Goal: Task Accomplishment & Management: Manage account settings

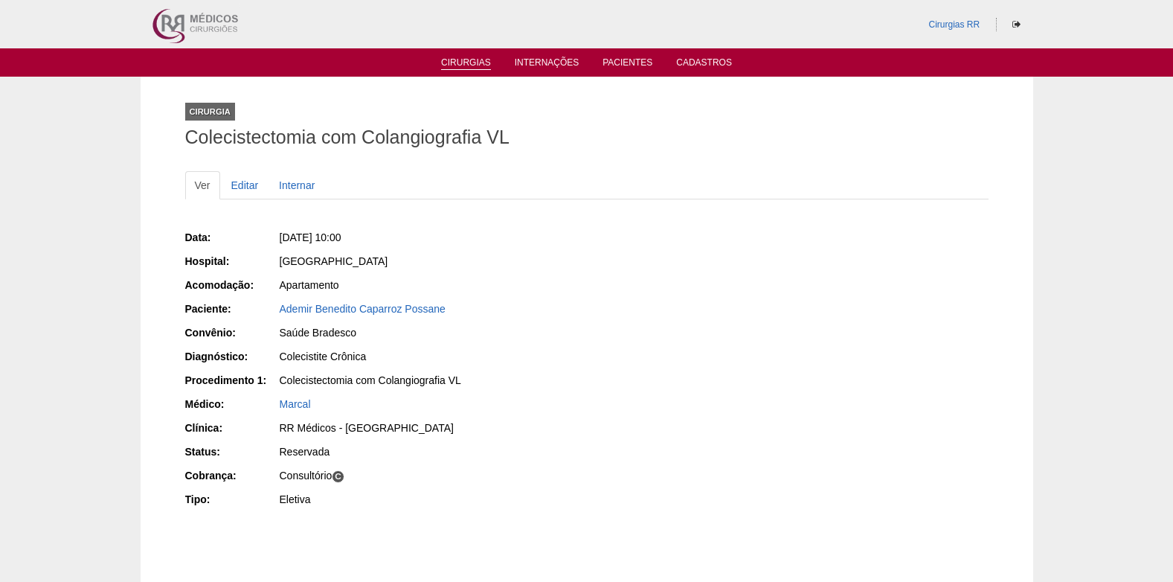
click at [479, 58] on link "Cirurgias" at bounding box center [466, 63] width 50 height 13
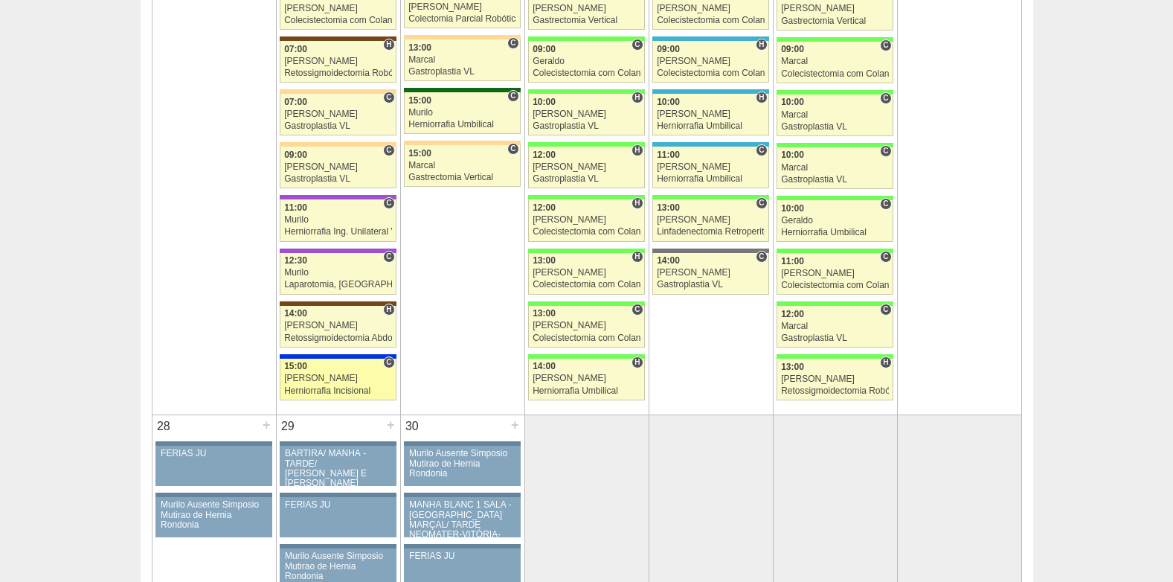
scroll to position [2529, 0]
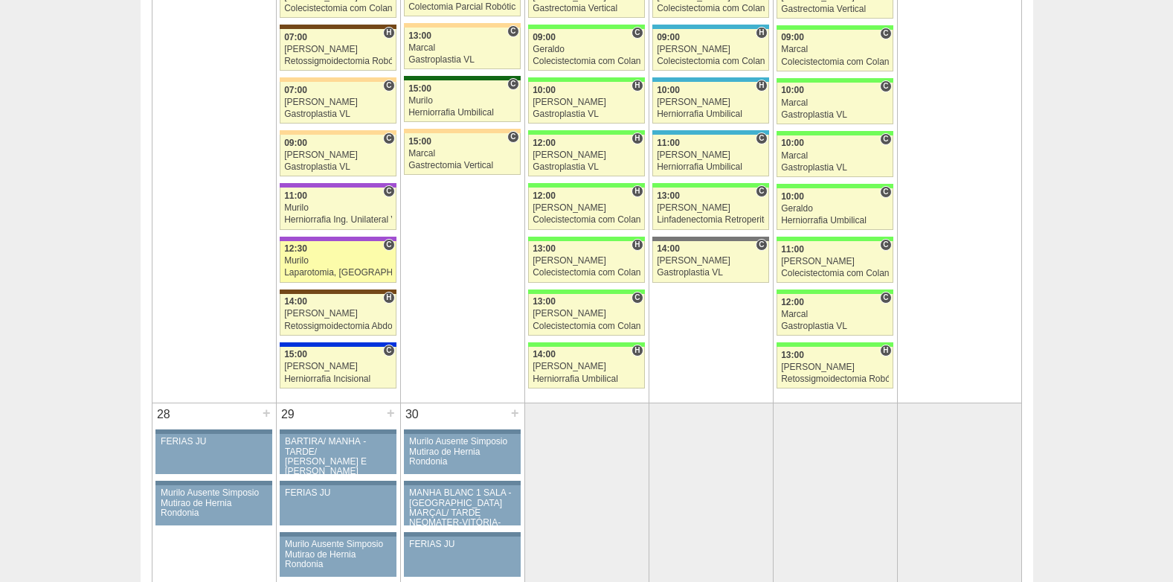
click at [321, 260] on div "Murilo" at bounding box center [338, 261] width 108 height 10
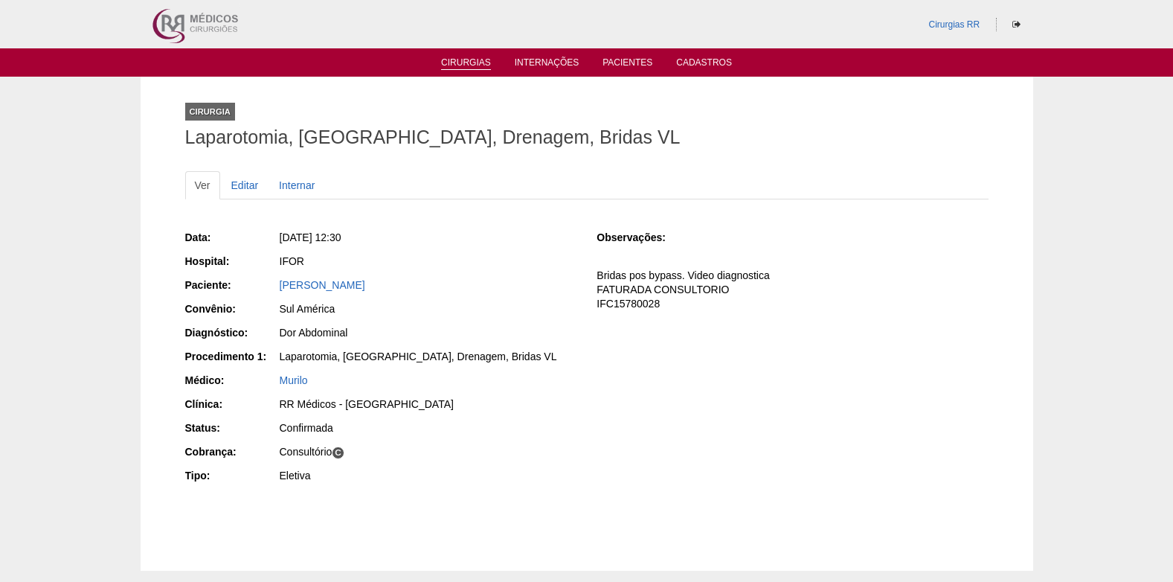
click at [457, 62] on link "Cirurgias" at bounding box center [466, 63] width 50 height 13
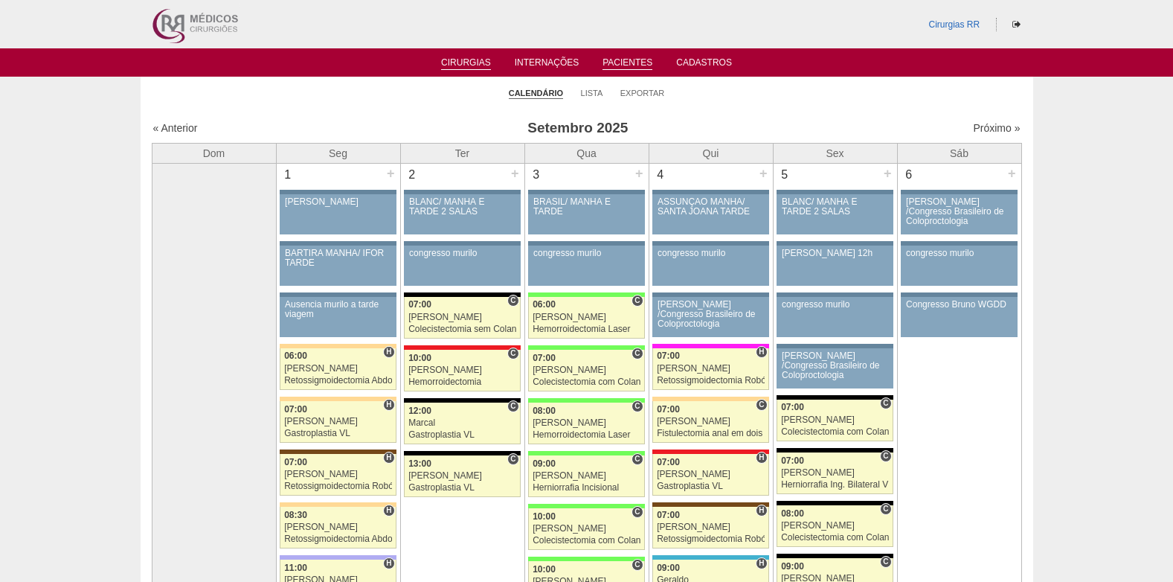
click at [616, 61] on link "Pacientes" at bounding box center [628, 63] width 50 height 13
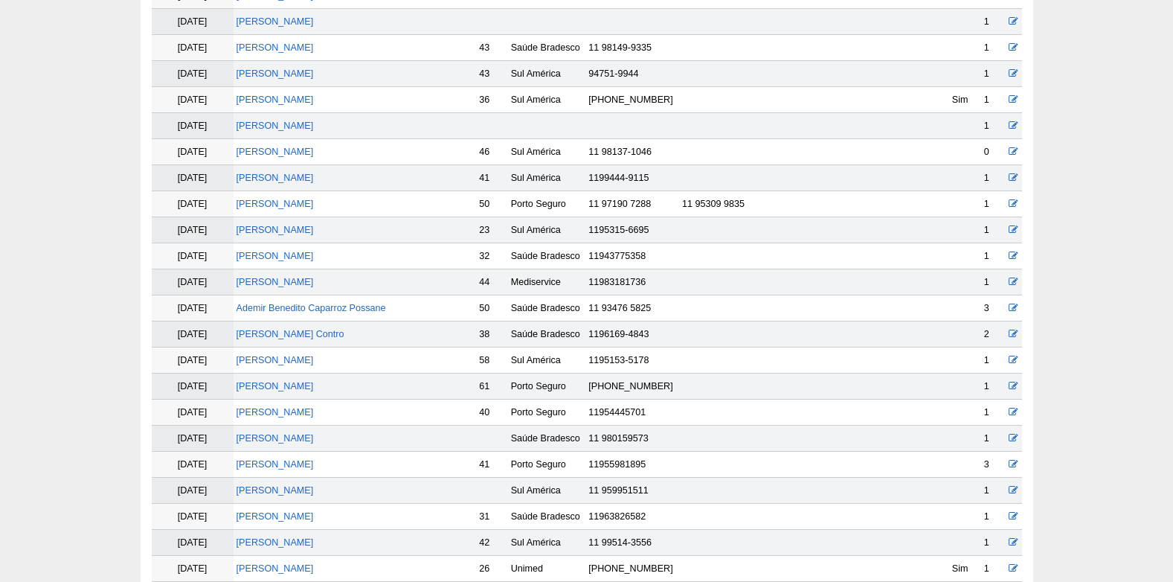
scroll to position [298, 0]
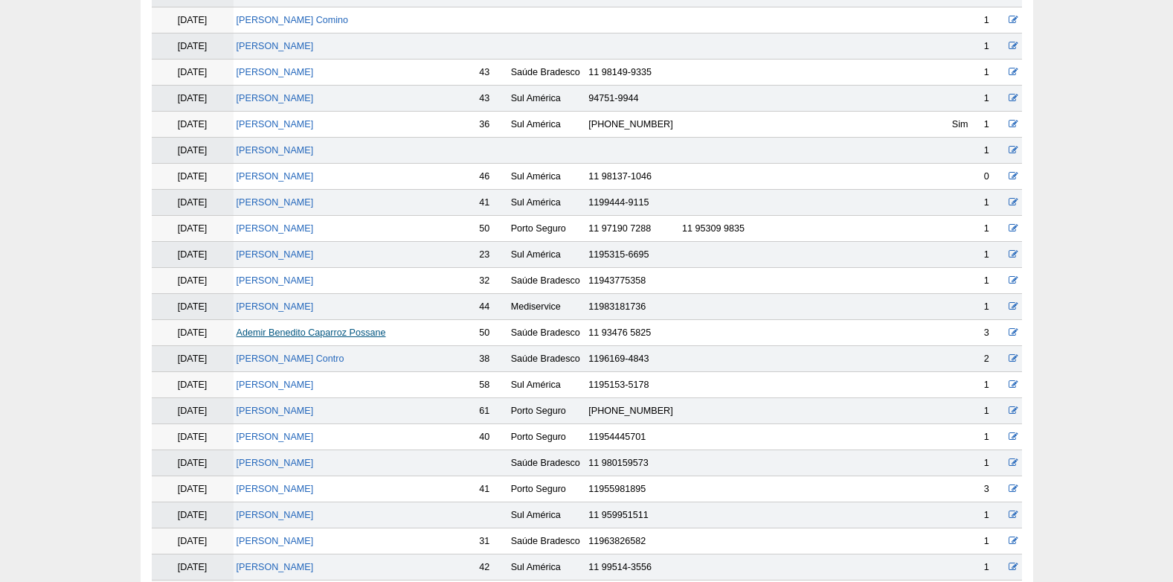
click at [301, 334] on link "Ademir Benedito Caparroz Possane" at bounding box center [312, 332] width 150 height 10
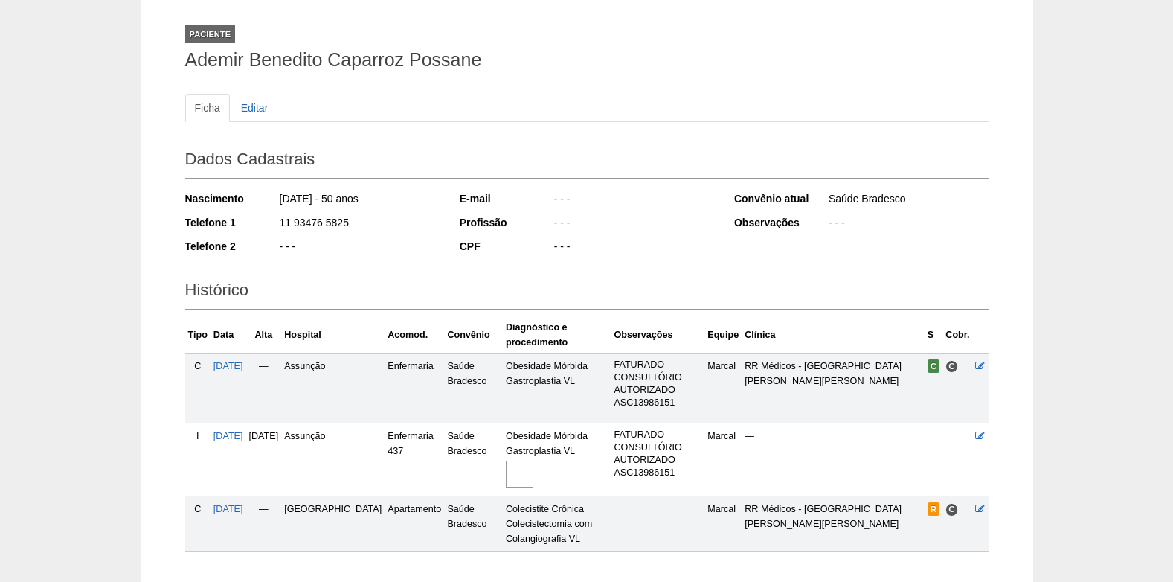
scroll to position [160, 0]
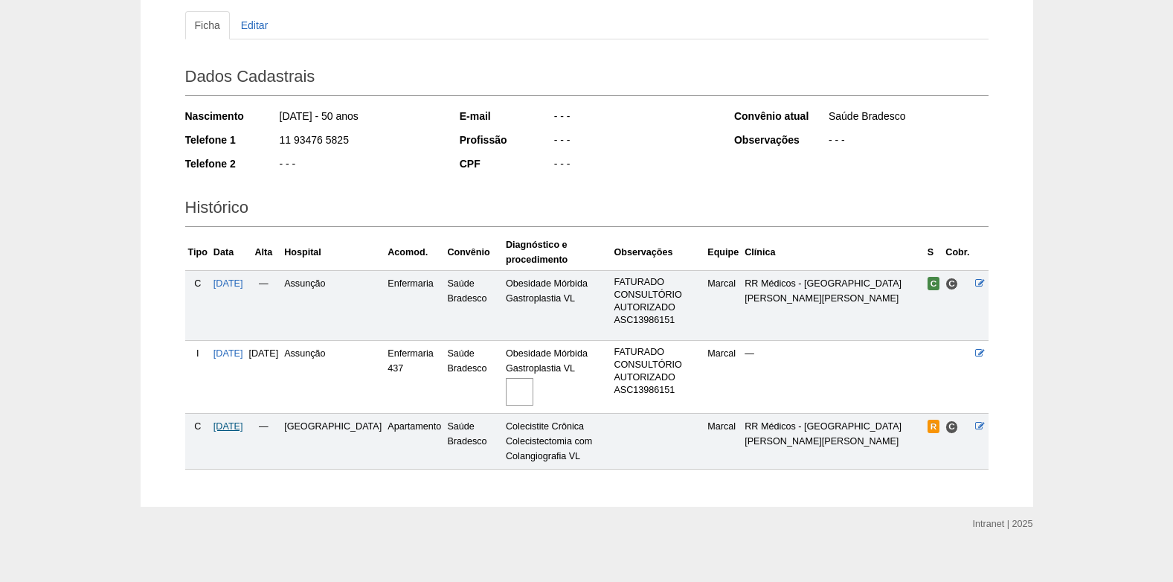
click at [240, 421] on span "[DATE]" at bounding box center [228, 426] width 30 height 10
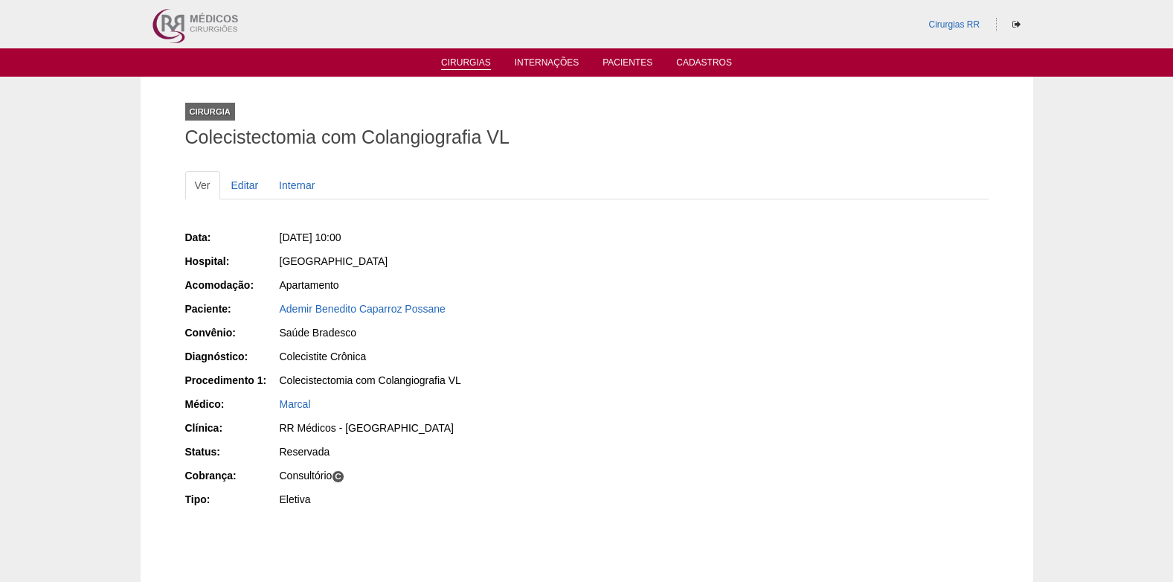
click at [455, 63] on link "Cirurgias" at bounding box center [466, 63] width 50 height 13
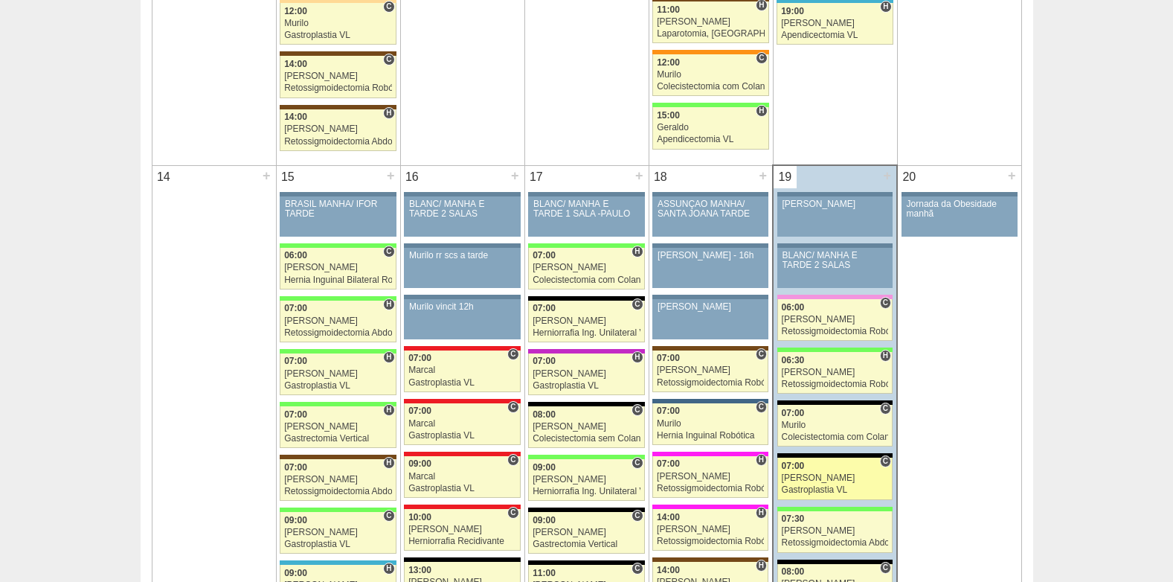
scroll to position [1488, 0]
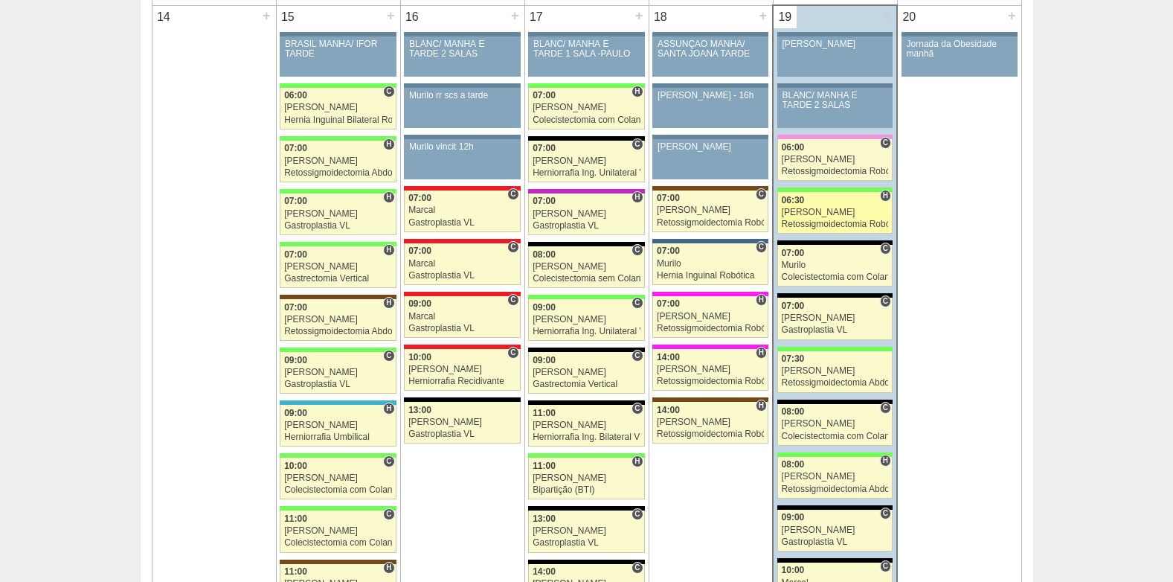
click at [827, 216] on div "[PERSON_NAME]" at bounding box center [835, 213] width 107 height 10
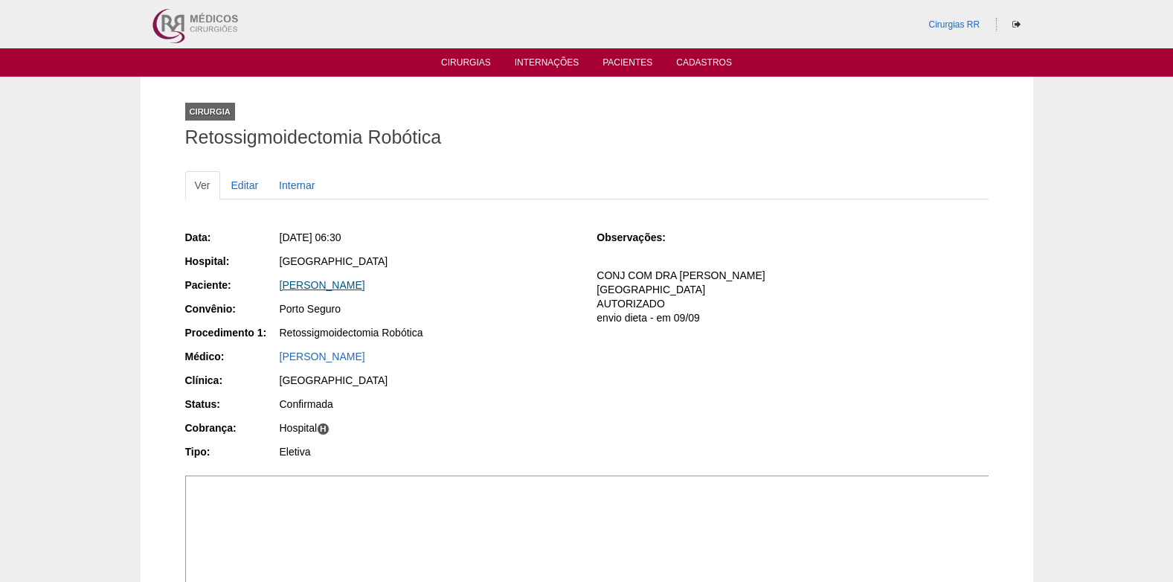
click at [333, 283] on link "[PERSON_NAME]" at bounding box center [323, 285] width 86 height 12
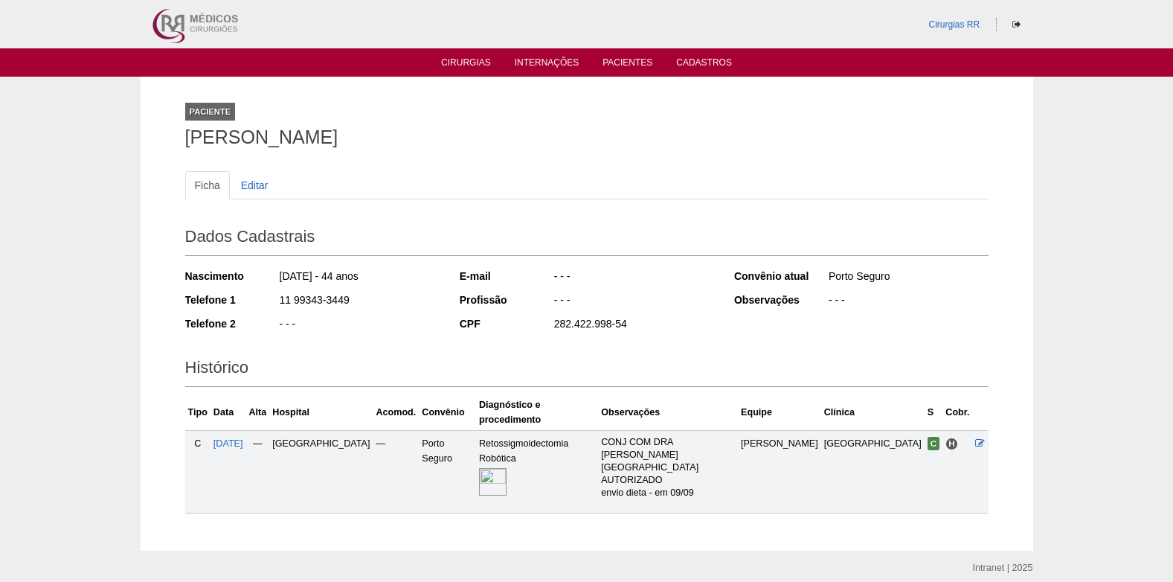
click at [507, 468] on img at bounding box center [493, 482] width 28 height 28
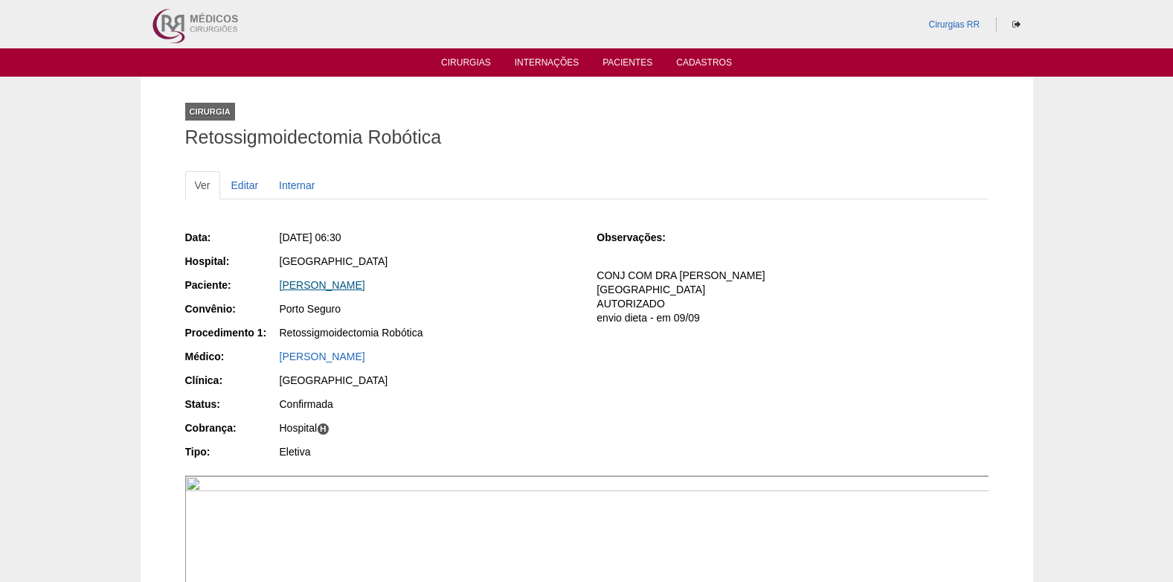
click at [365, 286] on link "[PERSON_NAME]" at bounding box center [323, 285] width 86 height 12
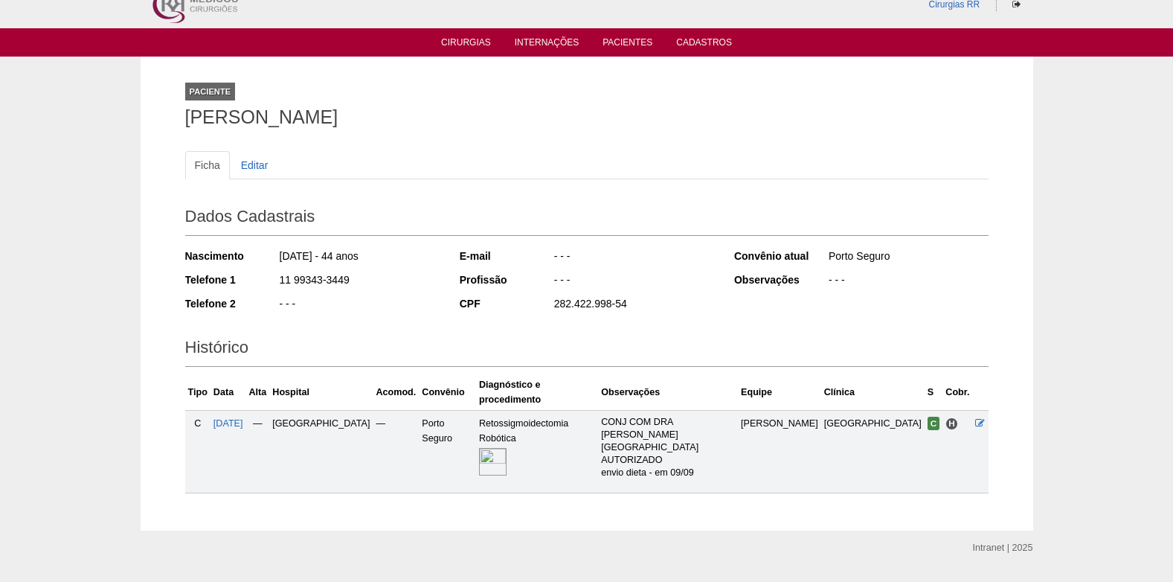
scroll to position [31, 0]
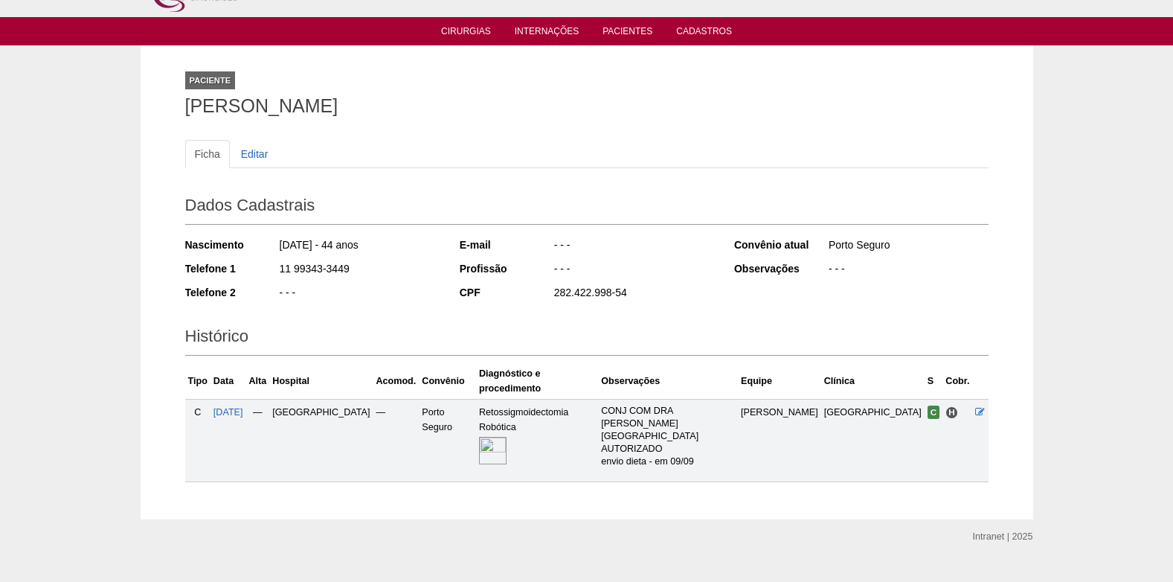
click at [507, 437] on img at bounding box center [493, 451] width 28 height 28
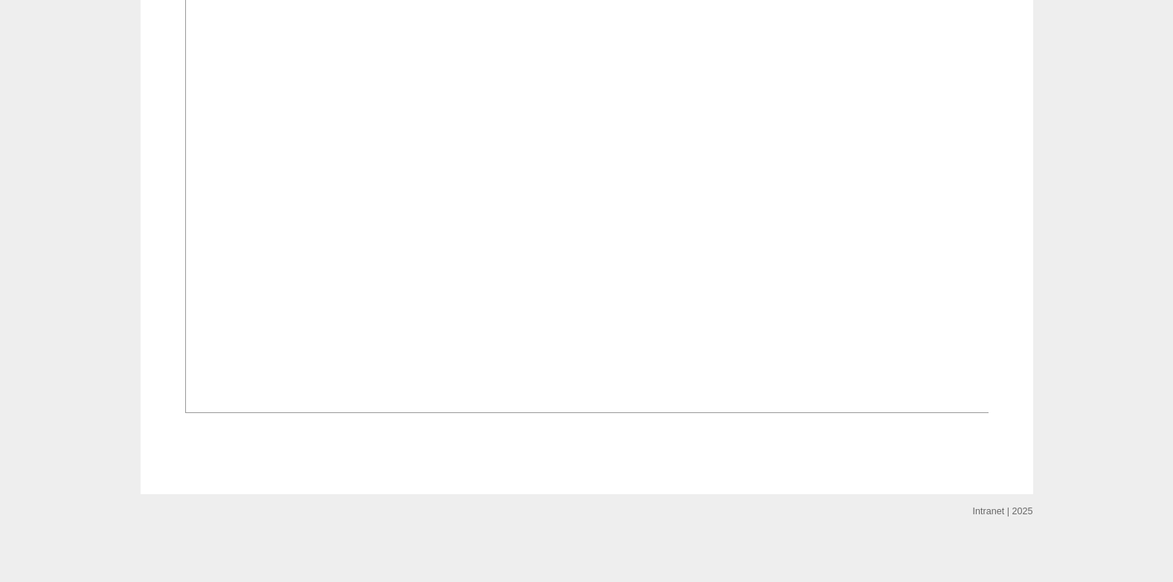
scroll to position [1202, 0]
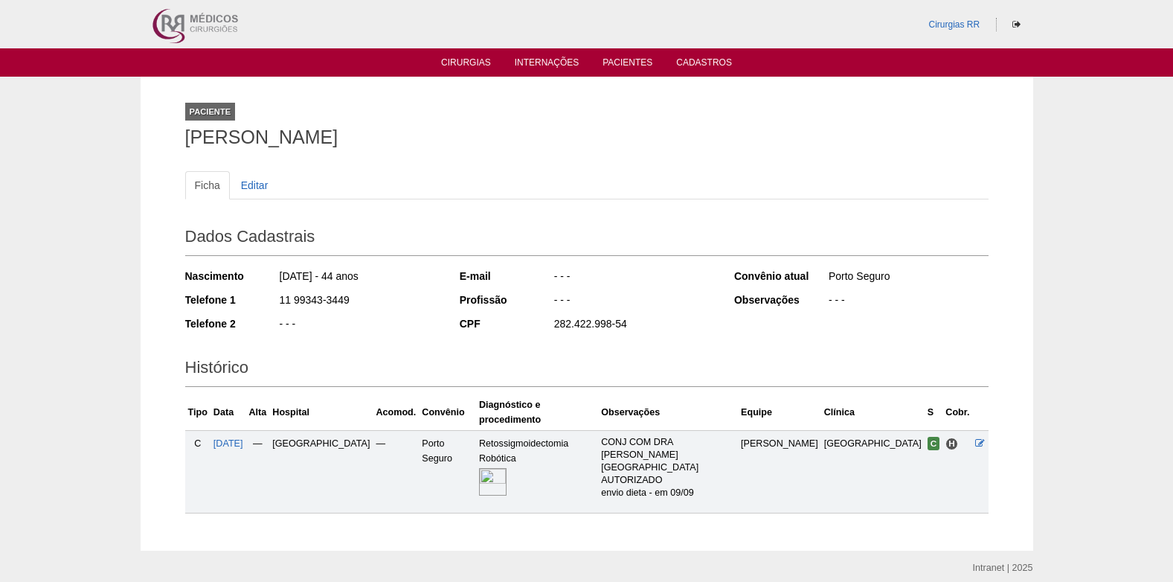
scroll to position [31, 0]
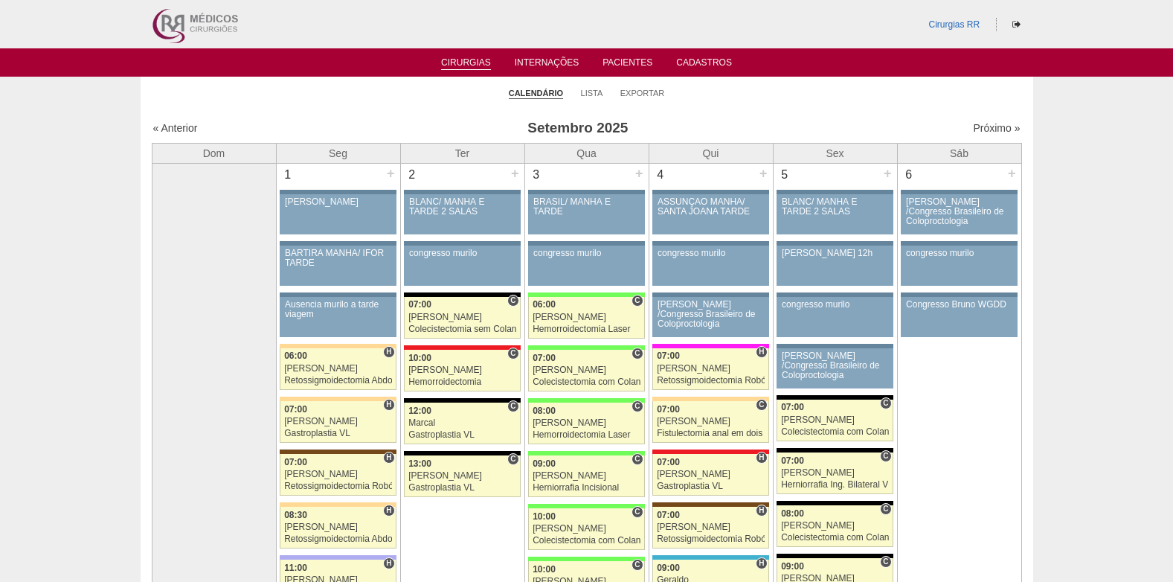
scroll to position [1488, 0]
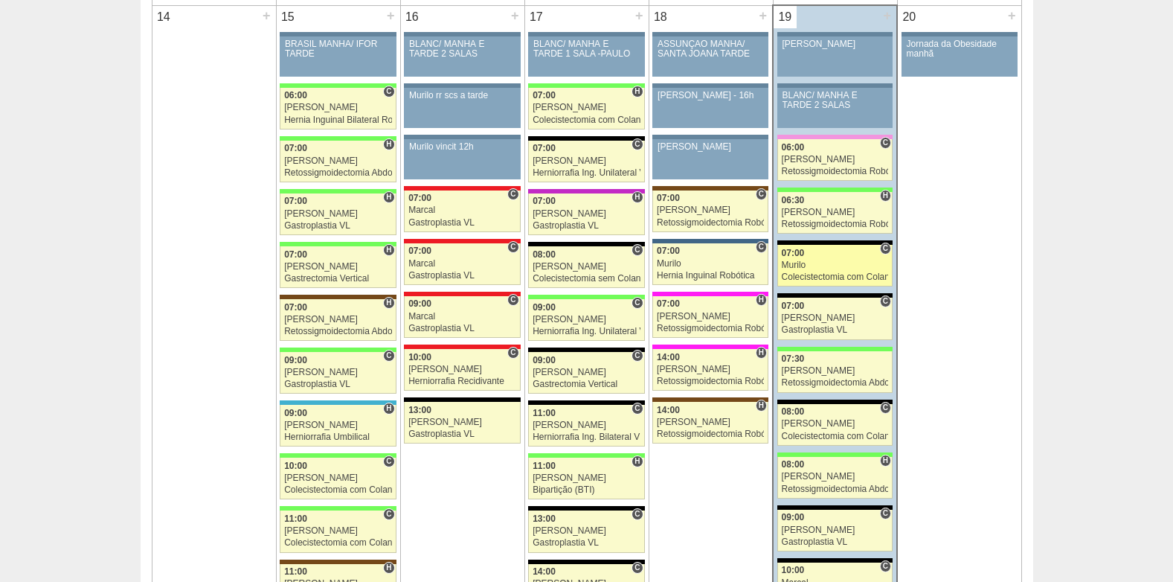
click at [803, 247] on link "87800 Murilo C 07:00 Murilo Colecistectomia com Colangiografia VL Hospital Blan…" at bounding box center [834, 266] width 115 height 42
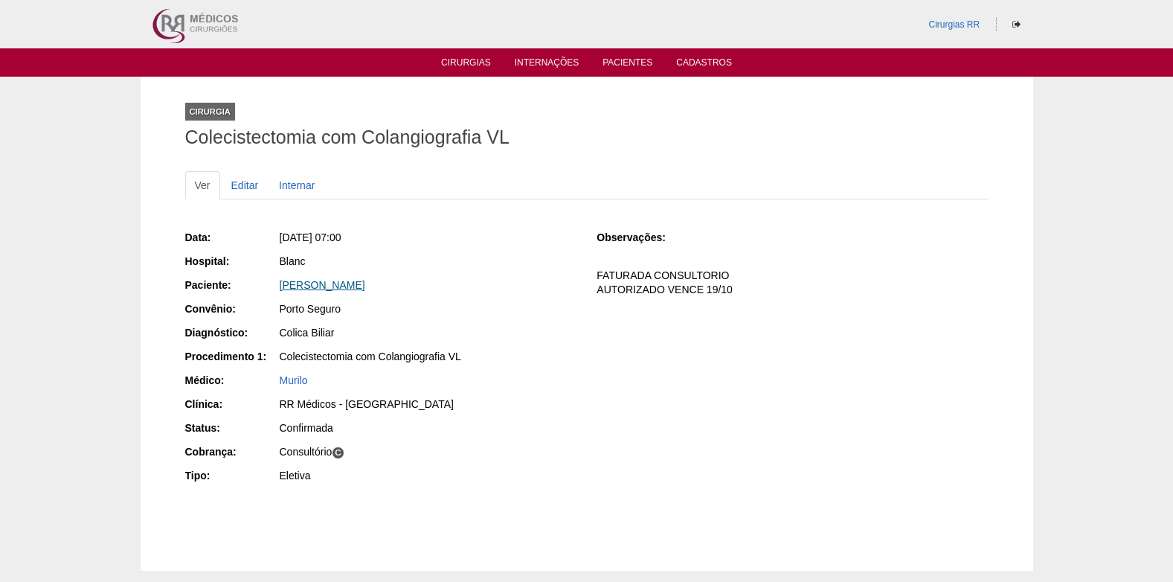
click at [342, 279] on link "[PERSON_NAME]" at bounding box center [323, 285] width 86 height 12
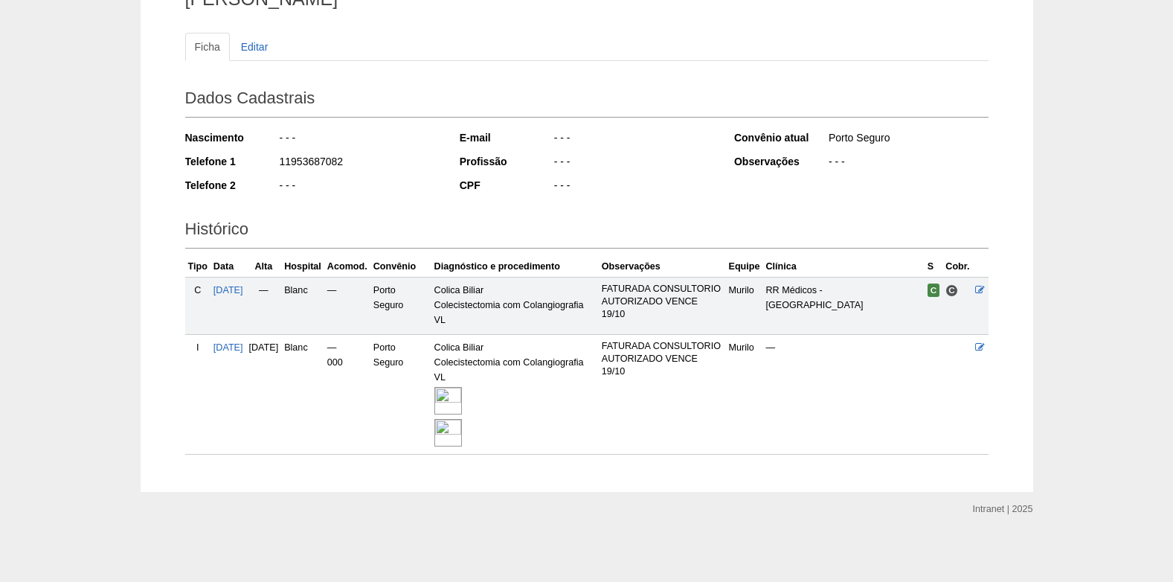
scroll to position [151, 0]
click at [462, 402] on img at bounding box center [448, 401] width 28 height 28
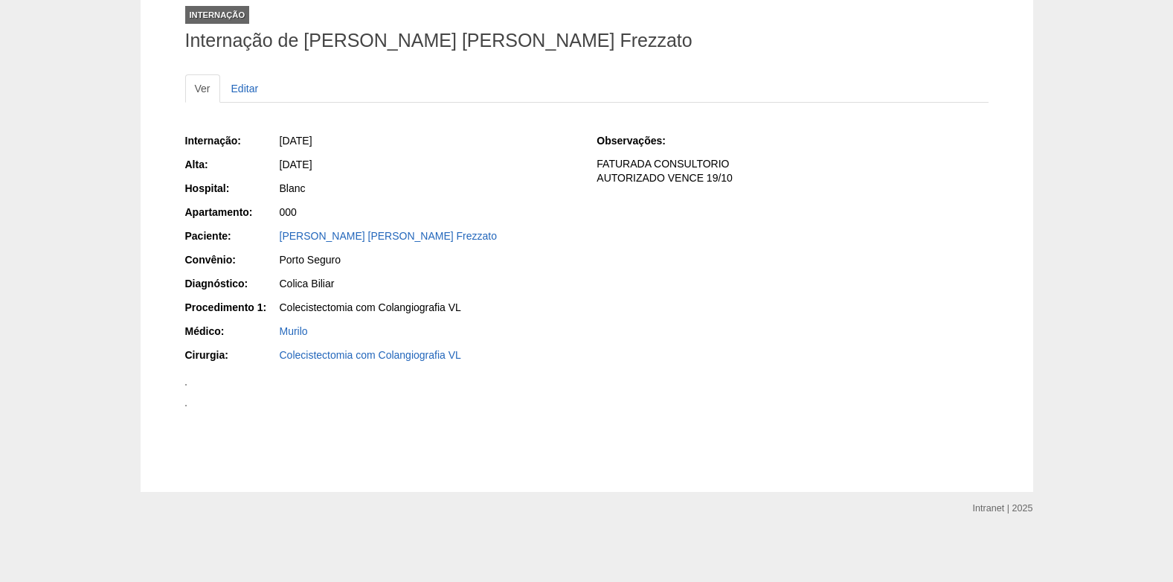
scroll to position [818, 0]
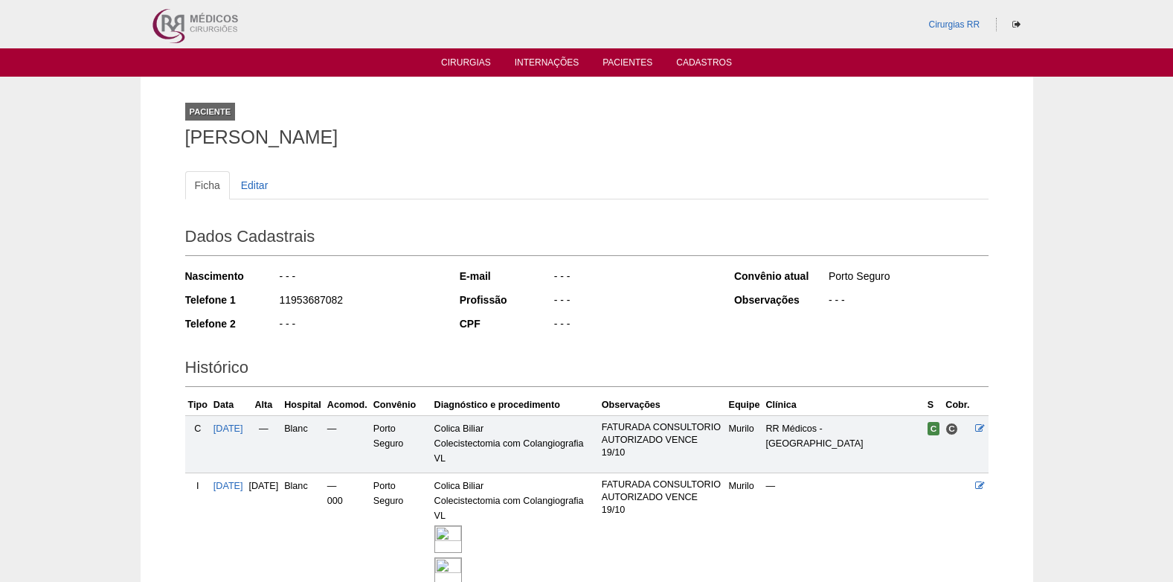
scroll to position [151, 0]
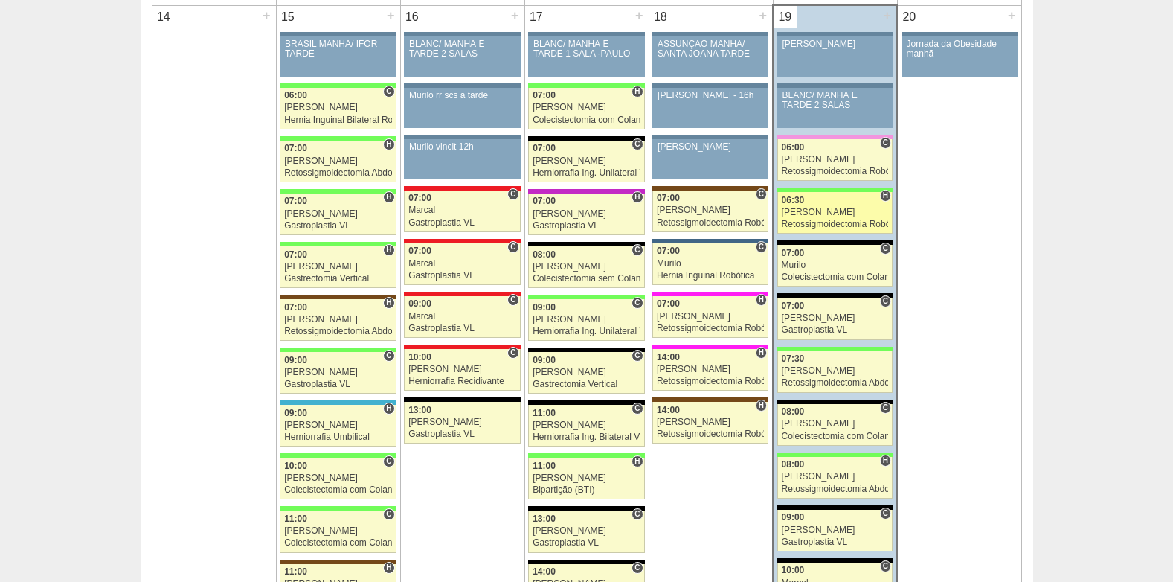
scroll to position [1488, 0]
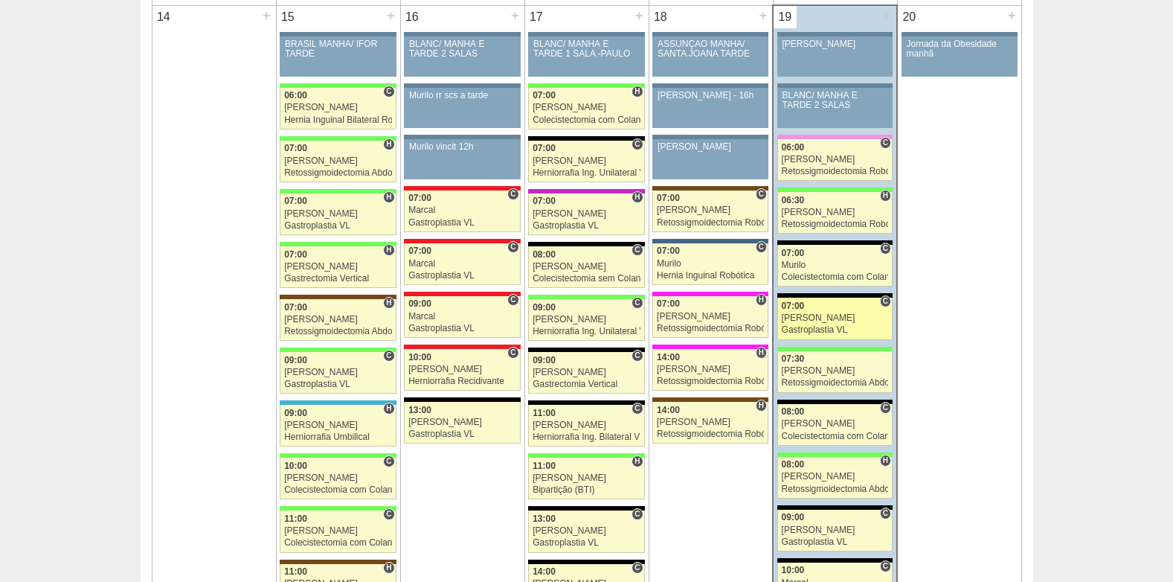
click at [816, 328] on div "Gastroplastia VL" at bounding box center [835, 330] width 107 height 10
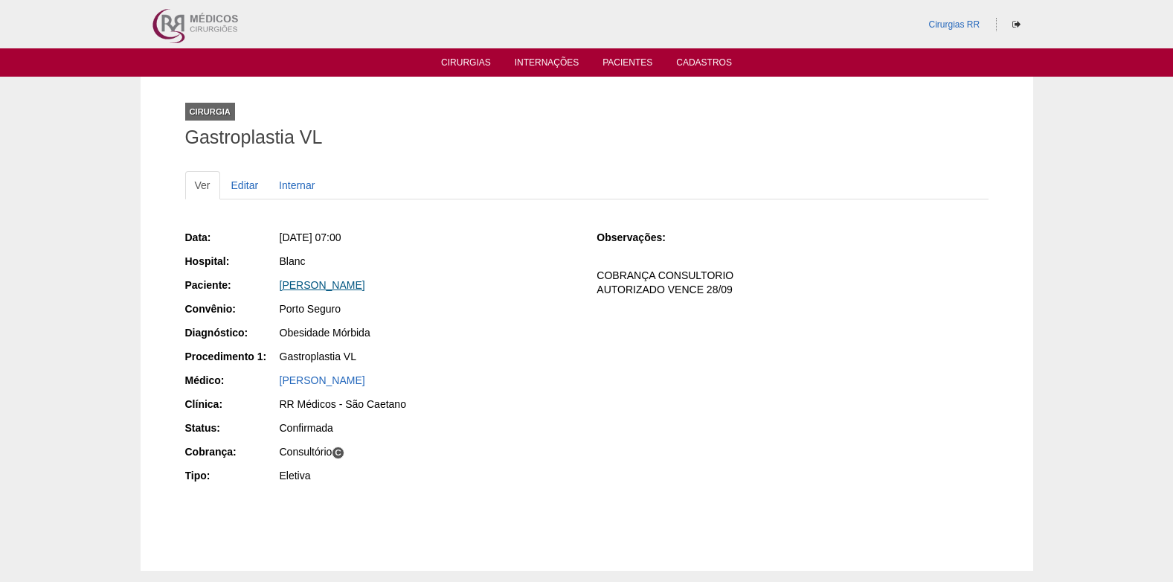
click at [356, 286] on link "[PERSON_NAME]" at bounding box center [323, 285] width 86 height 12
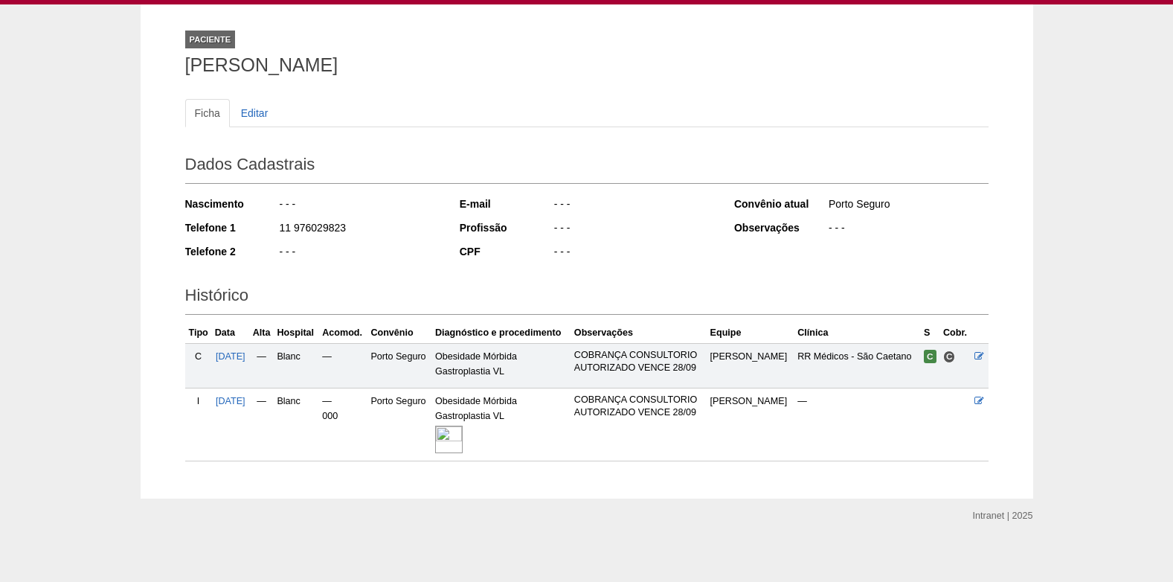
scroll to position [79, 0]
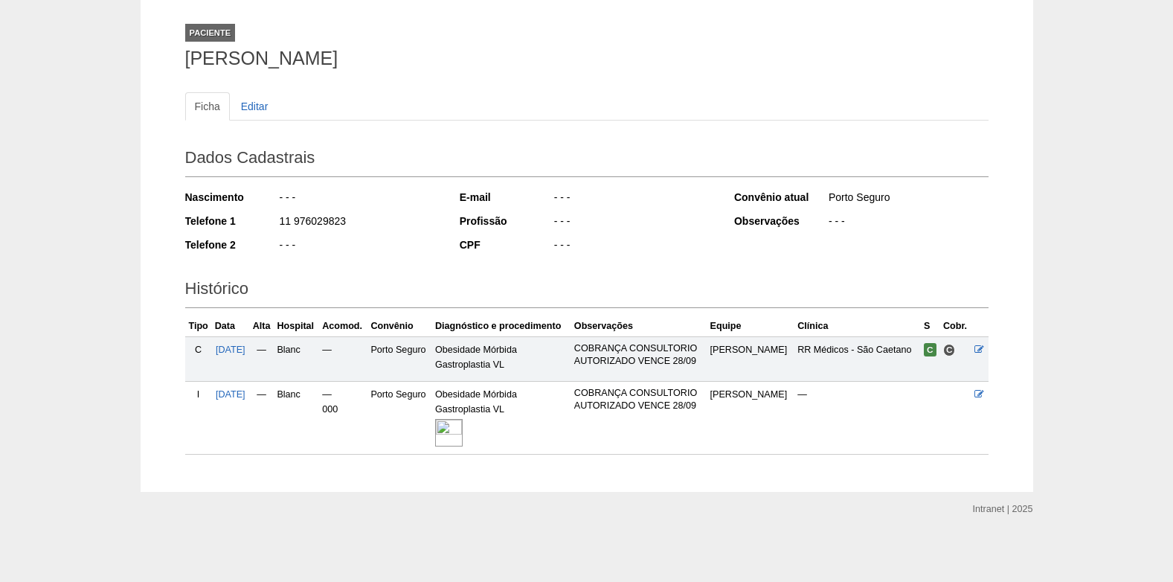
click at [463, 427] on img at bounding box center [449, 433] width 28 height 28
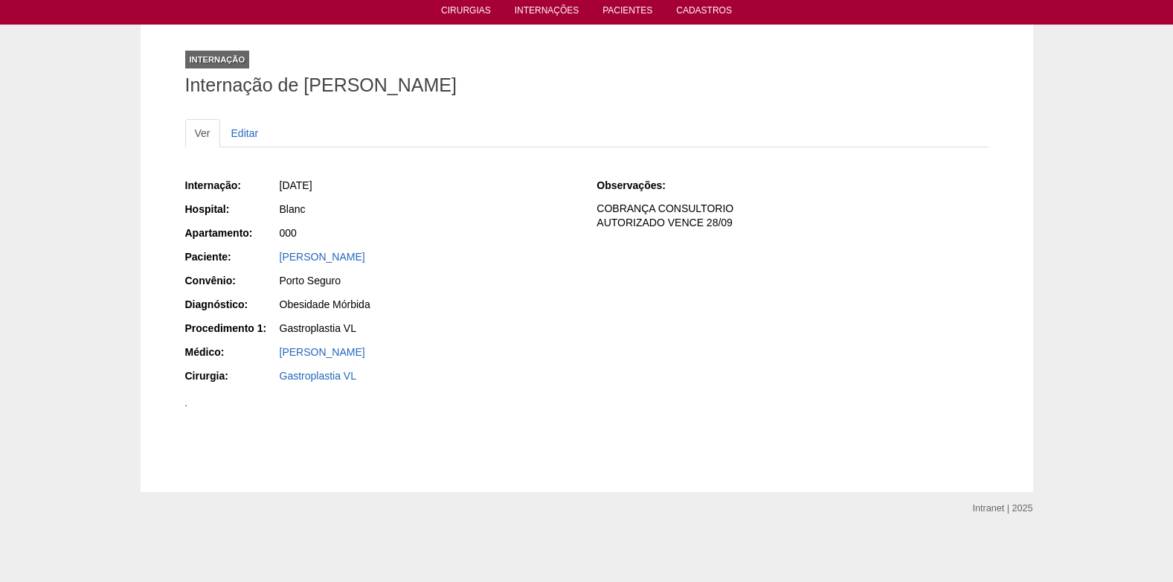
scroll to position [563, 0]
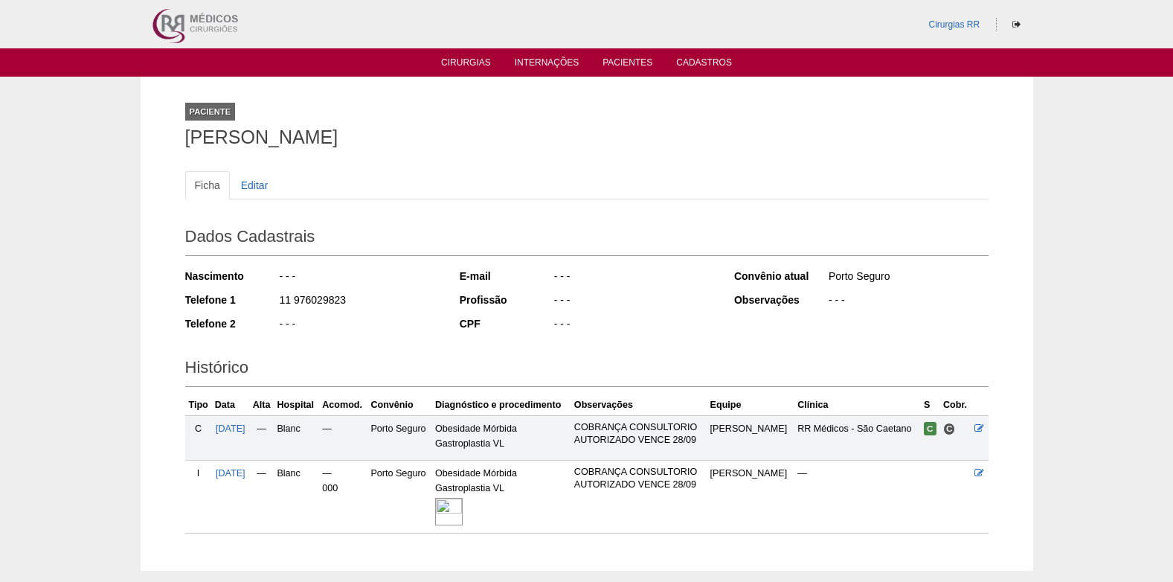
scroll to position [79, 0]
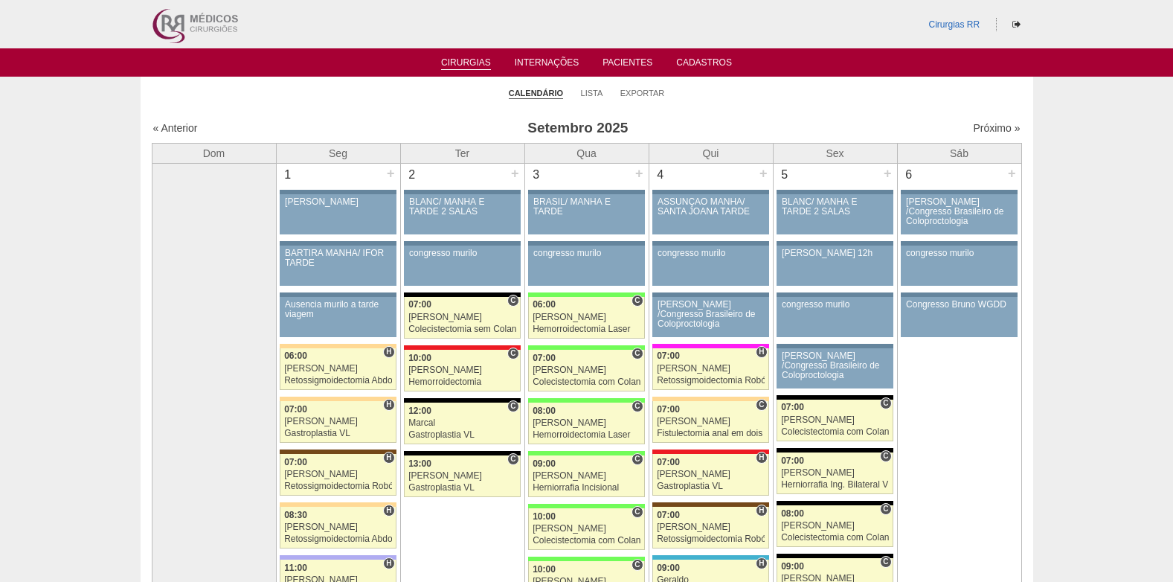
scroll to position [1488, 0]
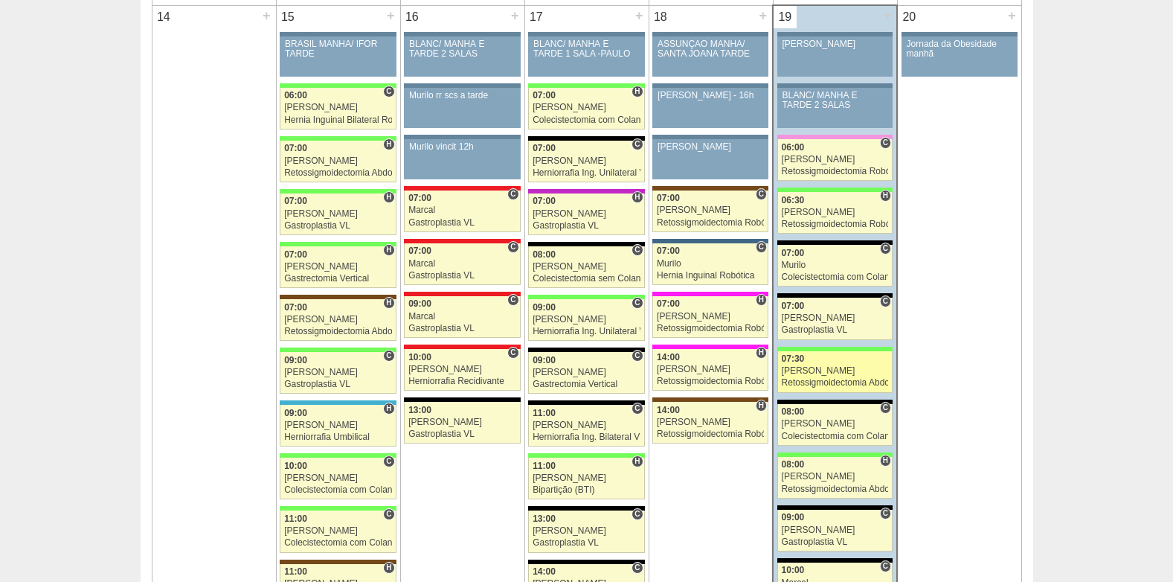
click at [799, 379] on div "Retossigmoidectomia Abdominal VL" at bounding box center [835, 383] width 107 height 10
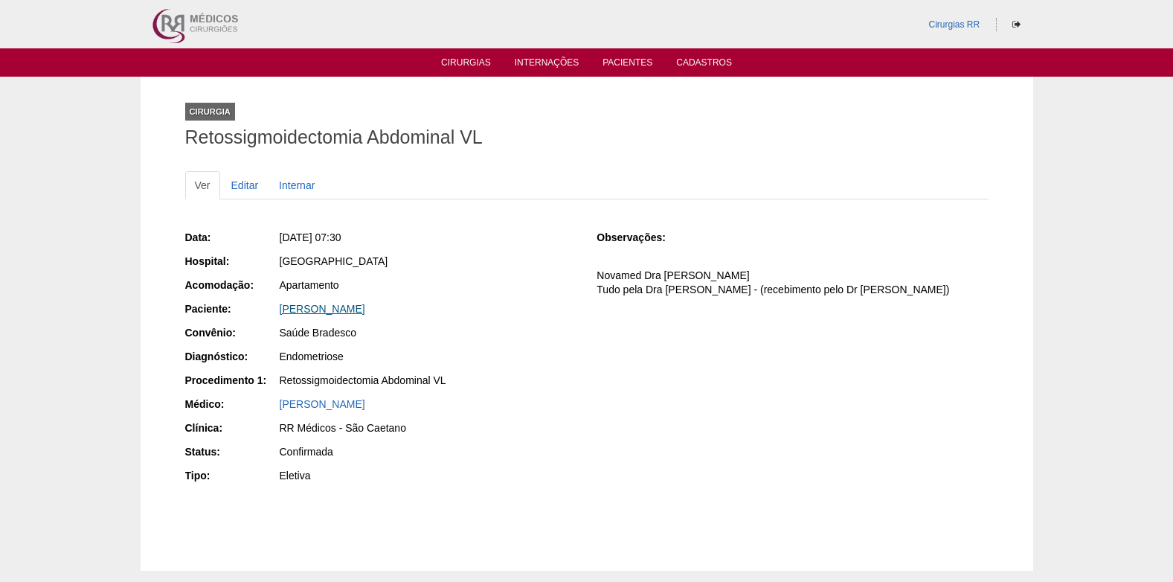
click at [334, 305] on link "[PERSON_NAME]" at bounding box center [323, 309] width 86 height 12
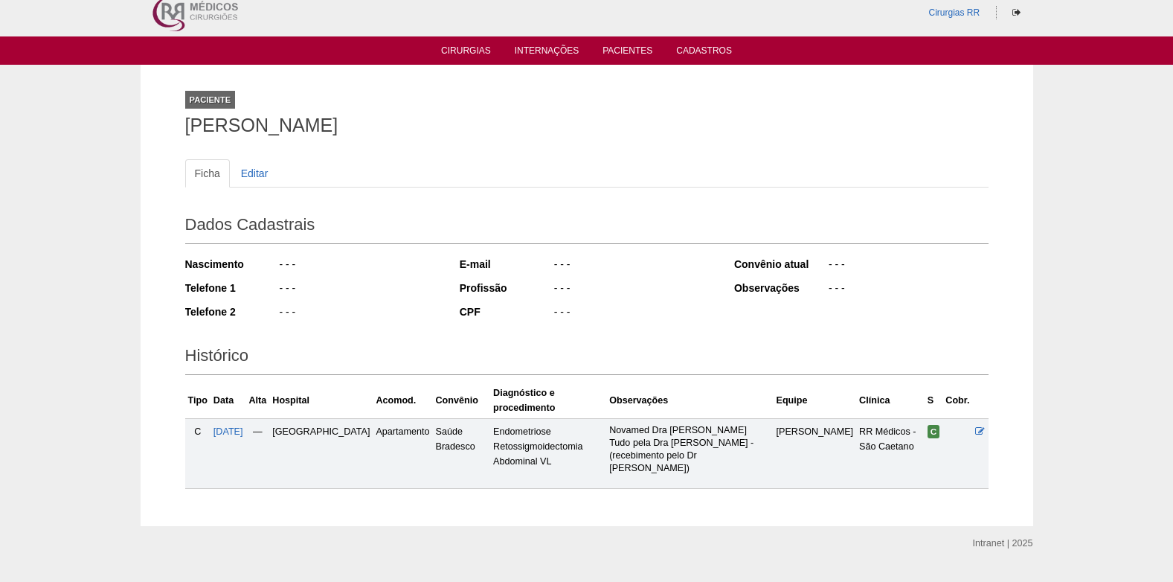
scroll to position [19, 0]
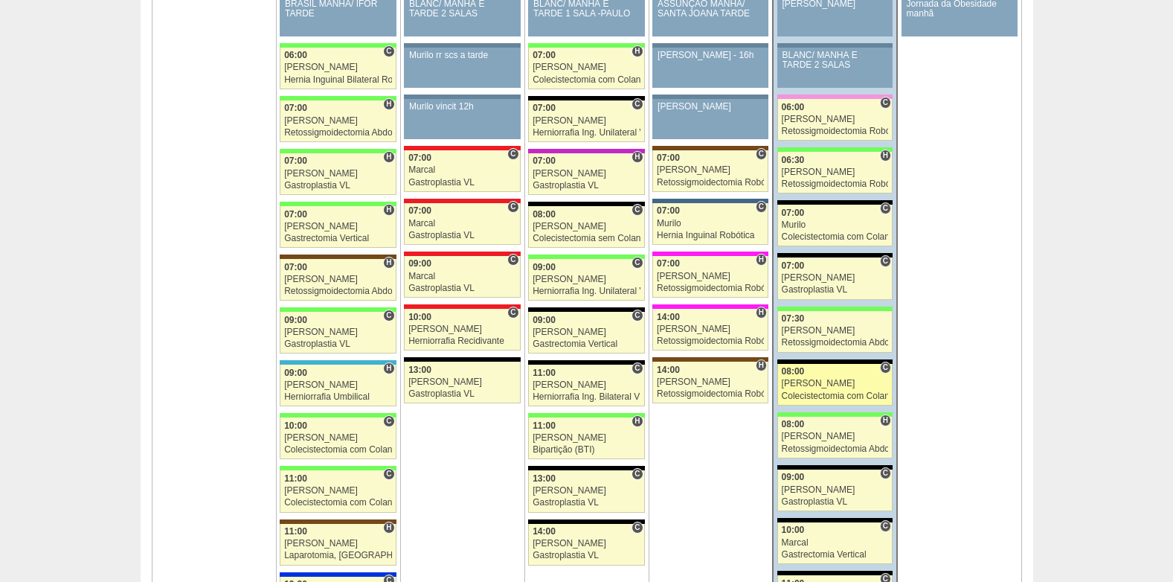
scroll to position [1562, 0]
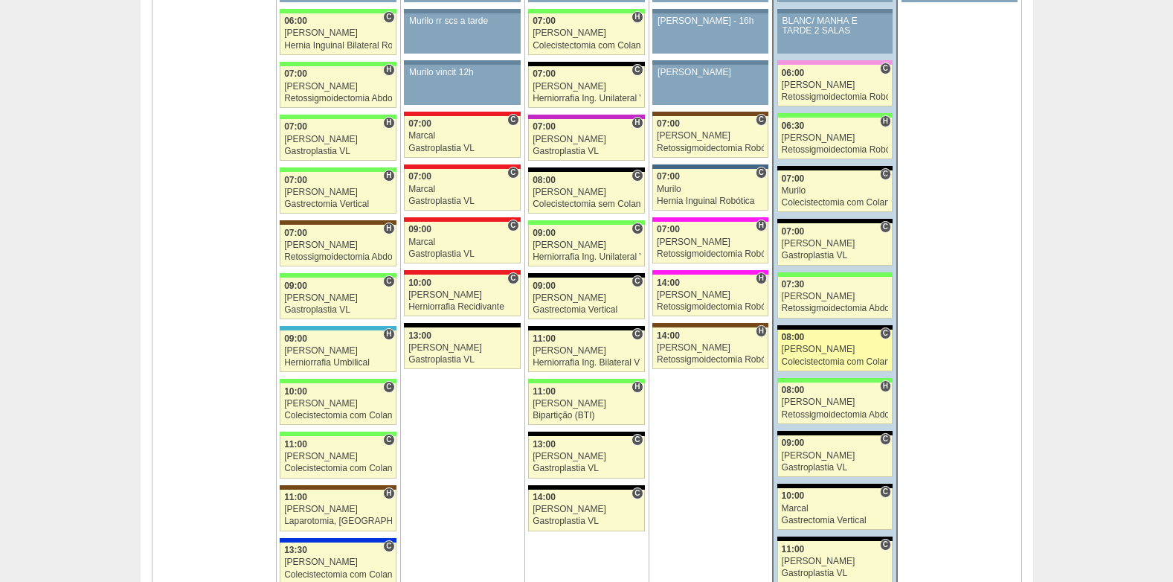
click at [823, 340] on div "08:00" at bounding box center [835, 338] width 107 height 10
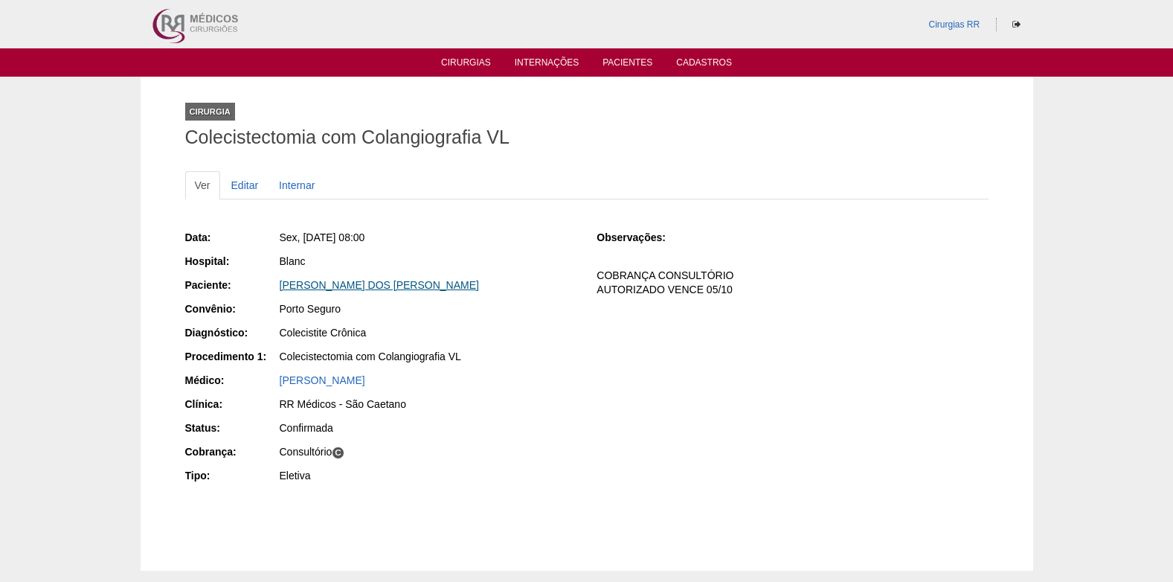
click at [338, 285] on link "[PERSON_NAME] DOS [PERSON_NAME]" at bounding box center [379, 285] width 199 height 12
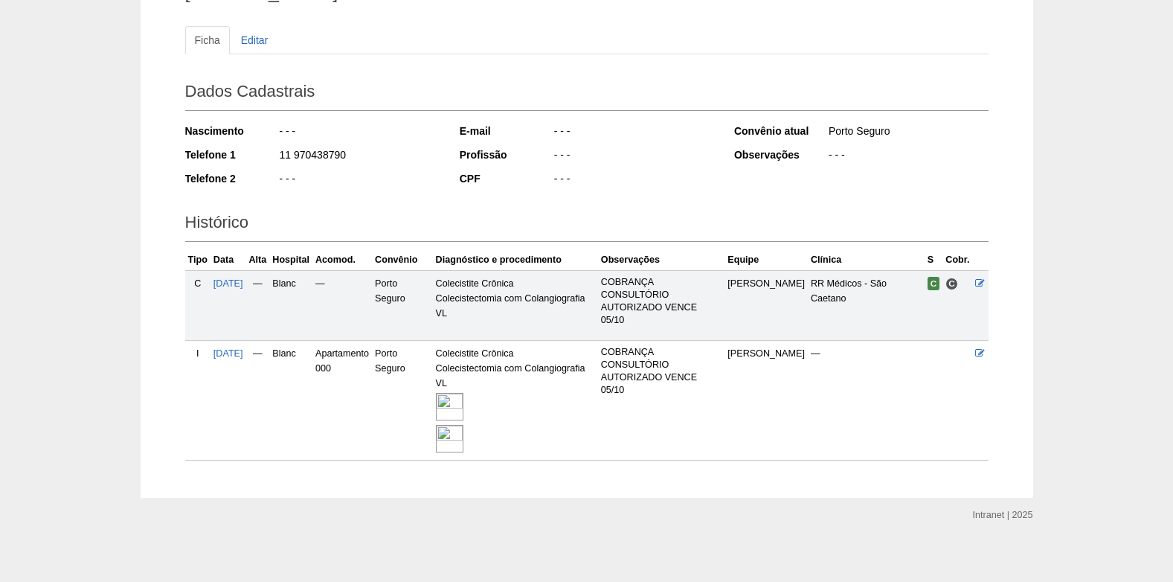
scroll to position [151, 0]
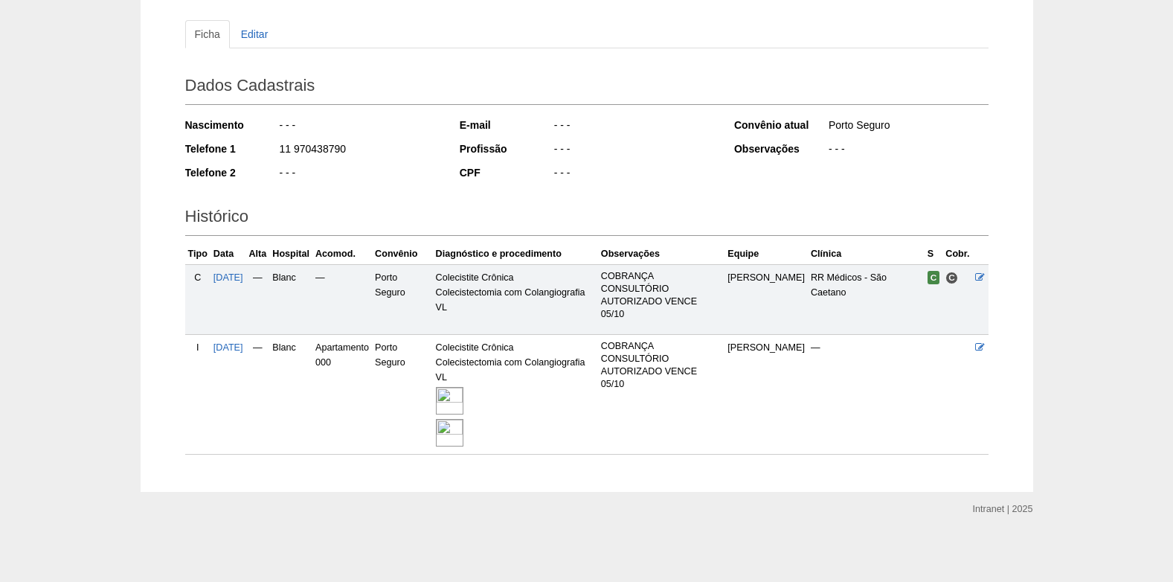
click at [458, 391] on img at bounding box center [450, 401] width 28 height 28
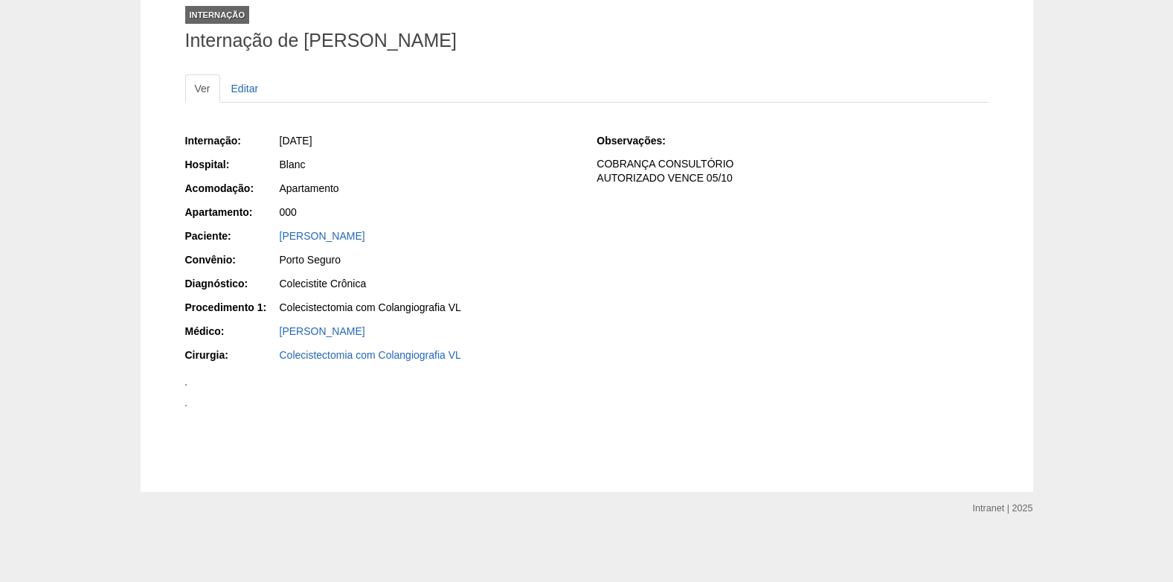
scroll to position [1413, 0]
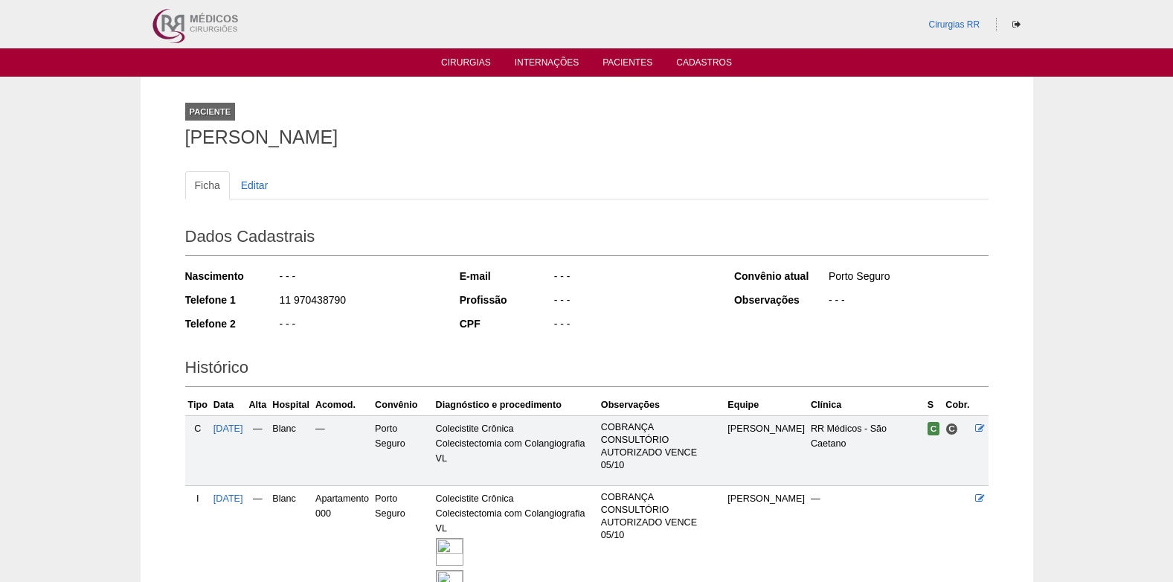
scroll to position [151, 0]
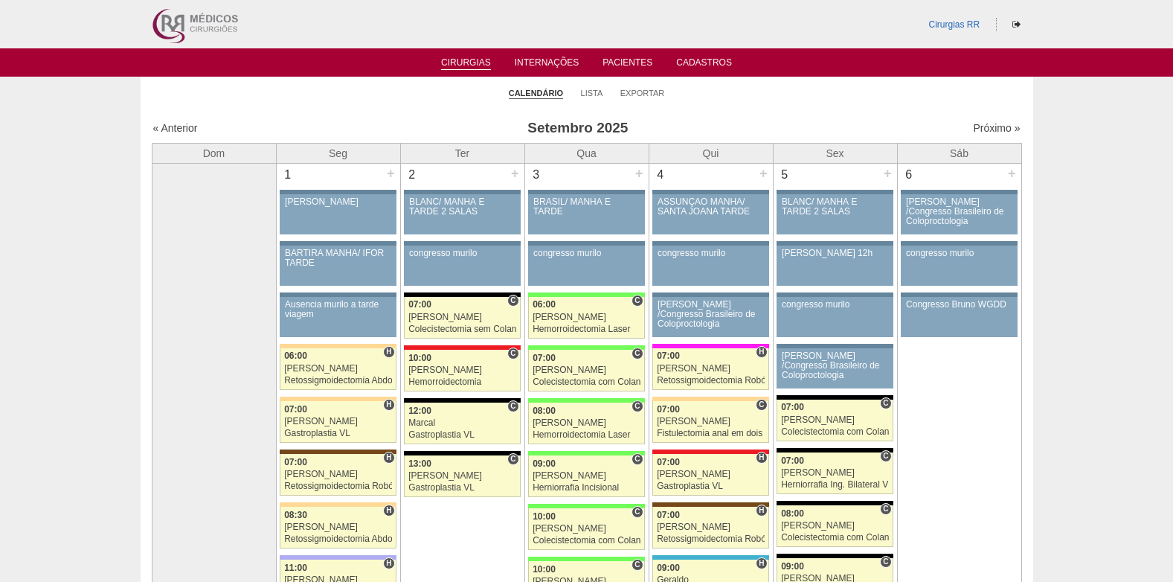
scroll to position [1562, 0]
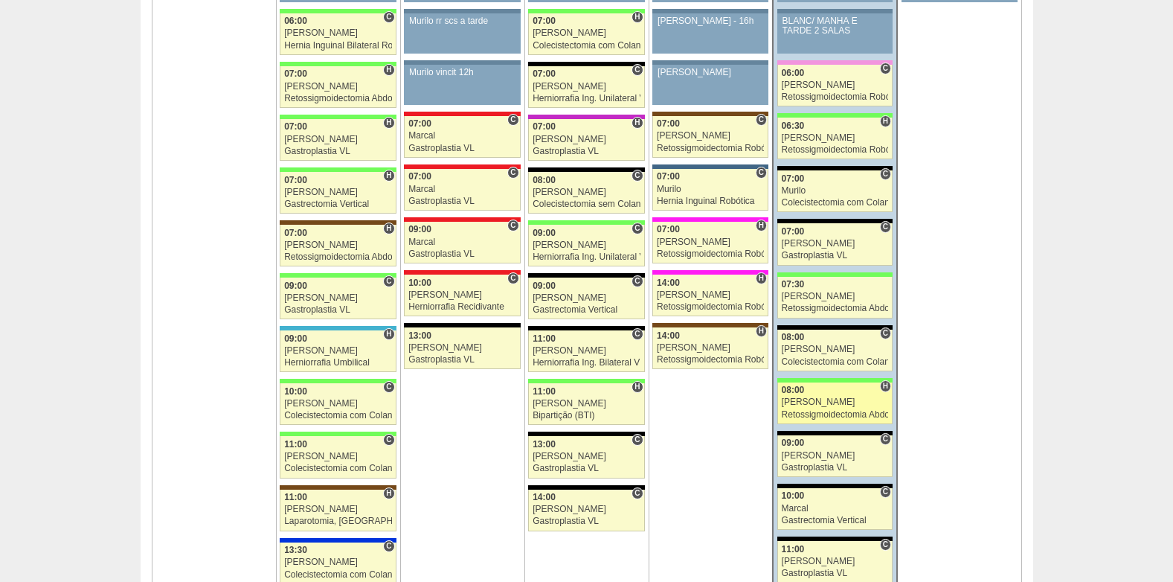
click at [812, 402] on div "[PERSON_NAME]" at bounding box center [835, 402] width 107 height 10
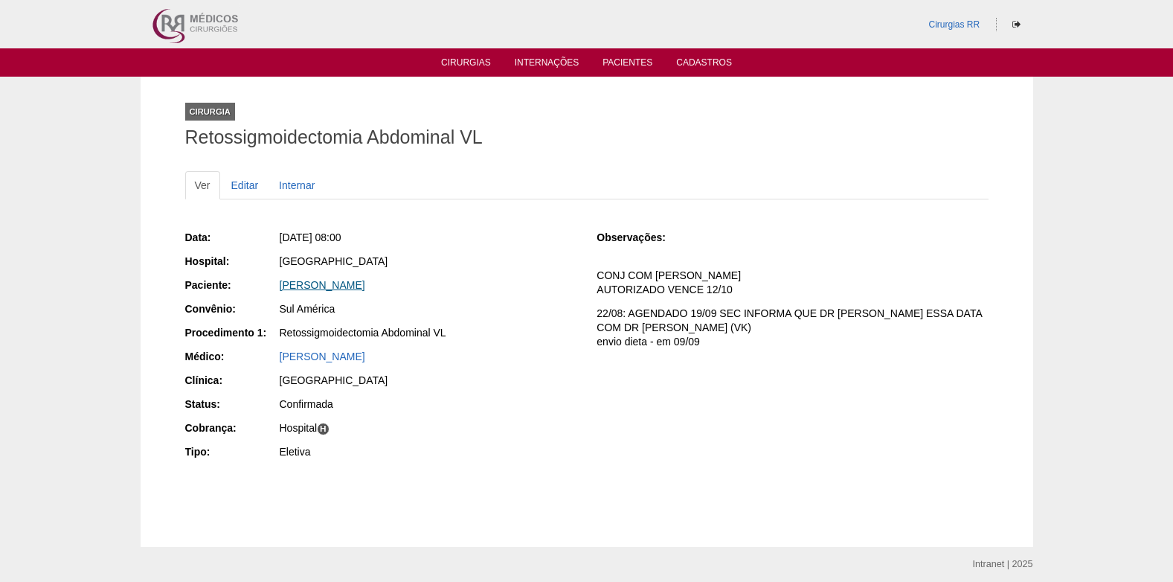
click at [344, 285] on link "[PERSON_NAME]" at bounding box center [323, 285] width 86 height 12
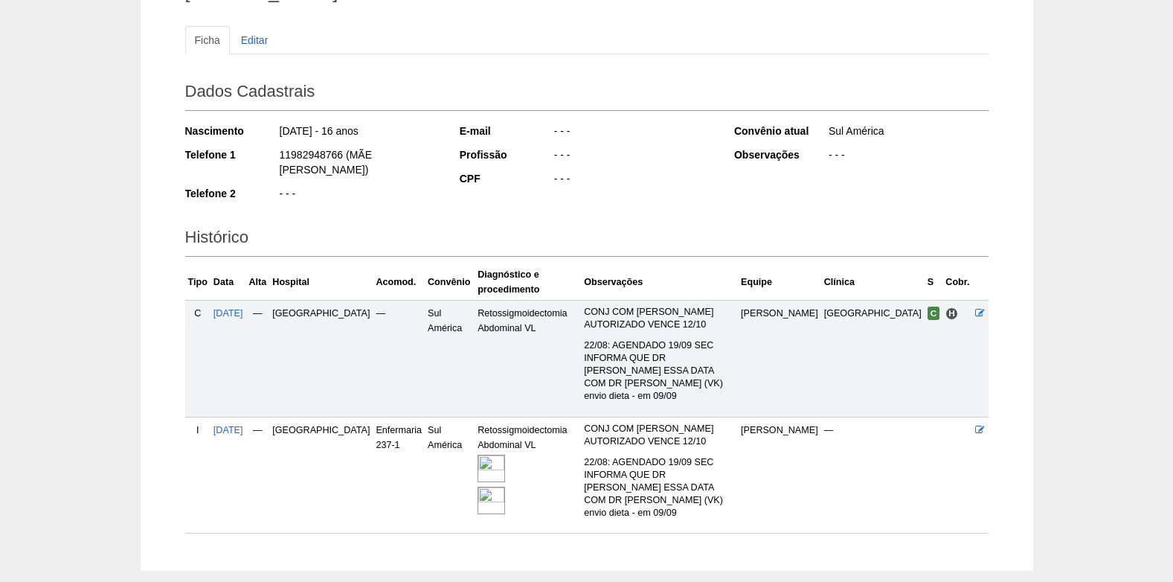
scroll to position [172, 0]
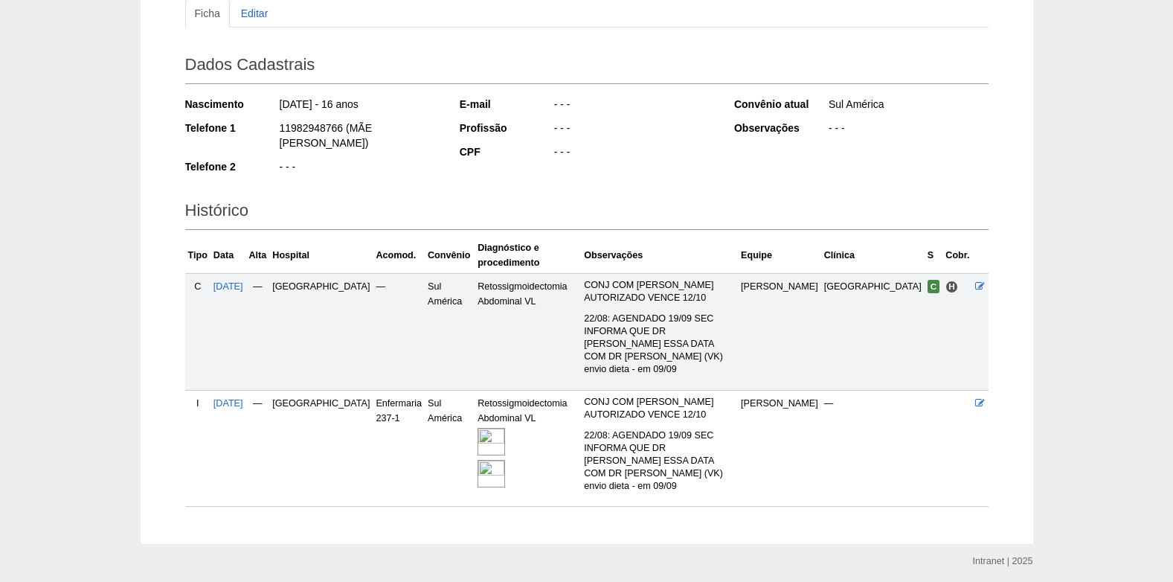
click at [478, 428] on img at bounding box center [492, 442] width 28 height 28
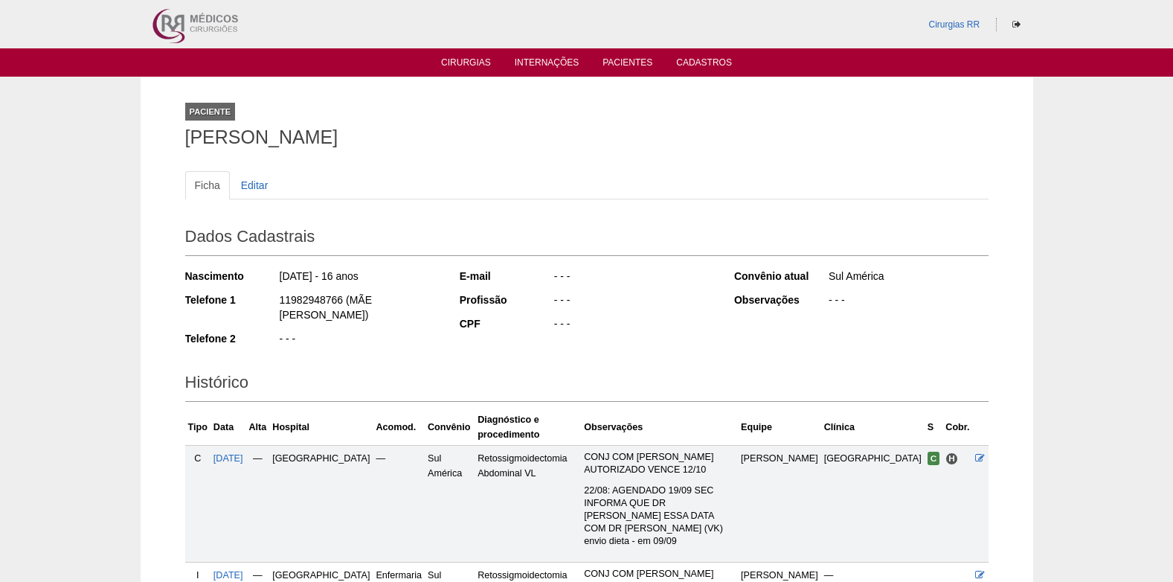
scroll to position [172, 0]
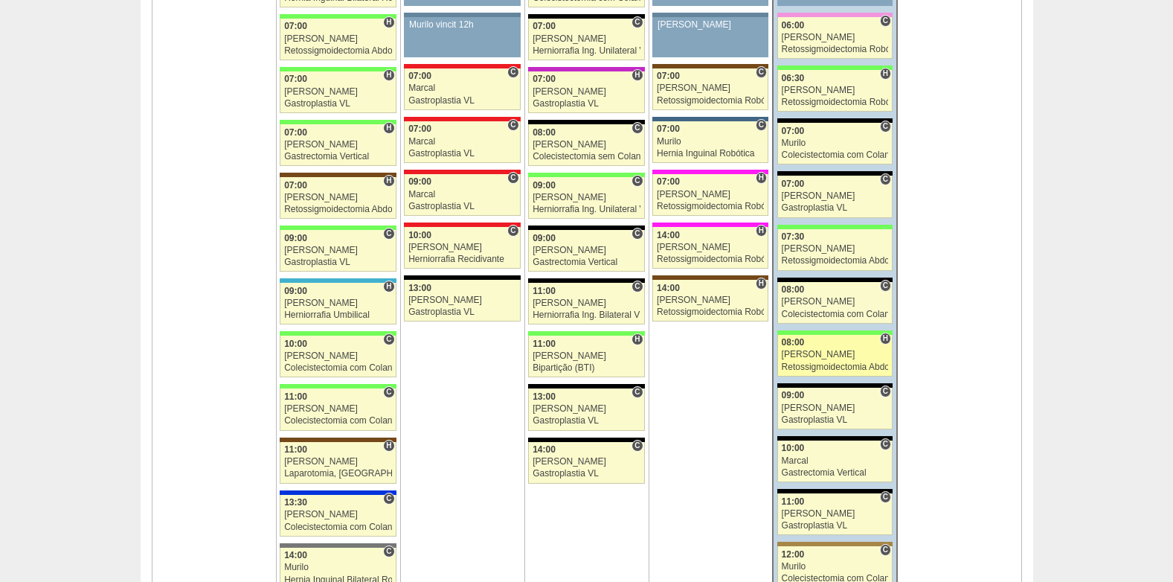
scroll to position [1637, 0]
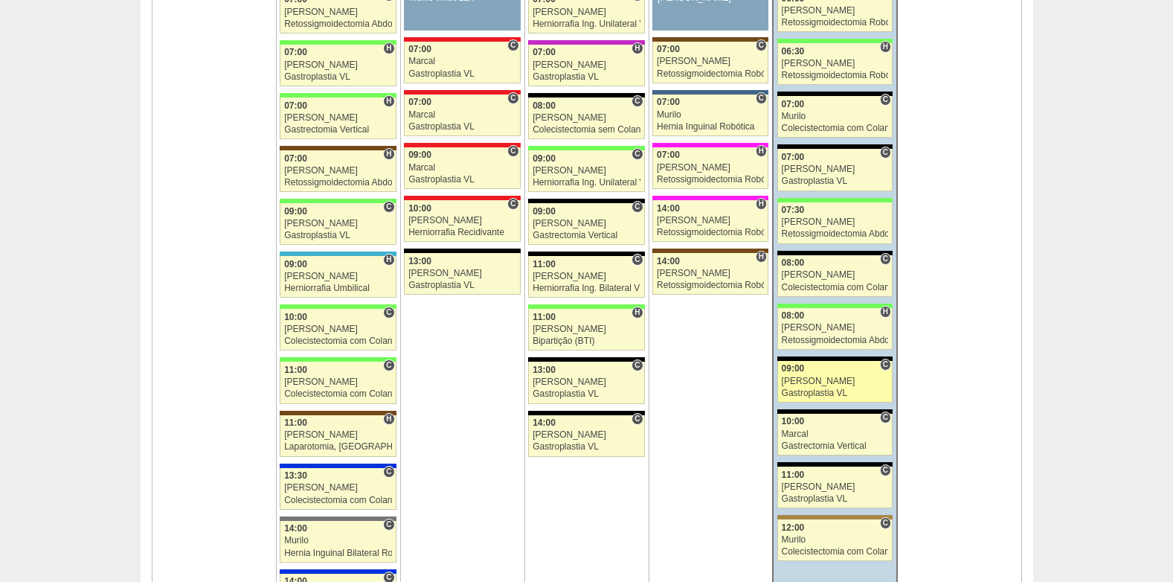
click at [830, 388] on div "Gastroplastia VL" at bounding box center [835, 393] width 107 height 10
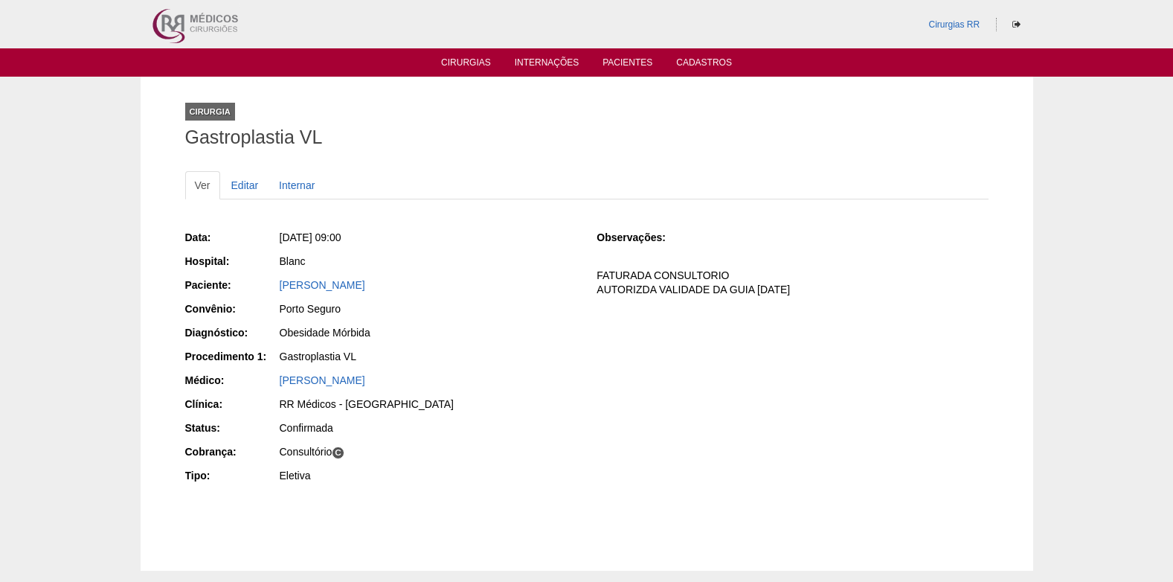
click at [376, 275] on div "Data: [DATE] 09:00 Hospital: Blanc Paciente: [PERSON_NAME] Convênio: [GEOGRAPHI…" at bounding box center [380, 358] width 391 height 267
click at [357, 286] on link "[PERSON_NAME]" at bounding box center [323, 285] width 86 height 12
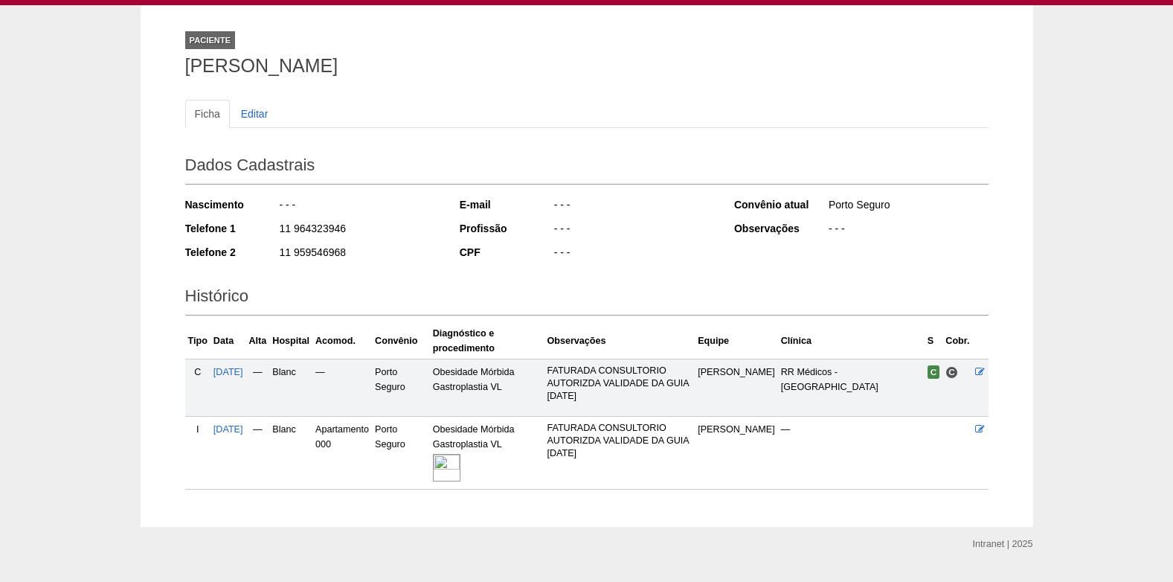
scroll to position [106, 0]
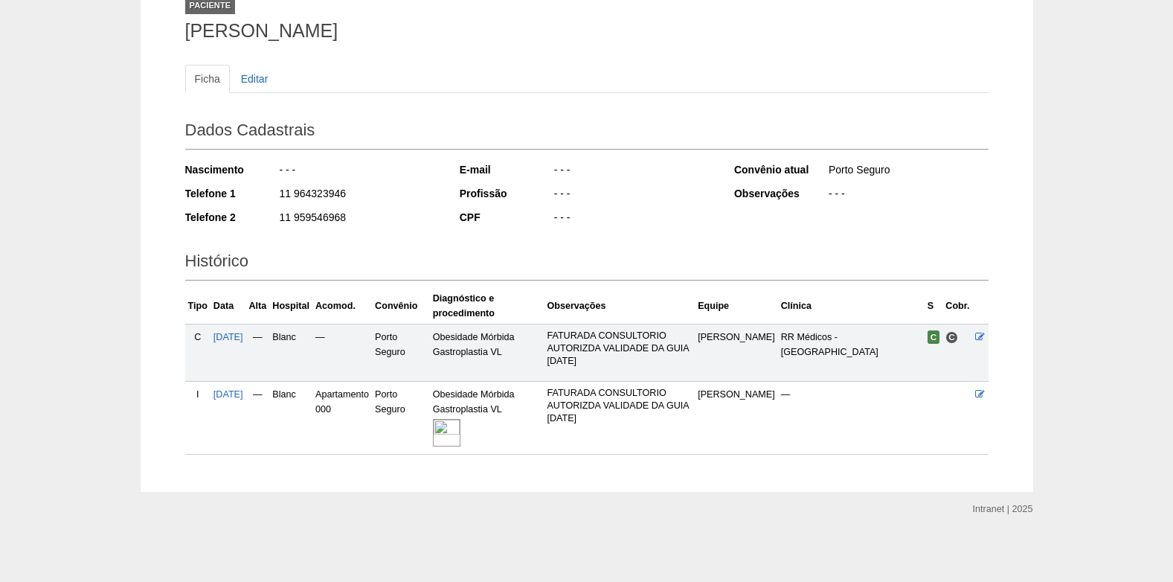
click at [460, 424] on img at bounding box center [447, 433] width 28 height 28
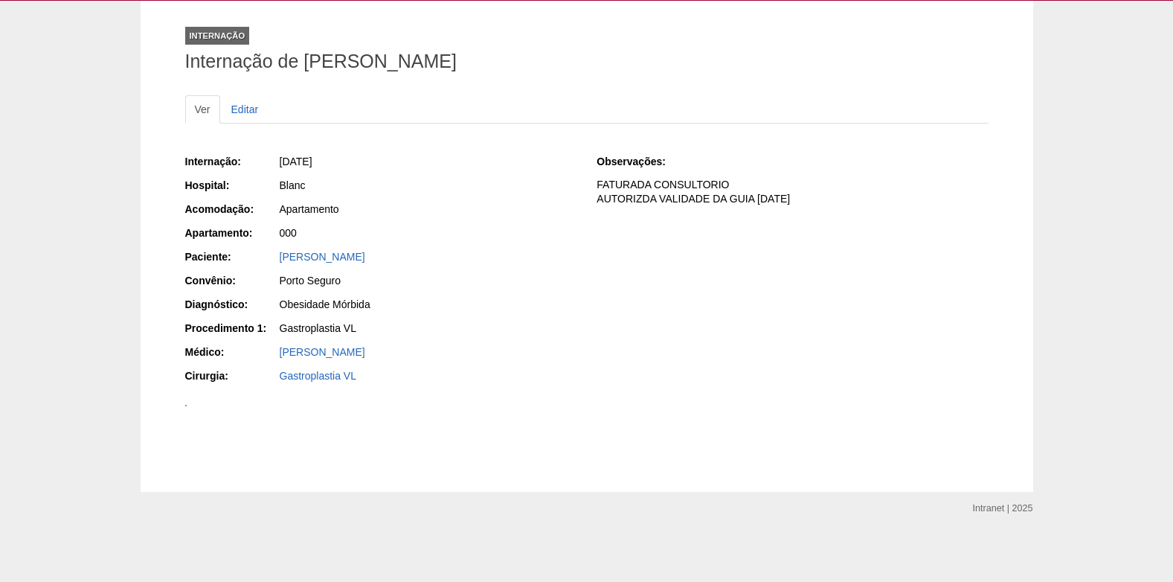
scroll to position [513, 0]
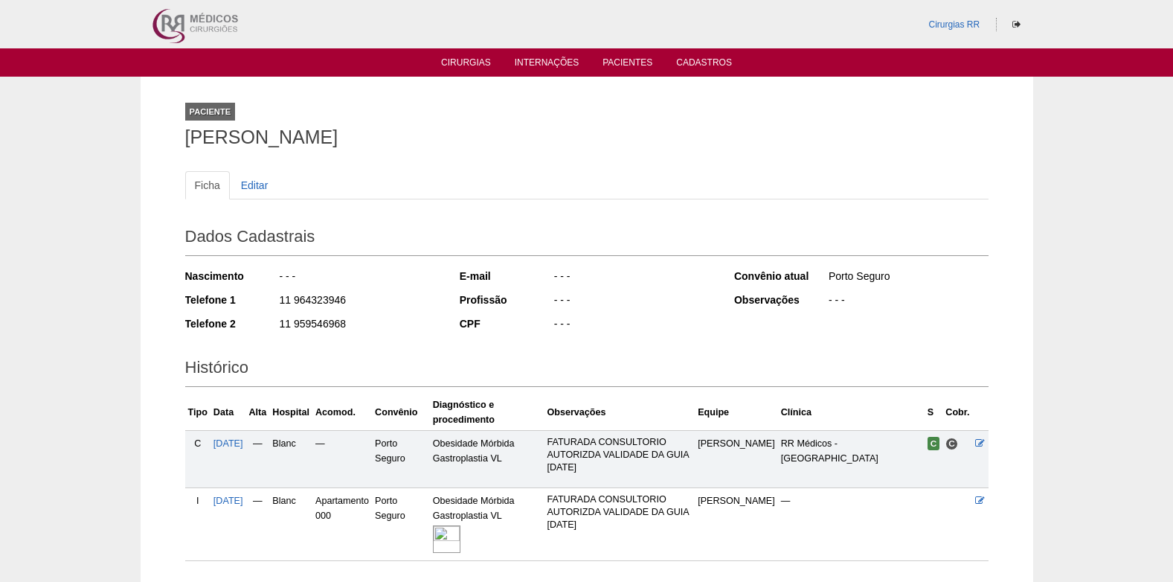
scroll to position [102, 0]
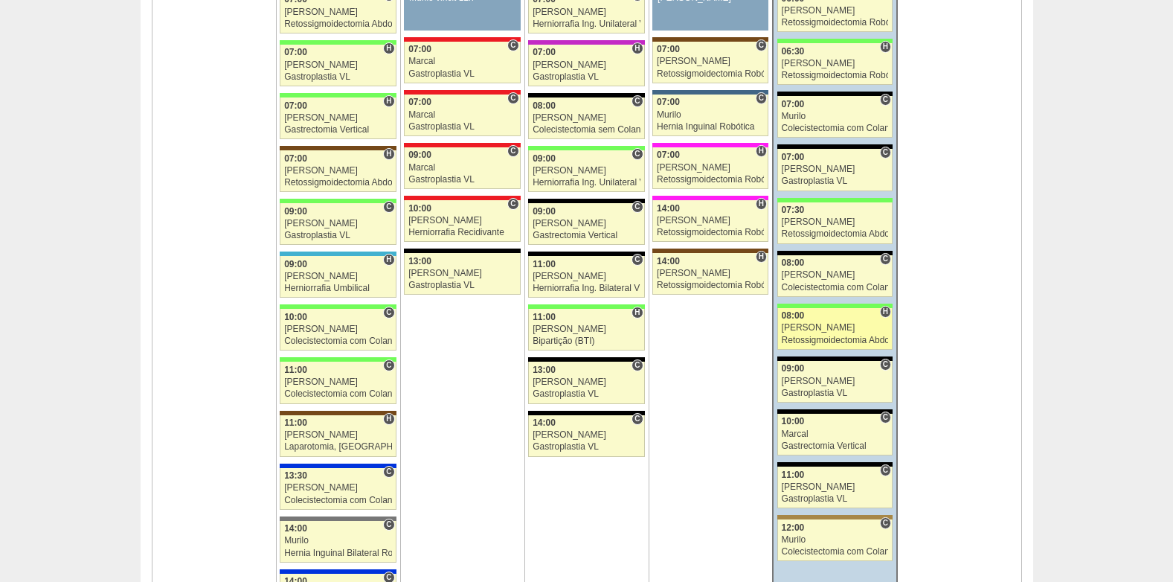
scroll to position [1637, 0]
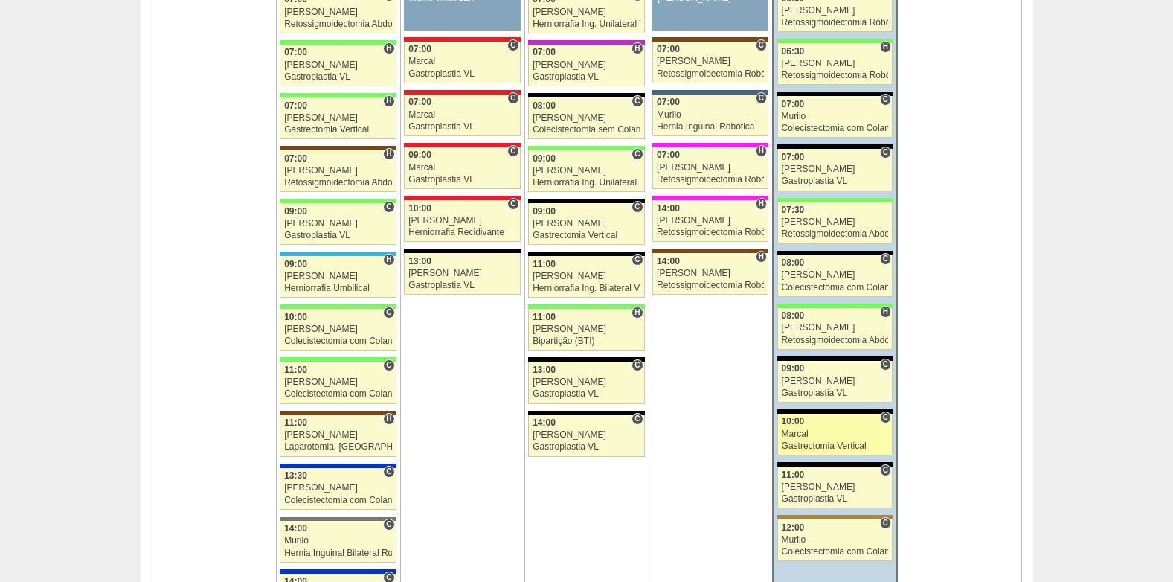
click at [828, 446] on div "Gastrectomia Vertical" at bounding box center [835, 446] width 107 height 10
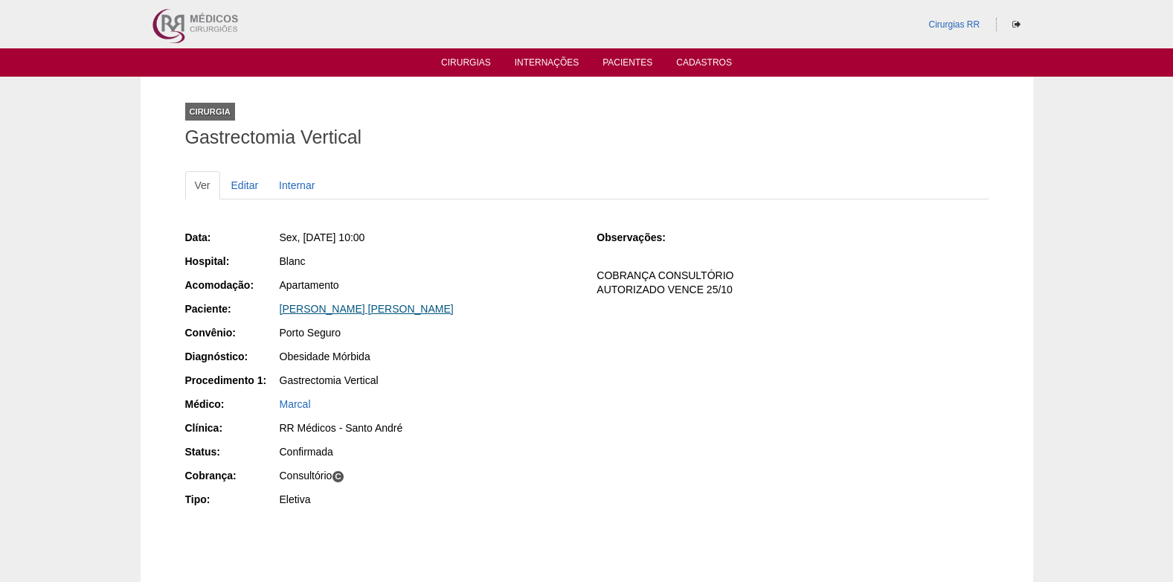
click at [337, 307] on link "[PERSON_NAME] [PERSON_NAME]" at bounding box center [367, 309] width 174 height 12
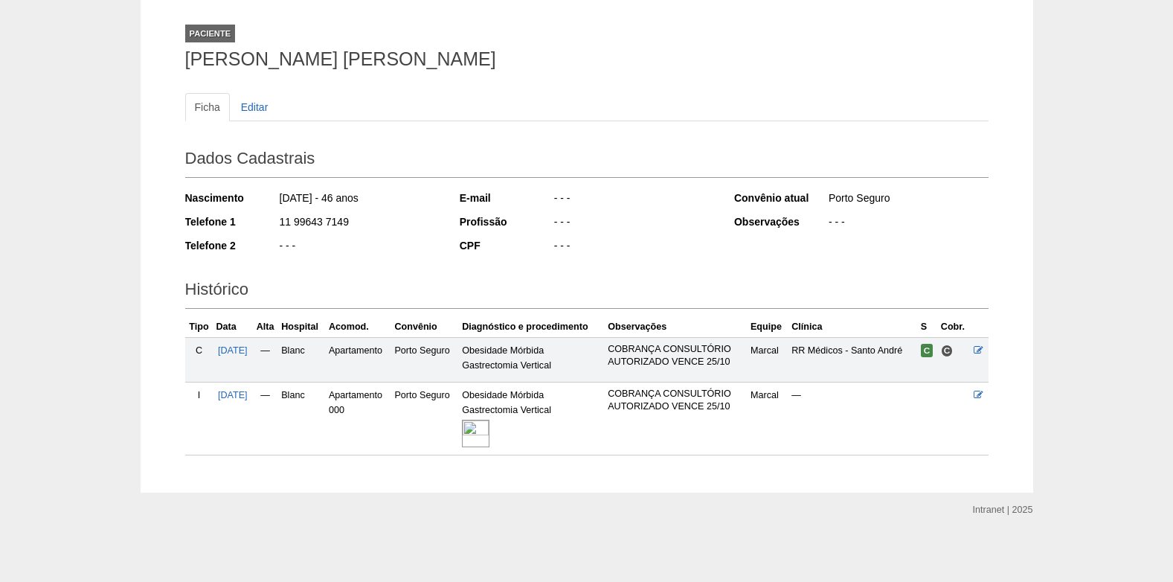
scroll to position [79, 0]
click at [480, 437] on img at bounding box center [476, 433] width 28 height 28
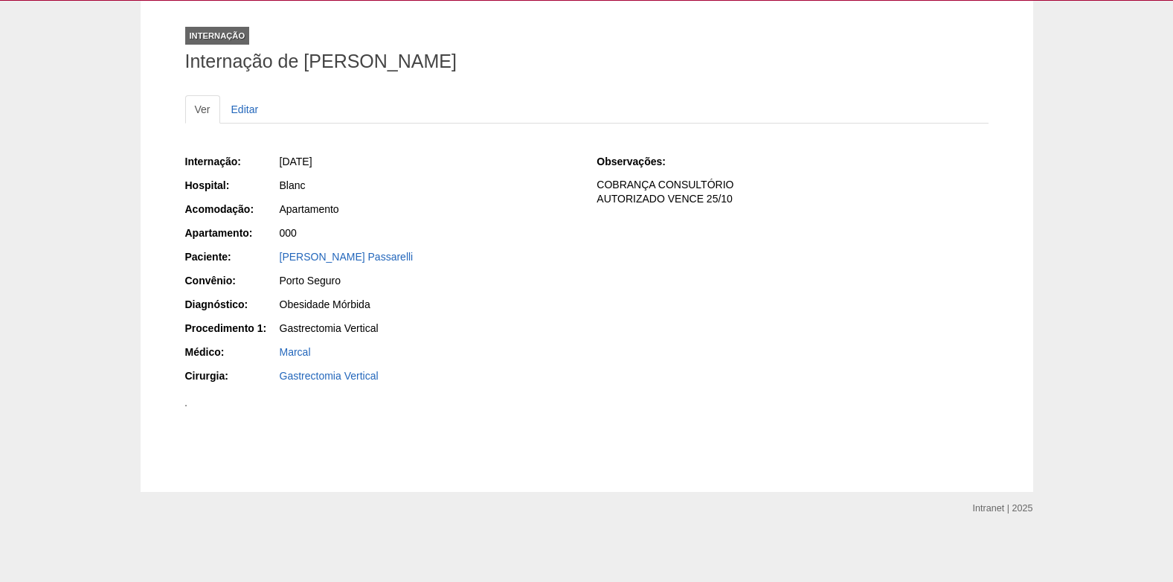
scroll to position [280, 0]
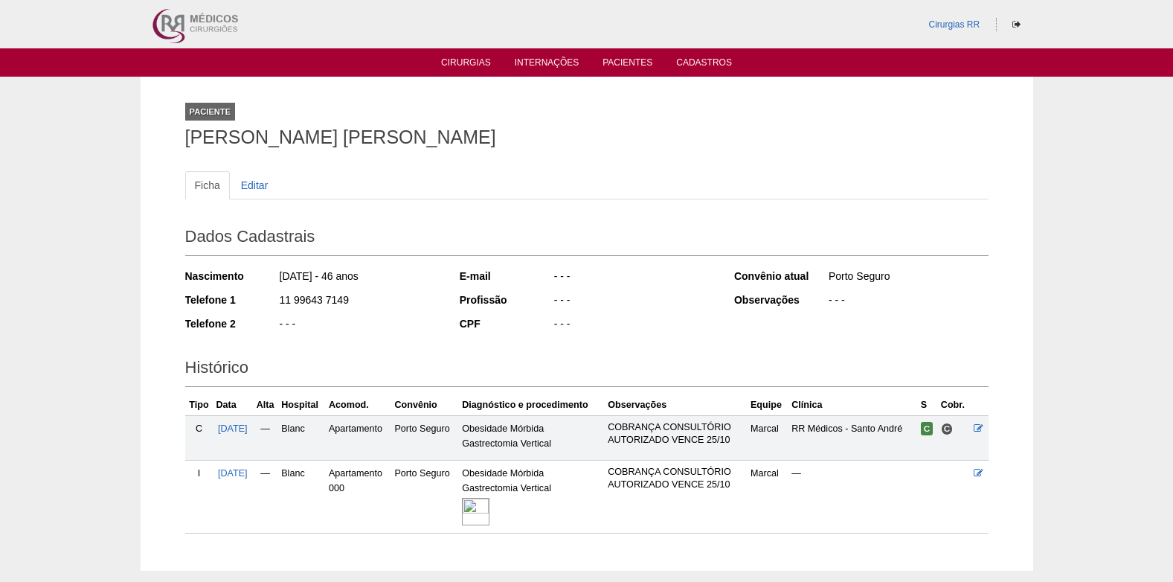
scroll to position [79, 0]
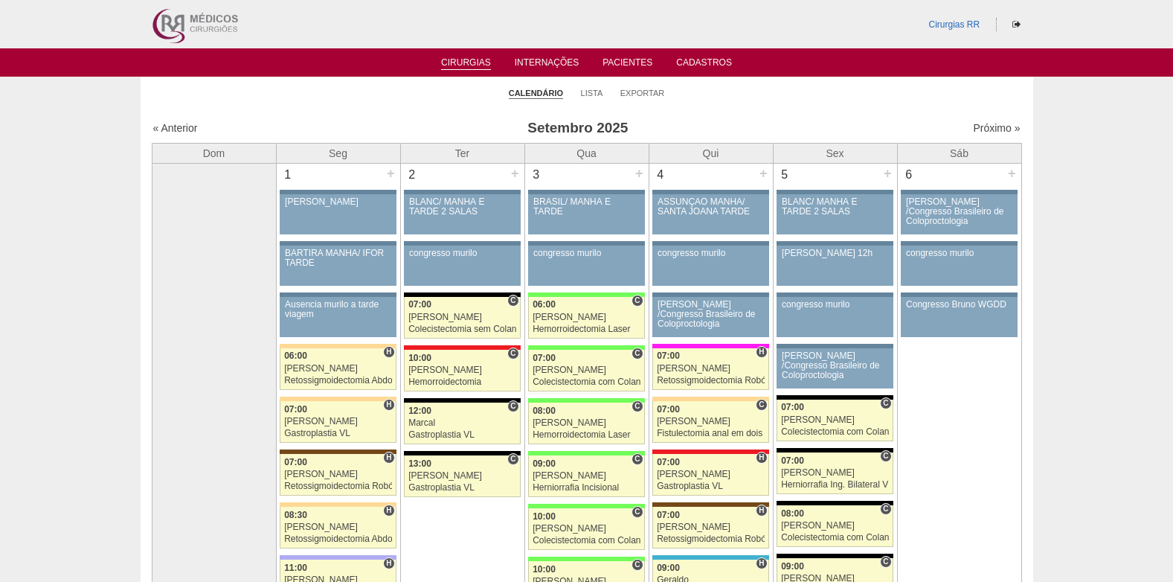
scroll to position [1637, 0]
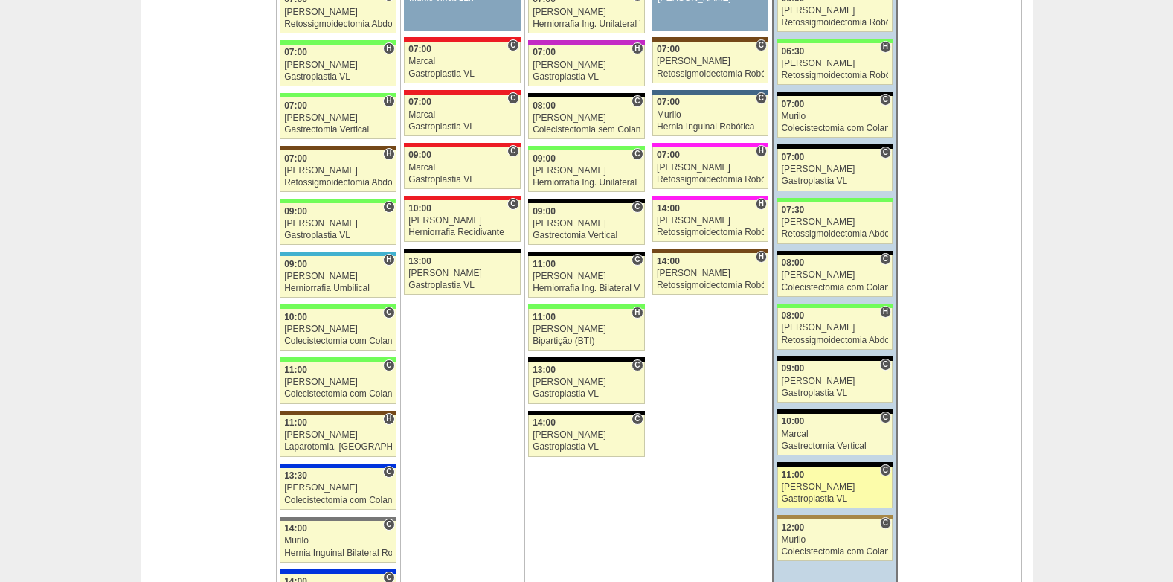
click at [800, 475] on span "11:00" at bounding box center [793, 474] width 23 height 10
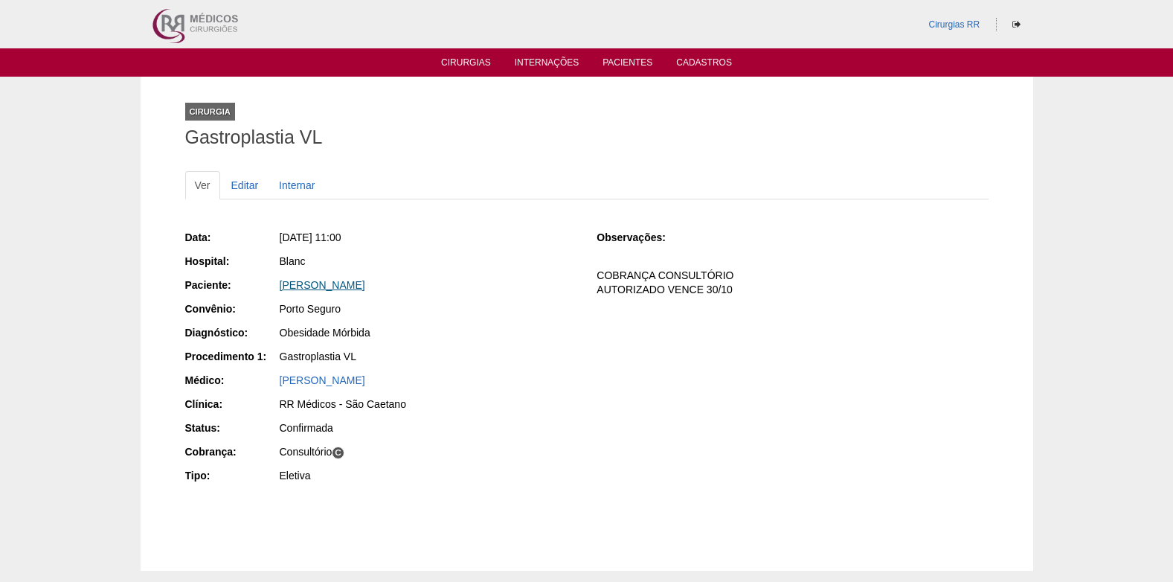
click at [332, 282] on link "[PERSON_NAME]" at bounding box center [323, 285] width 86 height 12
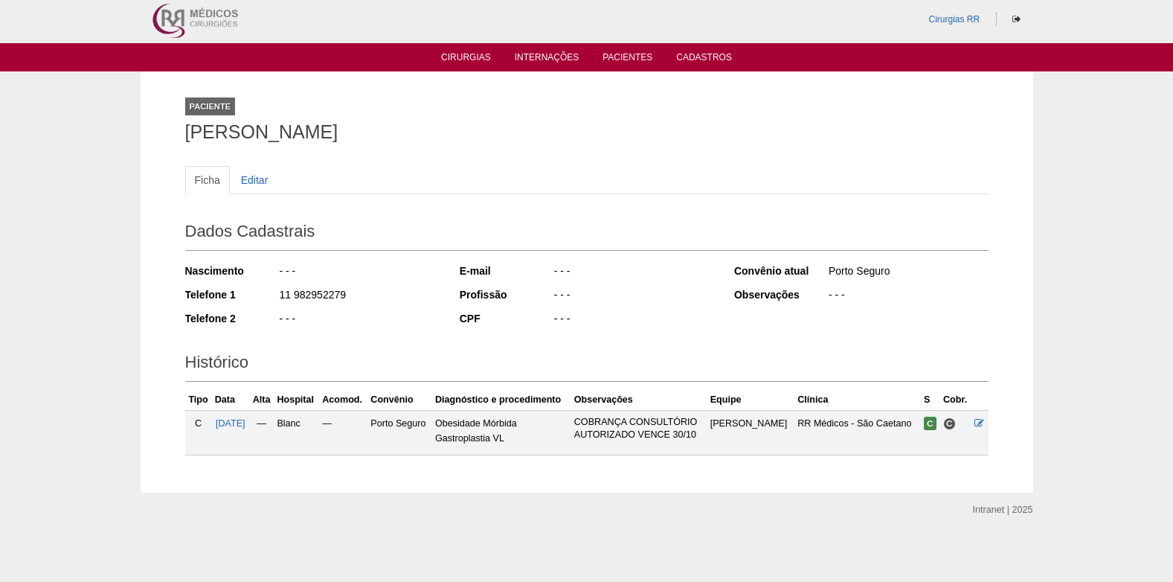
scroll to position [6, 0]
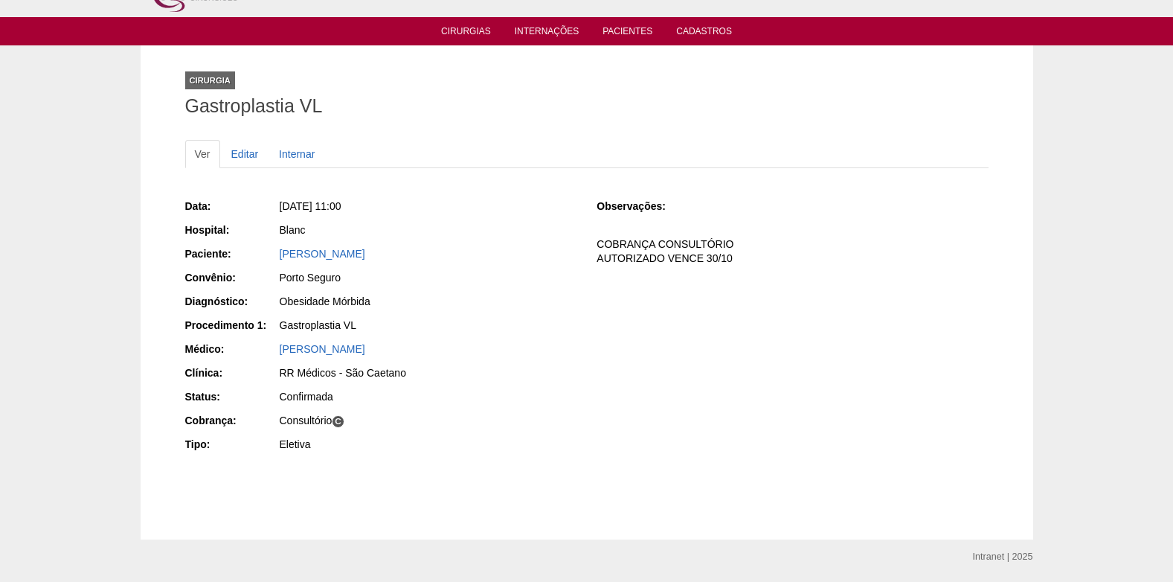
scroll to position [79, 0]
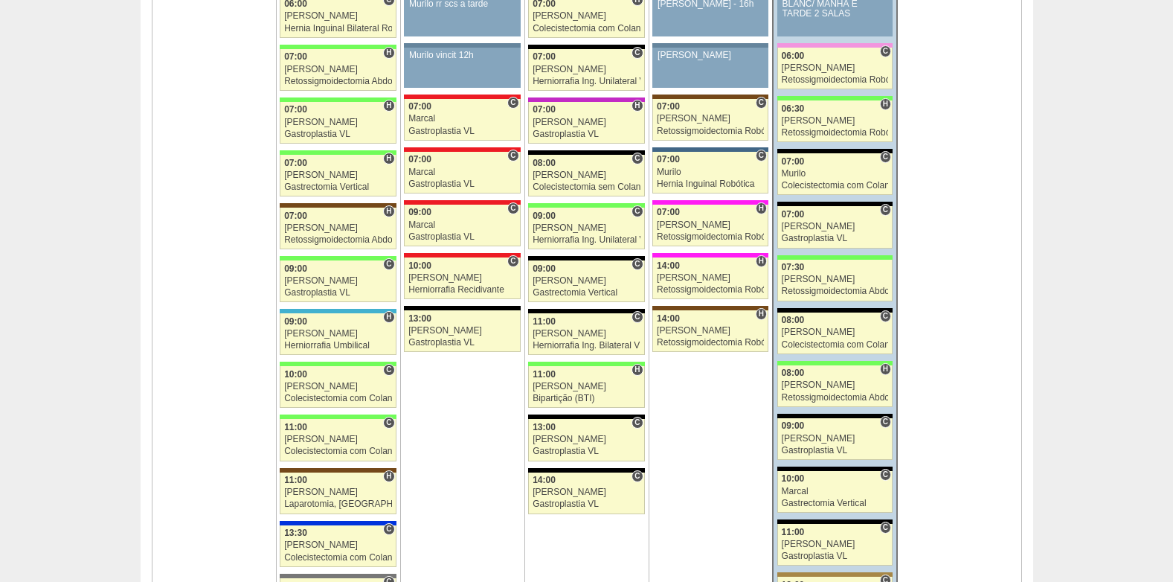
scroll to position [1562, 0]
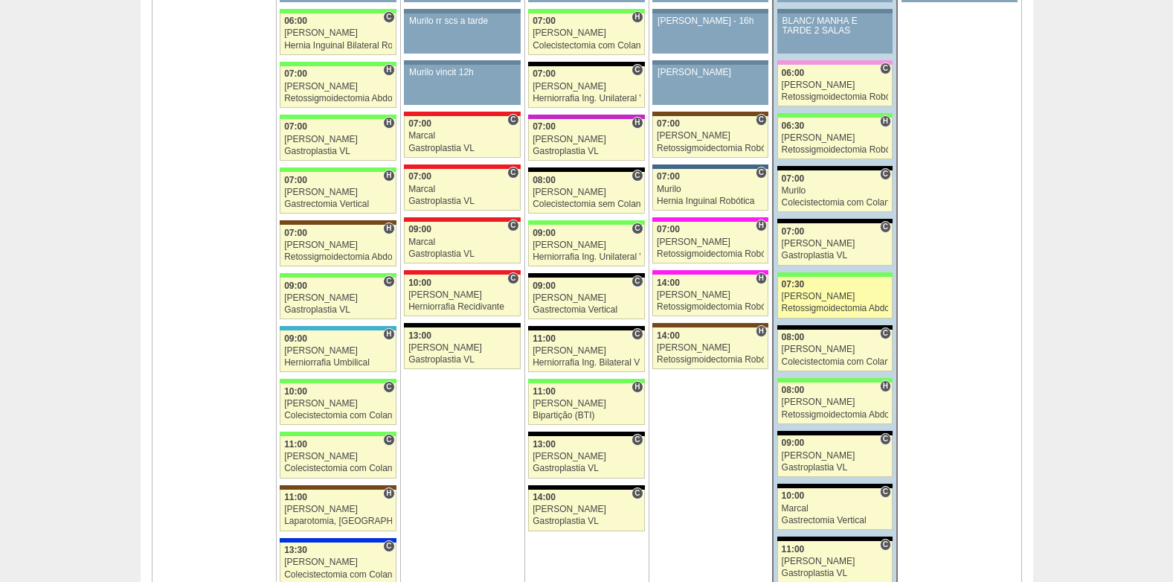
click at [832, 297] on div "Bruno" at bounding box center [835, 297] width 107 height 10
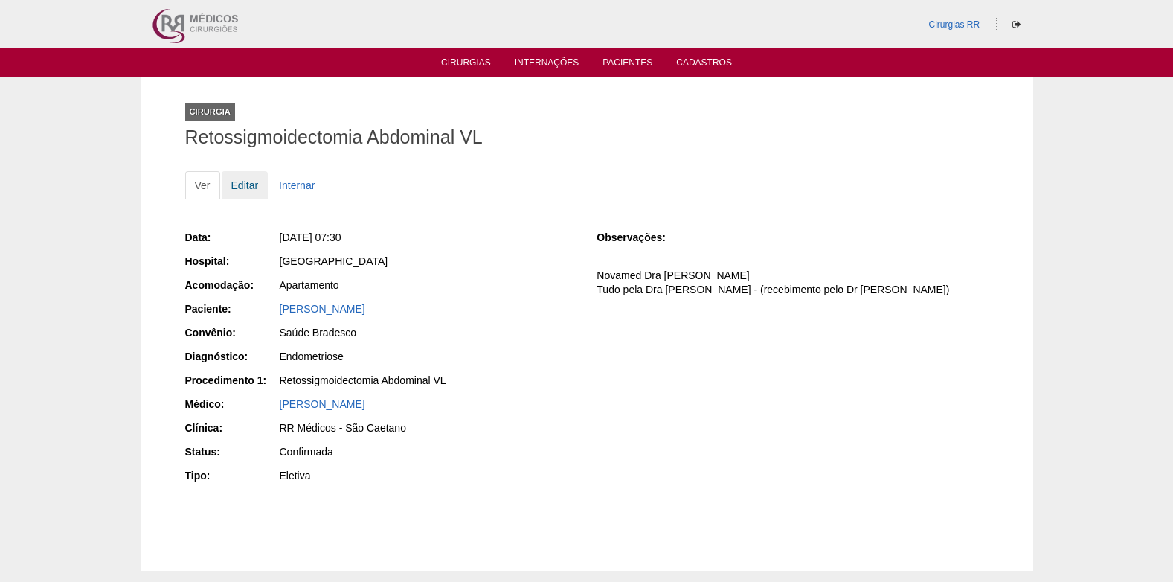
click at [235, 187] on link "Editar" at bounding box center [245, 185] width 47 height 28
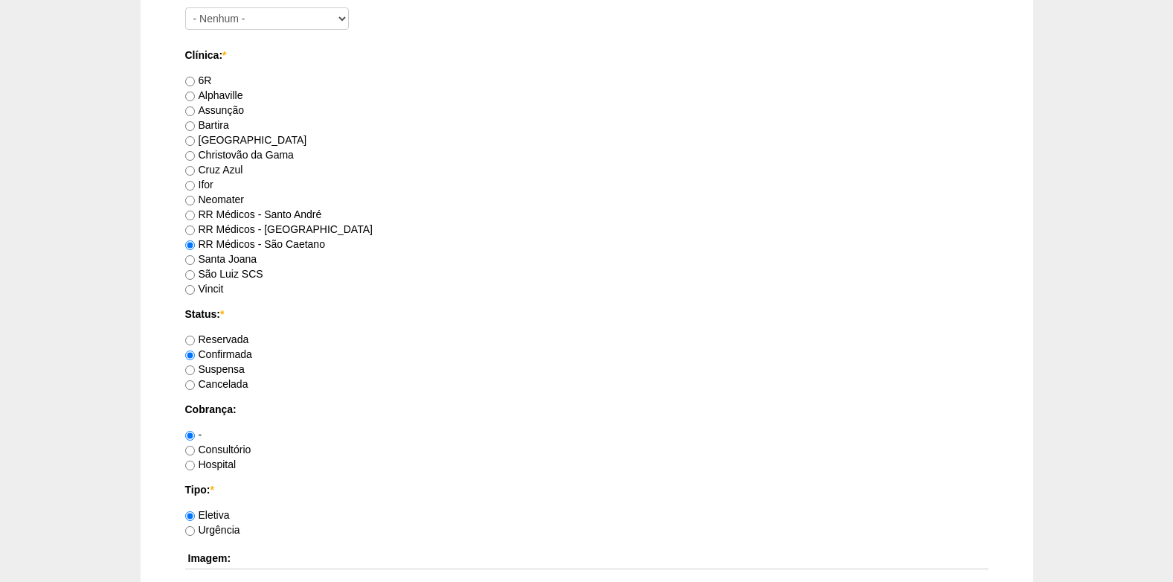
scroll to position [1116, 0]
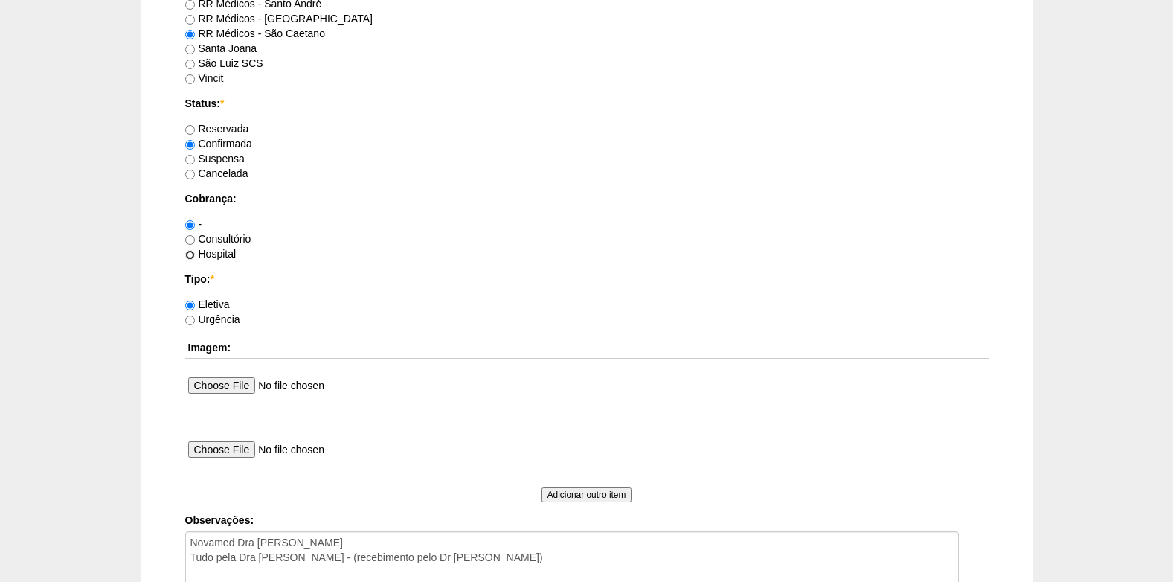
click at [186, 251] on input "Hospital" at bounding box center [190, 255] width 10 height 10
radio input "true"
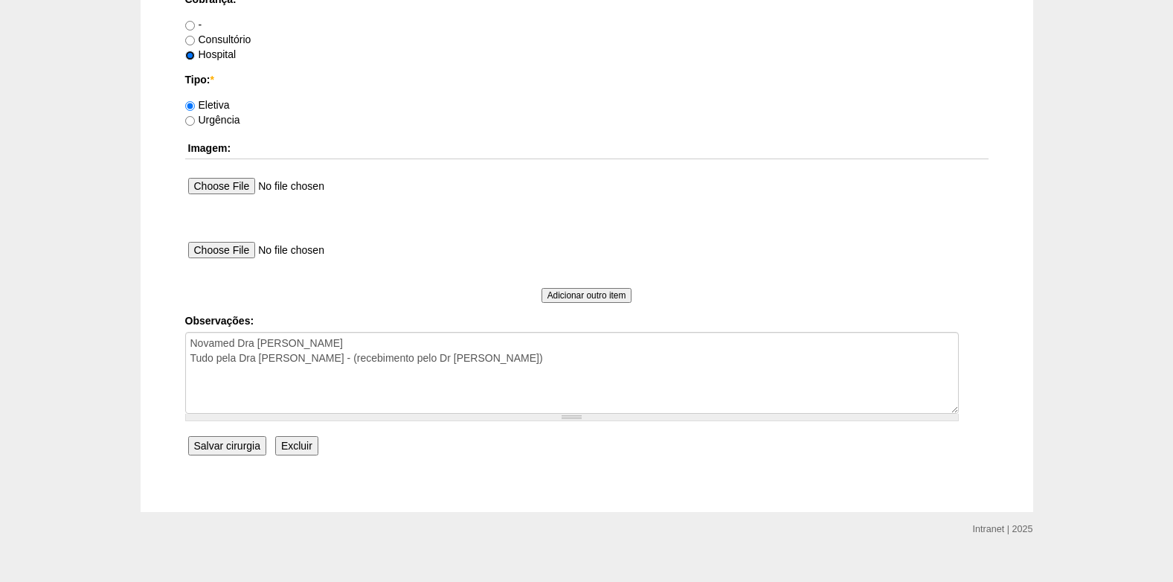
scroll to position [1335, 0]
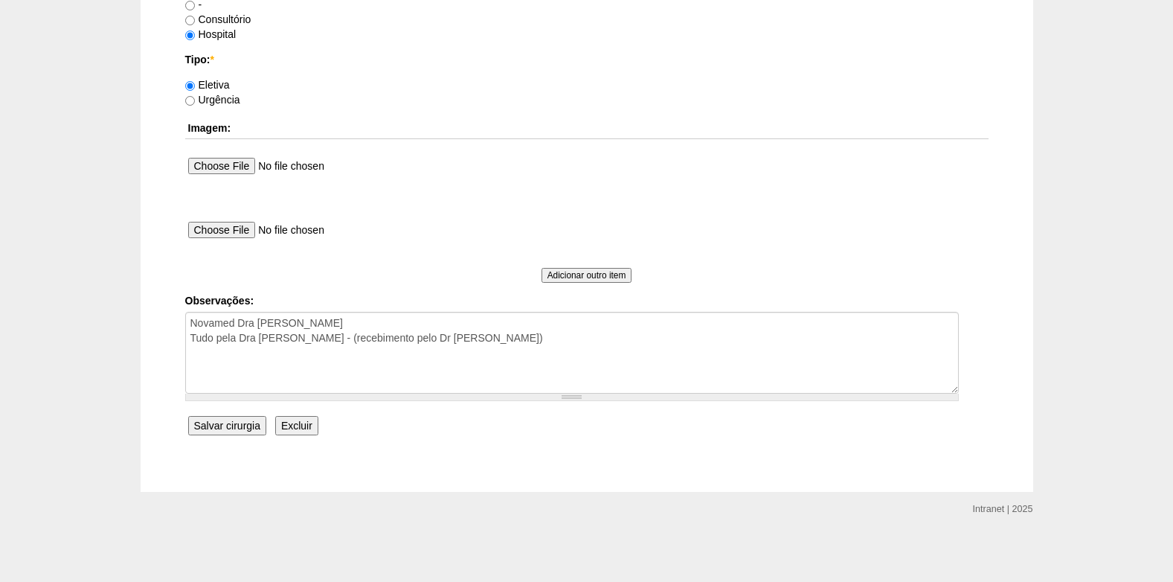
click at [213, 431] on input "Salvar cirurgia" at bounding box center [227, 425] width 78 height 19
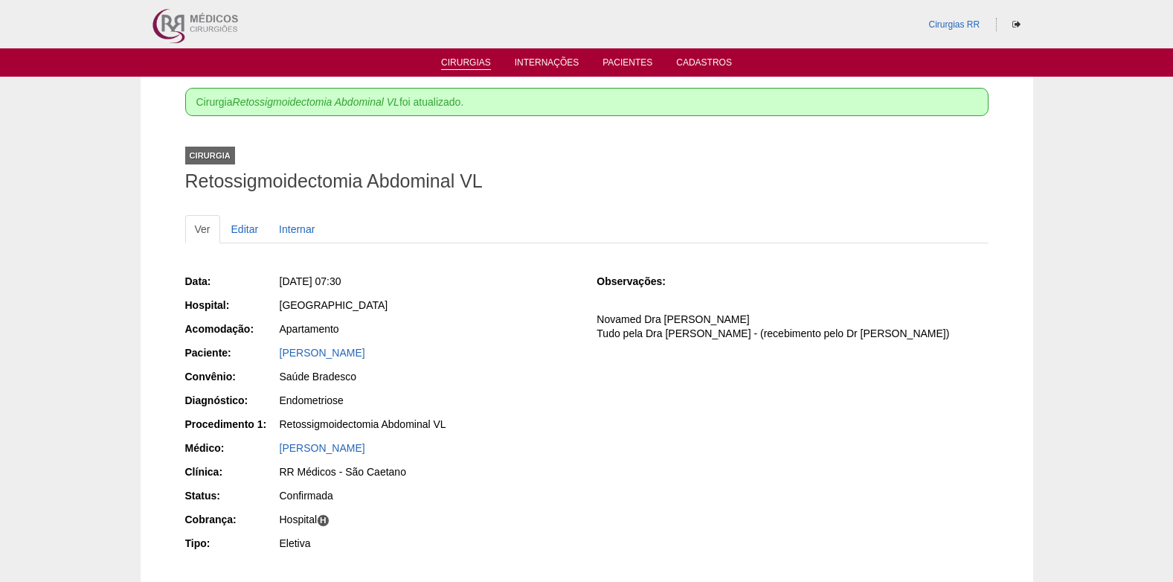
click at [456, 57] on link "Cirurgias" at bounding box center [466, 63] width 50 height 13
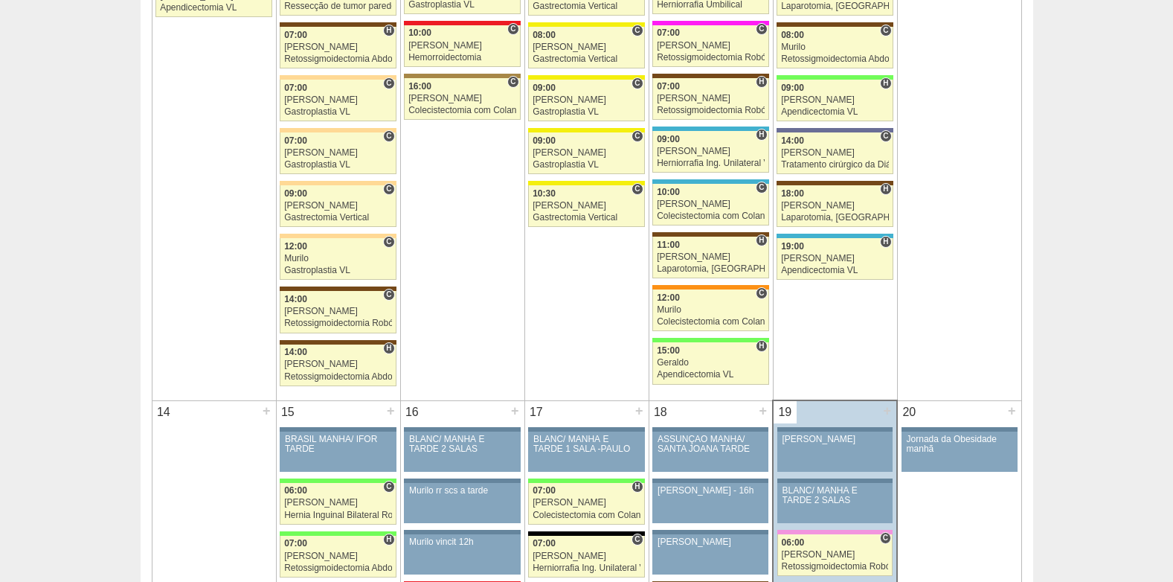
scroll to position [1488, 0]
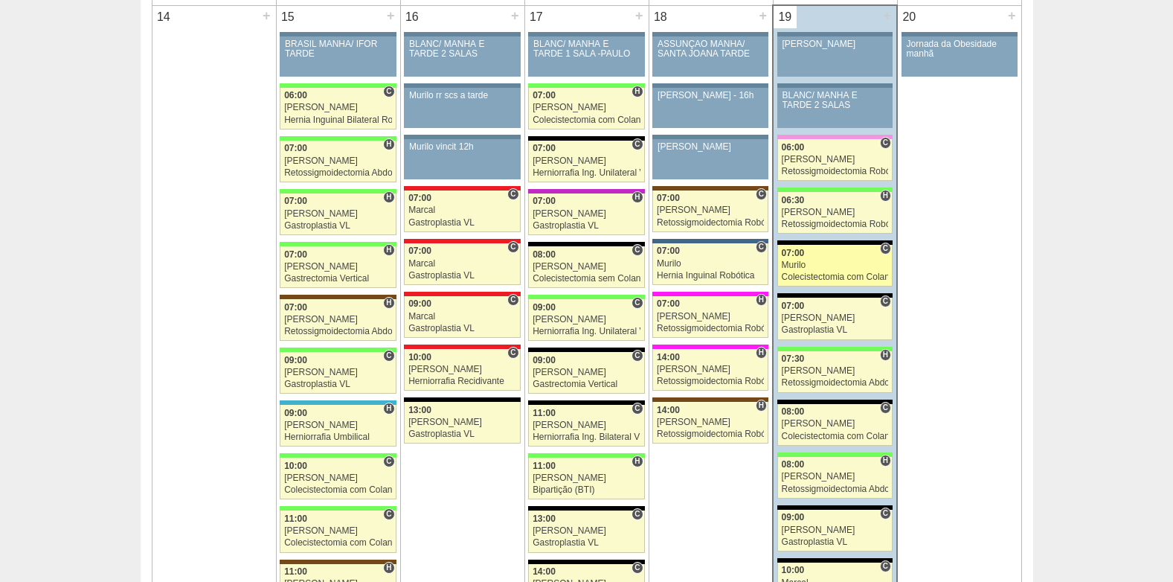
click at [834, 261] on div "Murilo" at bounding box center [835, 265] width 107 height 10
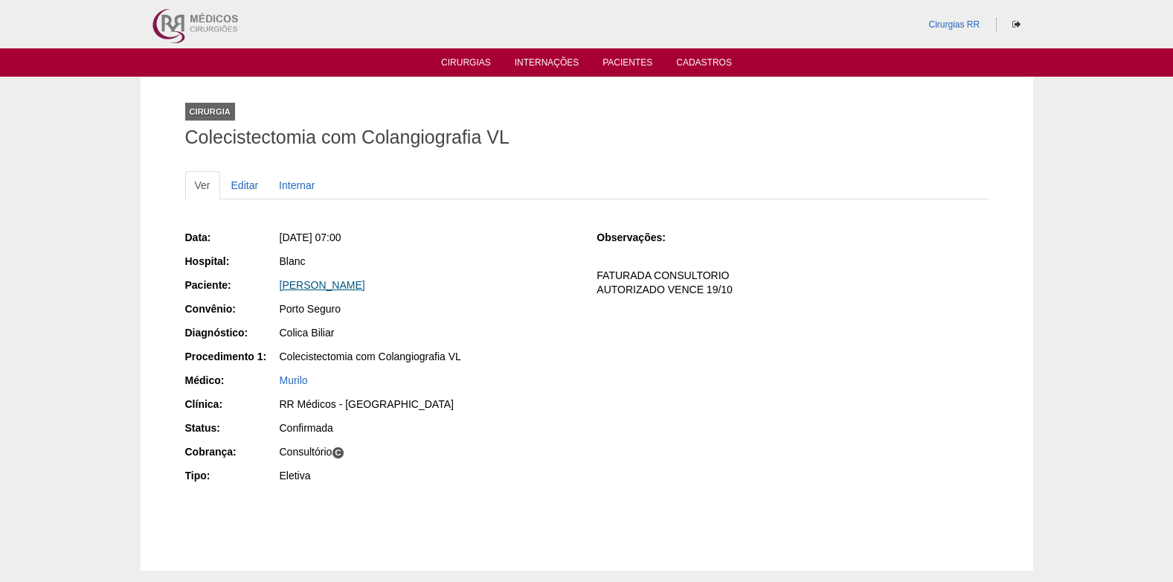
click at [335, 283] on link "[PERSON_NAME]" at bounding box center [323, 285] width 86 height 12
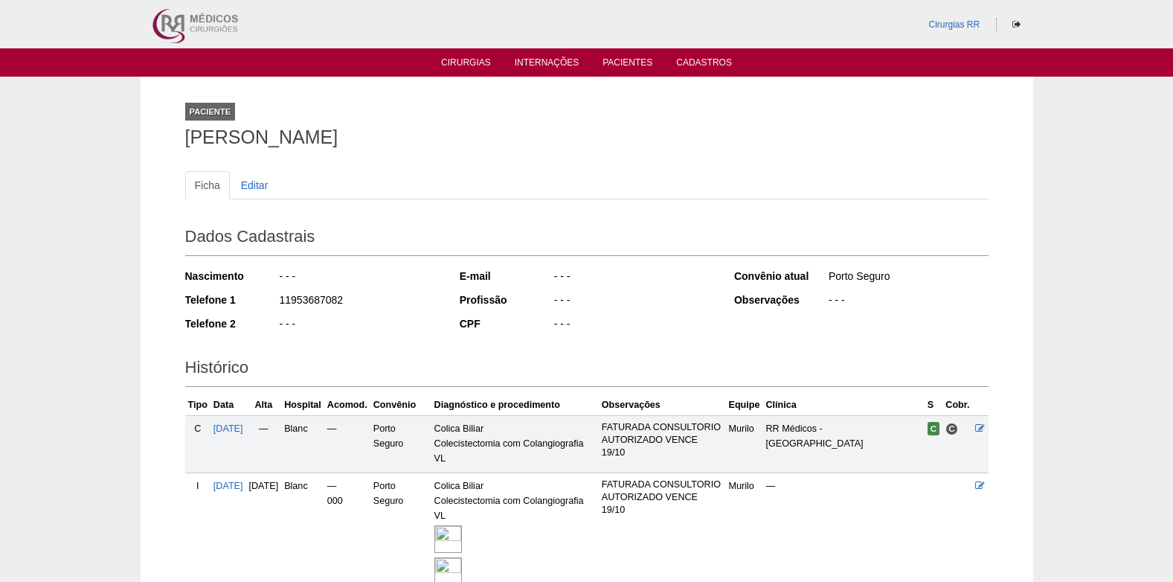
drag, startPoint x: 280, startPoint y: 304, endPoint x: 350, endPoint y: 304, distance: 69.9
click at [350, 304] on div "11953687082" at bounding box center [358, 301] width 161 height 19
copy div "11953687082"
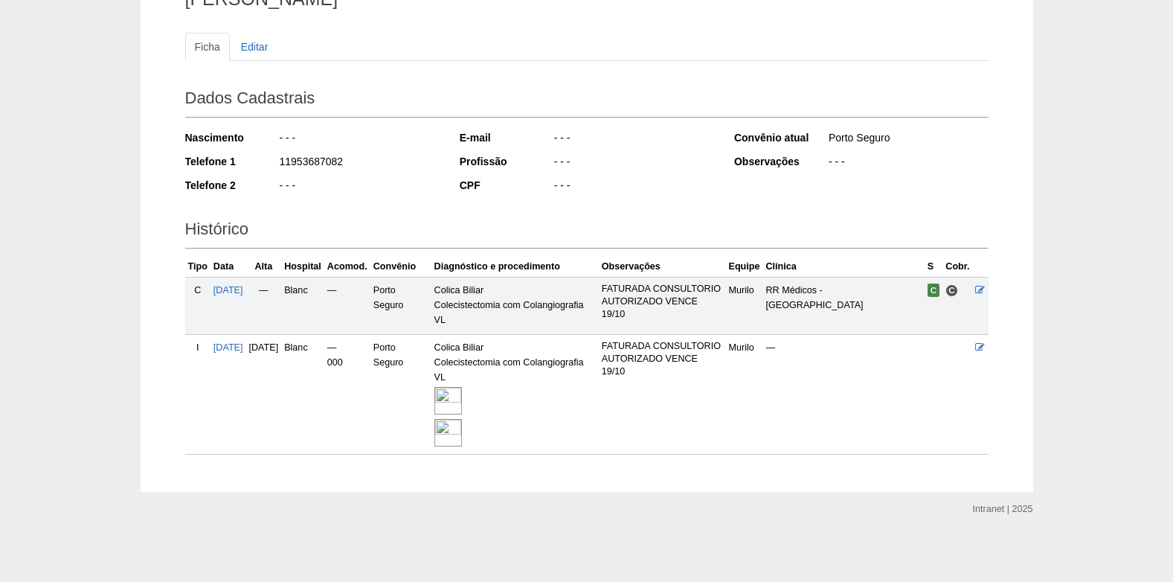
scroll to position [151, 0]
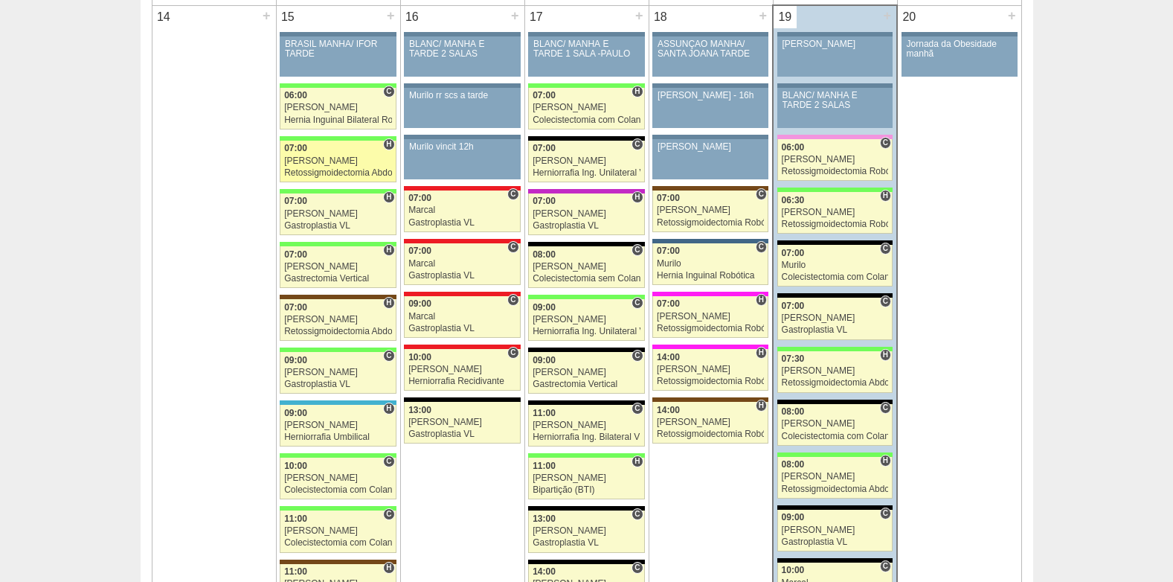
scroll to position [1488, 0]
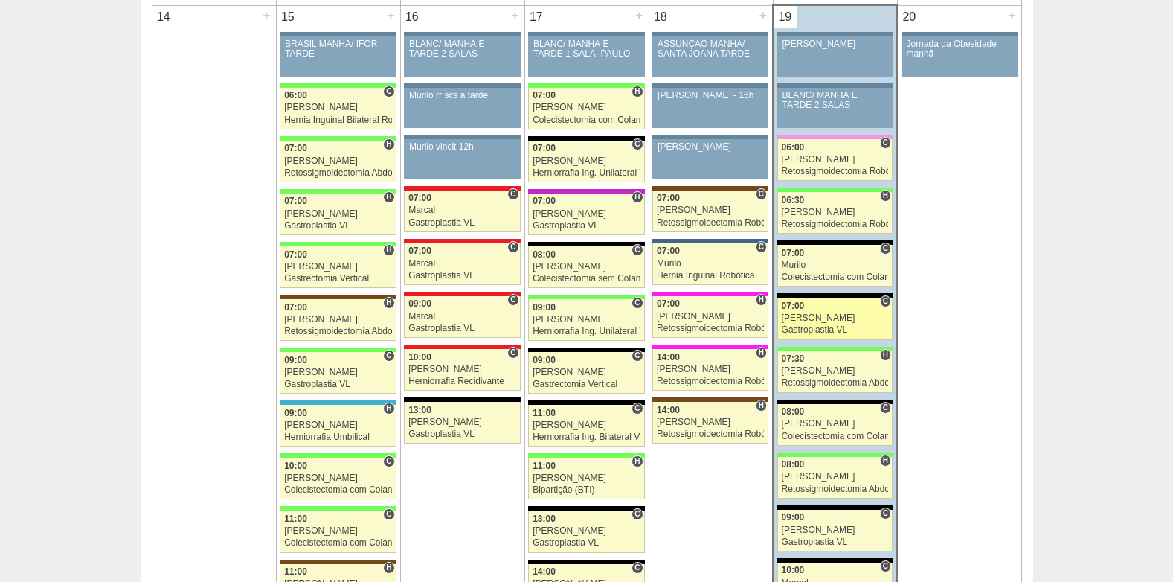
click at [834, 306] on div "07:00" at bounding box center [835, 306] width 107 height 10
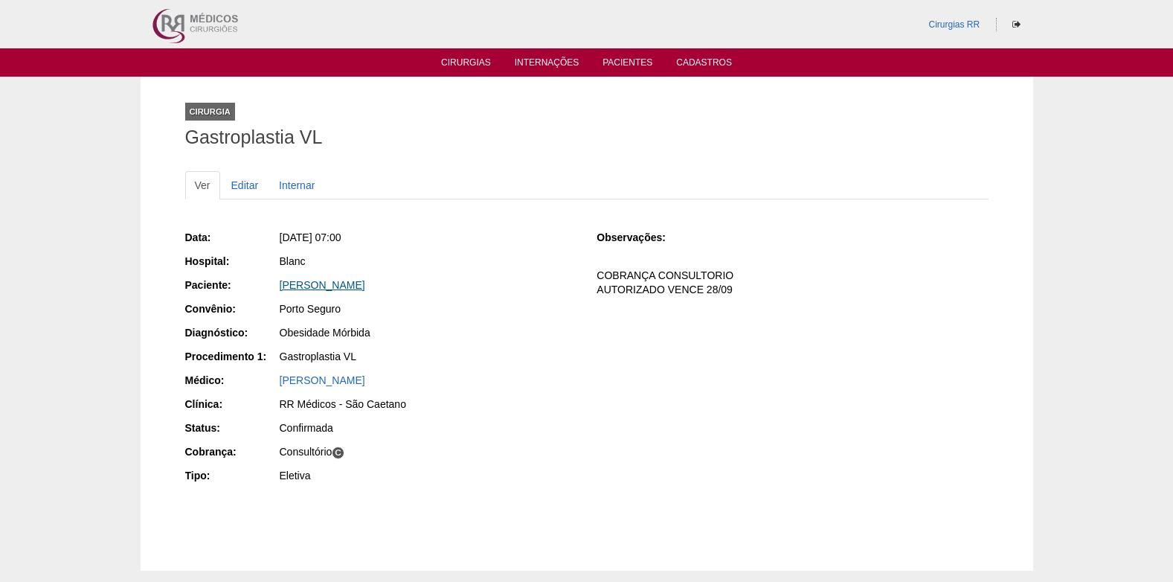
click at [365, 284] on link "JOSE GUSTAVO DE AZEREDO JUNIOR" at bounding box center [323, 285] width 86 height 12
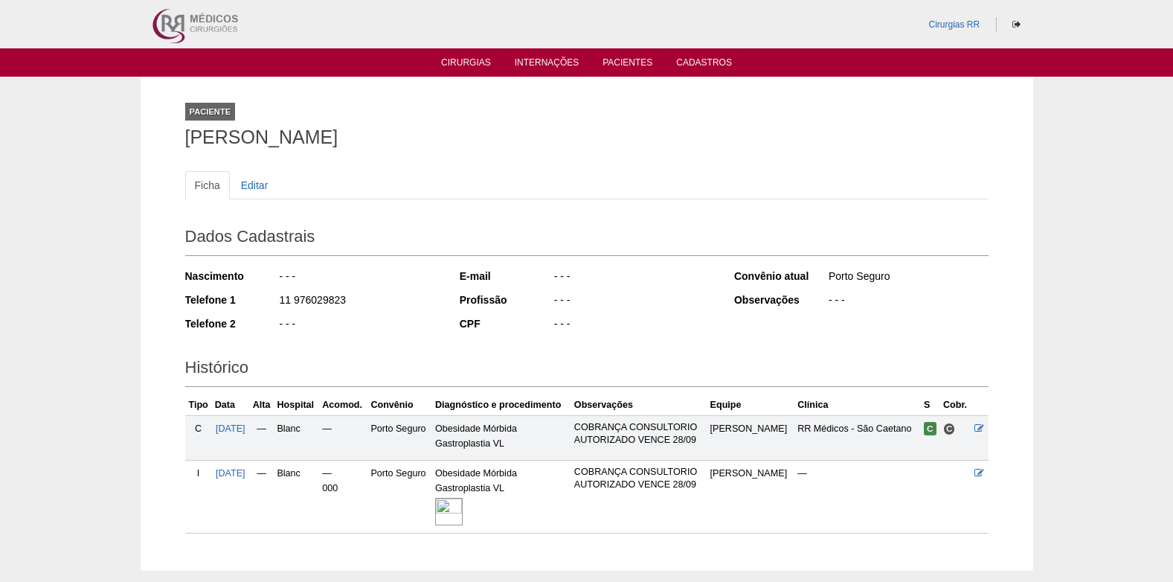
drag, startPoint x: 276, startPoint y: 303, endPoint x: 347, endPoint y: 301, distance: 70.7
click at [347, 301] on div "Telefone 1 11 976029823" at bounding box center [312, 301] width 254 height 19
copy div "11 976029823"
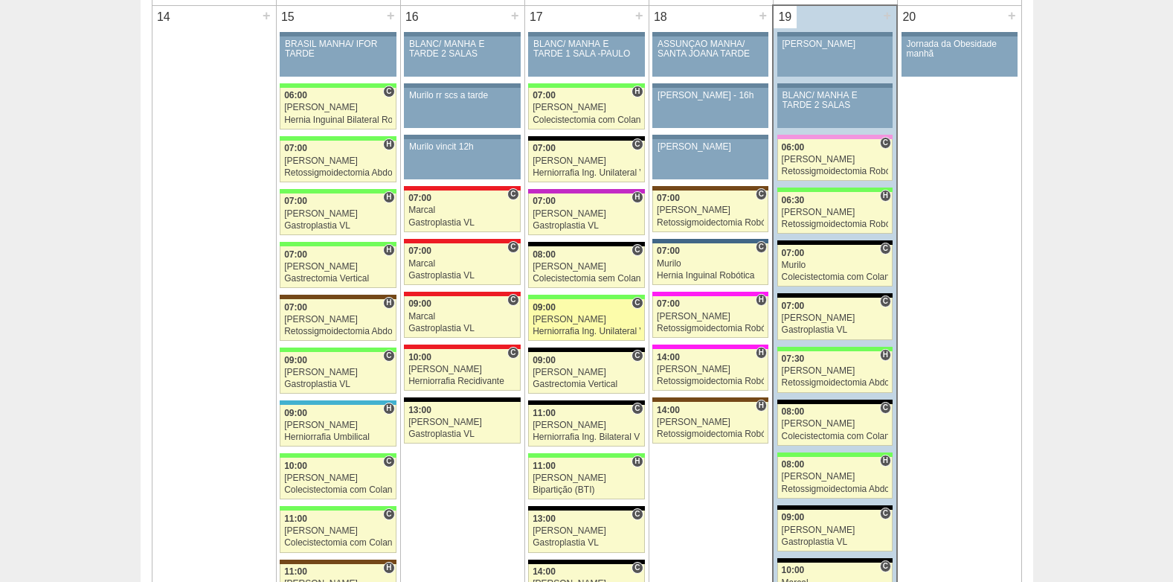
scroll to position [1488, 0]
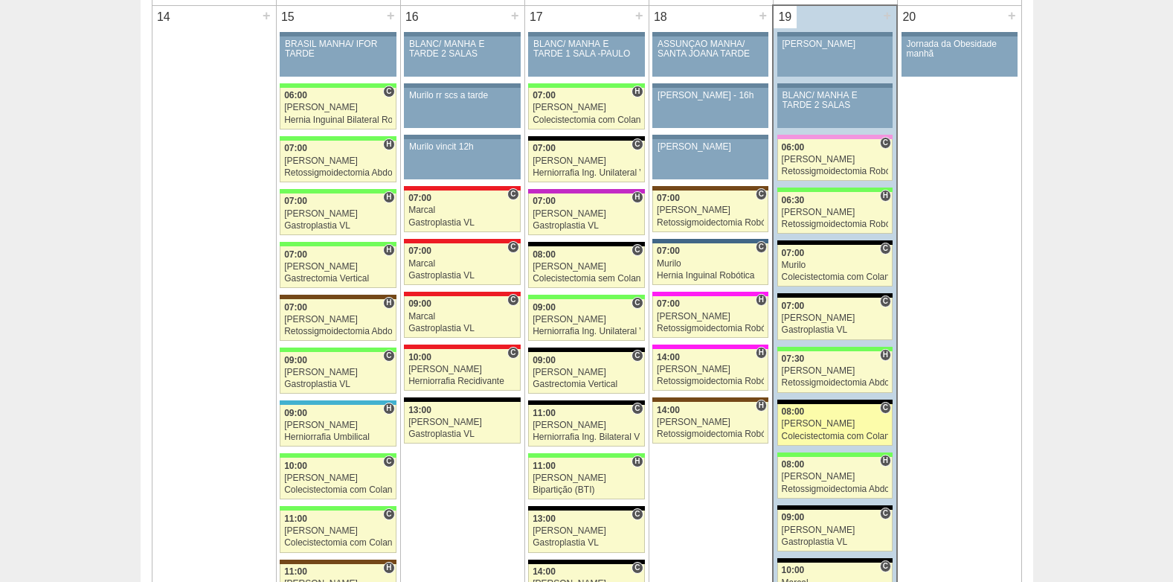
click at [832, 420] on div "[PERSON_NAME]" at bounding box center [835, 424] width 107 height 10
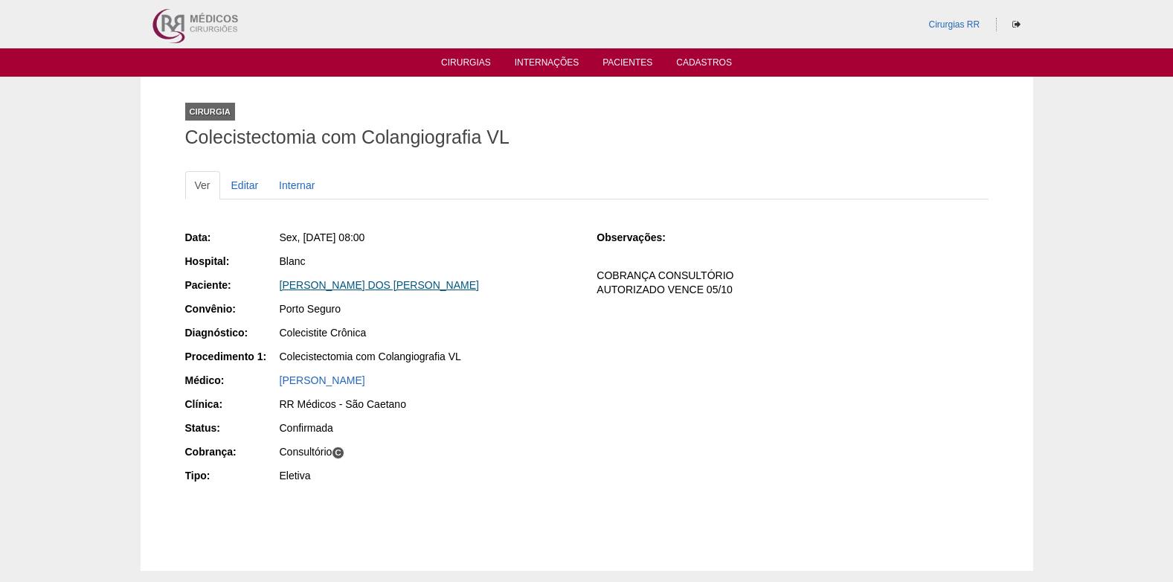
click at [341, 279] on link "[PERSON_NAME] DOS [PERSON_NAME]" at bounding box center [379, 285] width 199 height 12
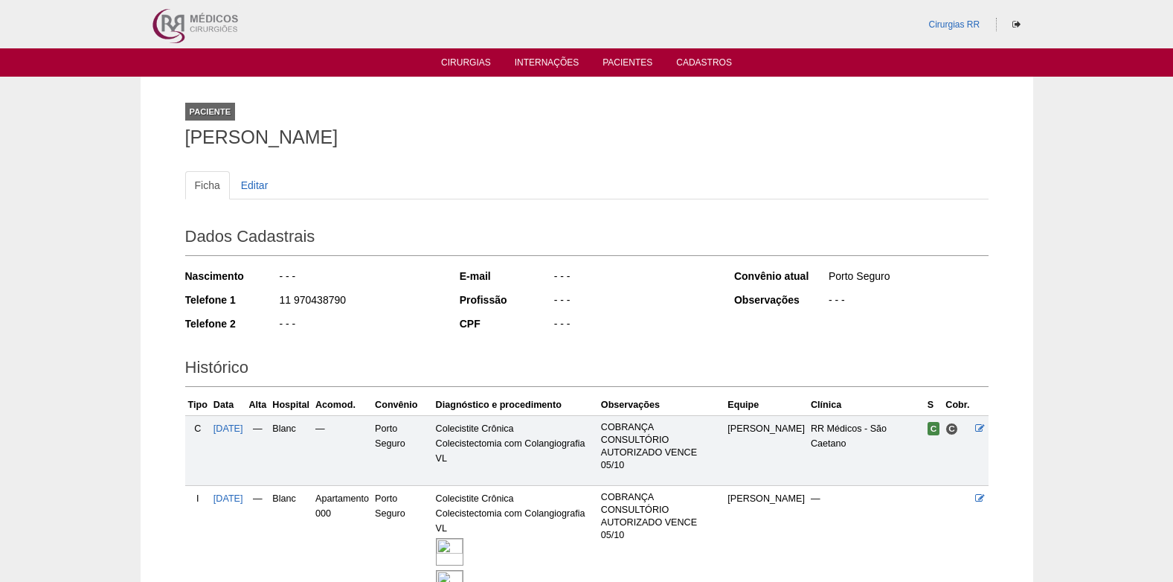
drag, startPoint x: 345, startPoint y: 292, endPoint x: 280, endPoint y: 302, distance: 66.2
click at [280, 302] on div "11 970438790" at bounding box center [358, 301] width 161 height 19
copy div "11 970438790"
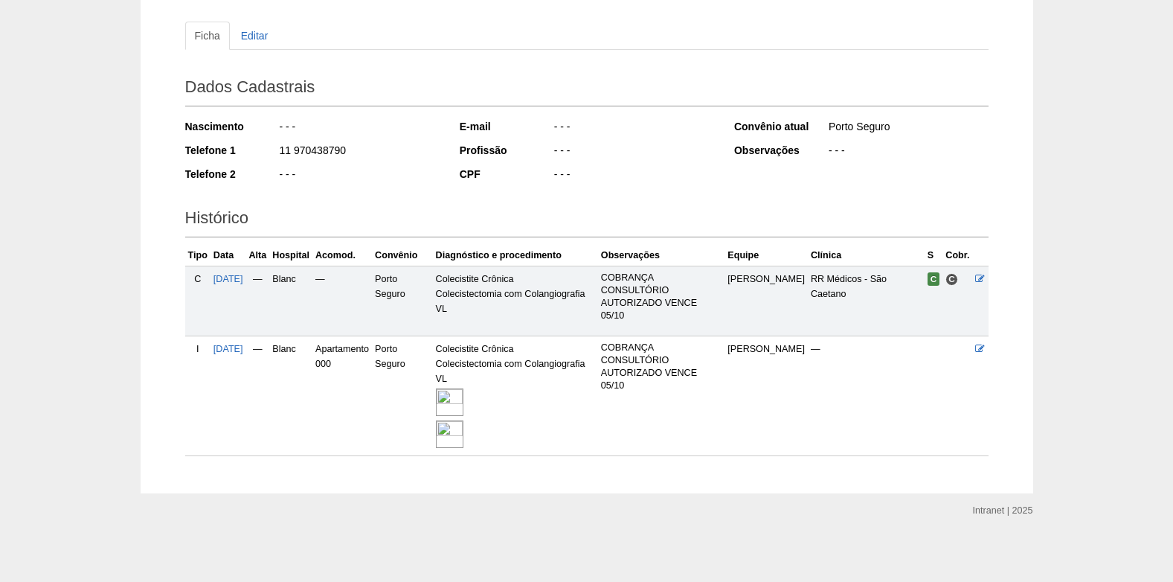
scroll to position [151, 0]
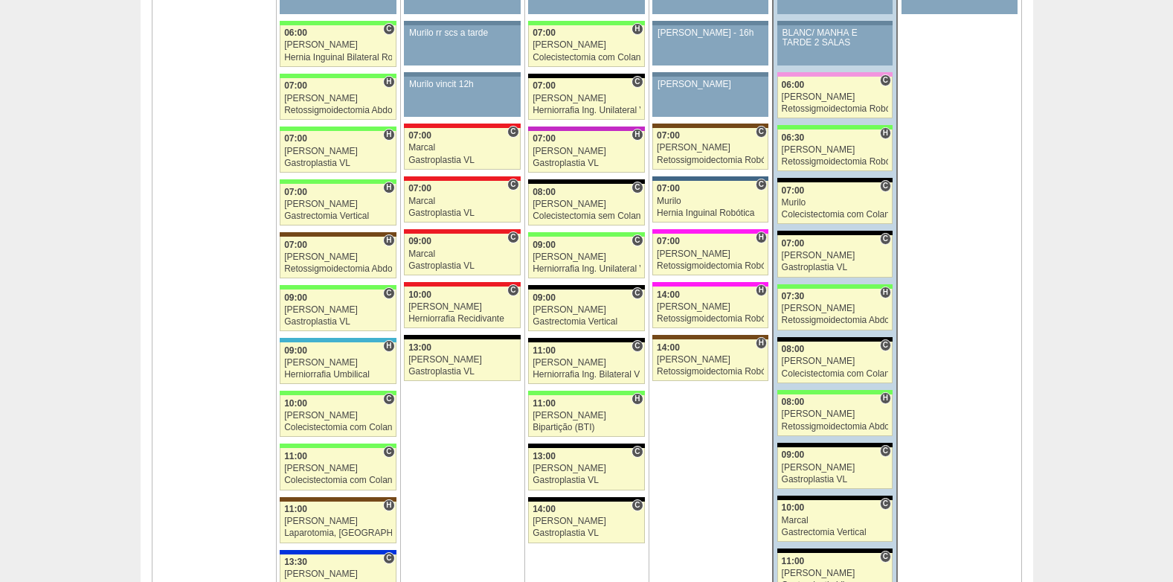
scroll to position [1637, 0]
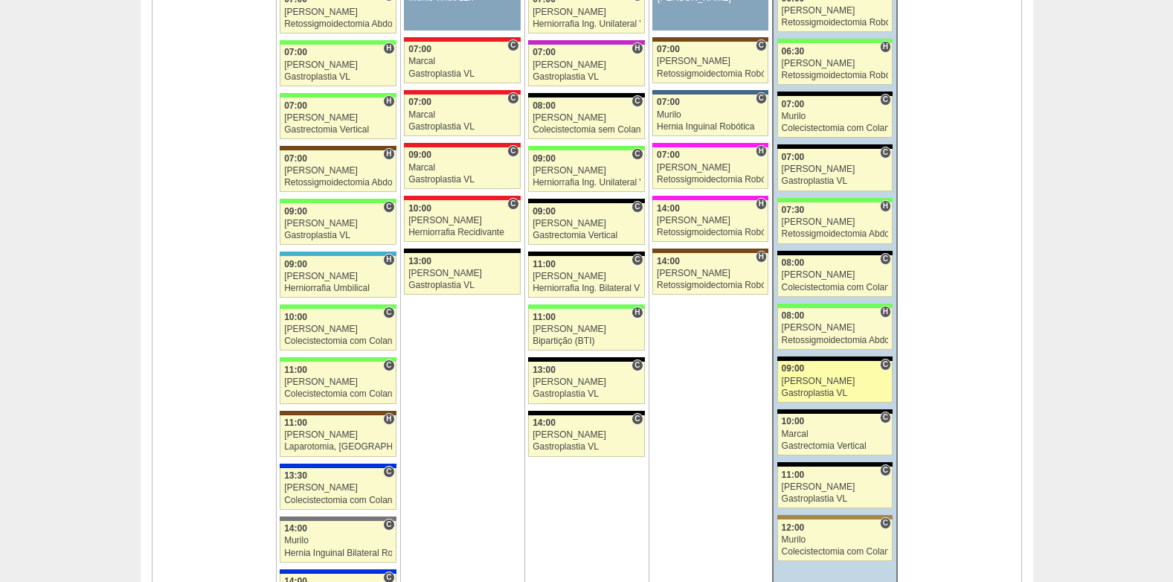
click at [835, 380] on div "[PERSON_NAME]" at bounding box center [835, 381] width 107 height 10
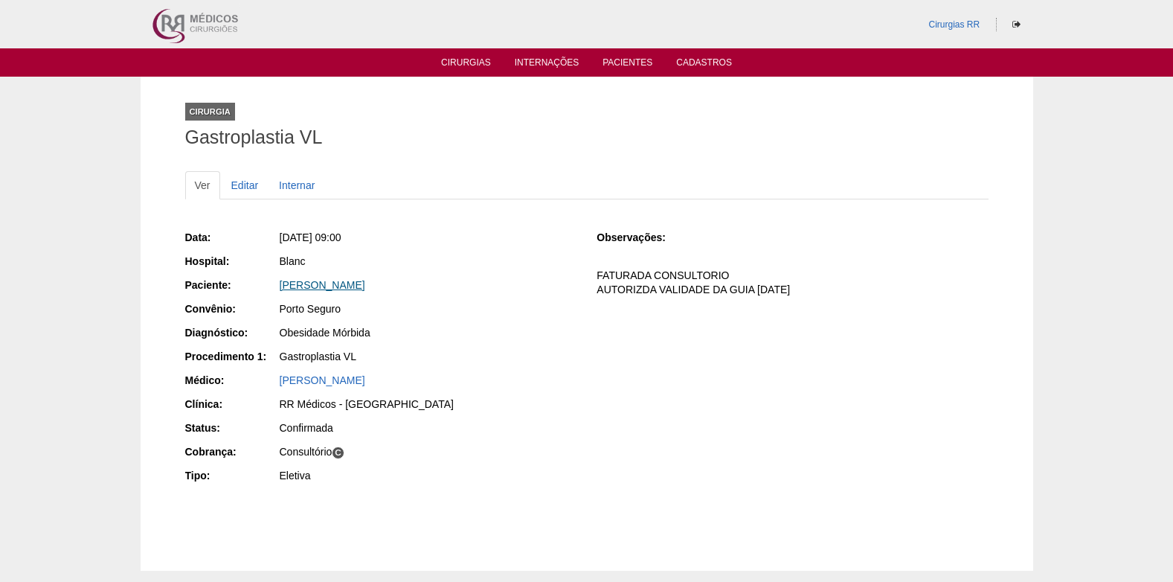
click at [334, 280] on link "[PERSON_NAME]" at bounding box center [323, 285] width 86 height 12
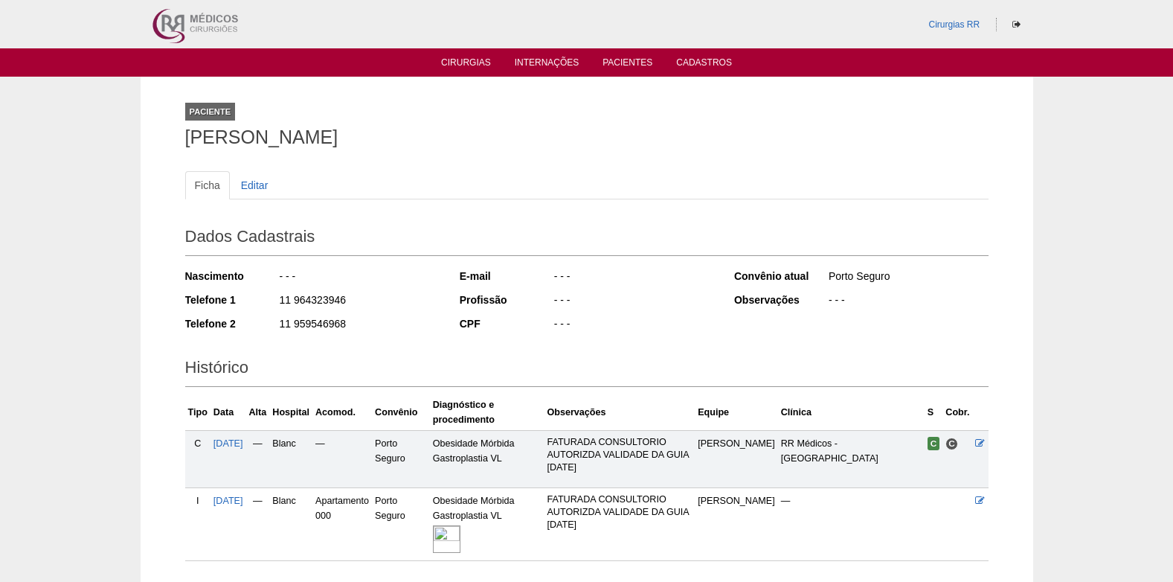
drag, startPoint x: 278, startPoint y: 301, endPoint x: 344, endPoint y: 299, distance: 66.2
click at [344, 299] on div "11 964323946" at bounding box center [358, 301] width 161 height 19
copy div "11 964323946"
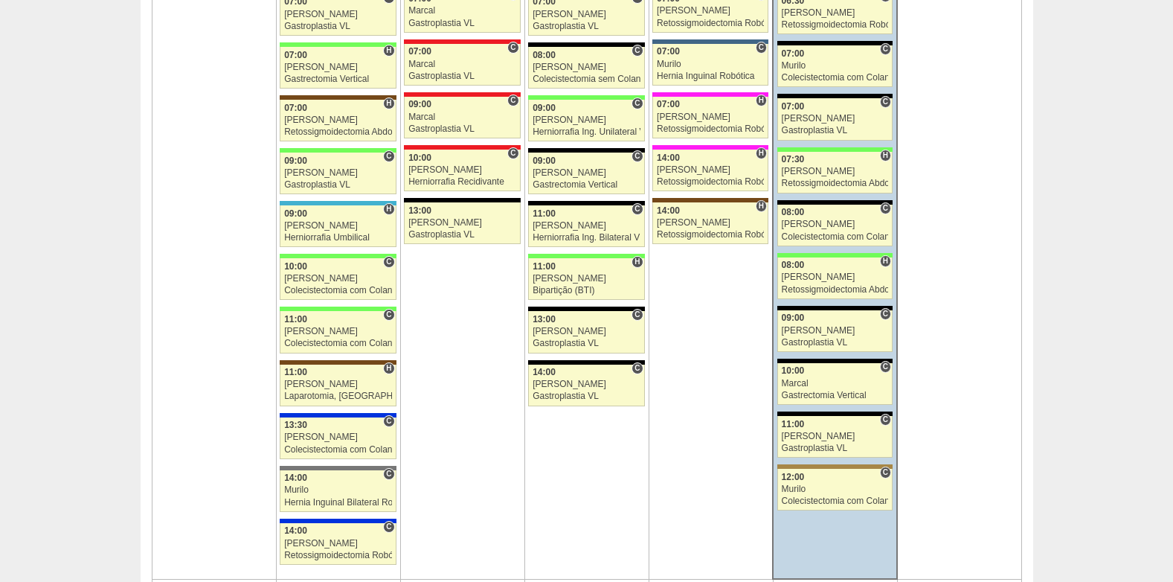
scroll to position [1711, 0]
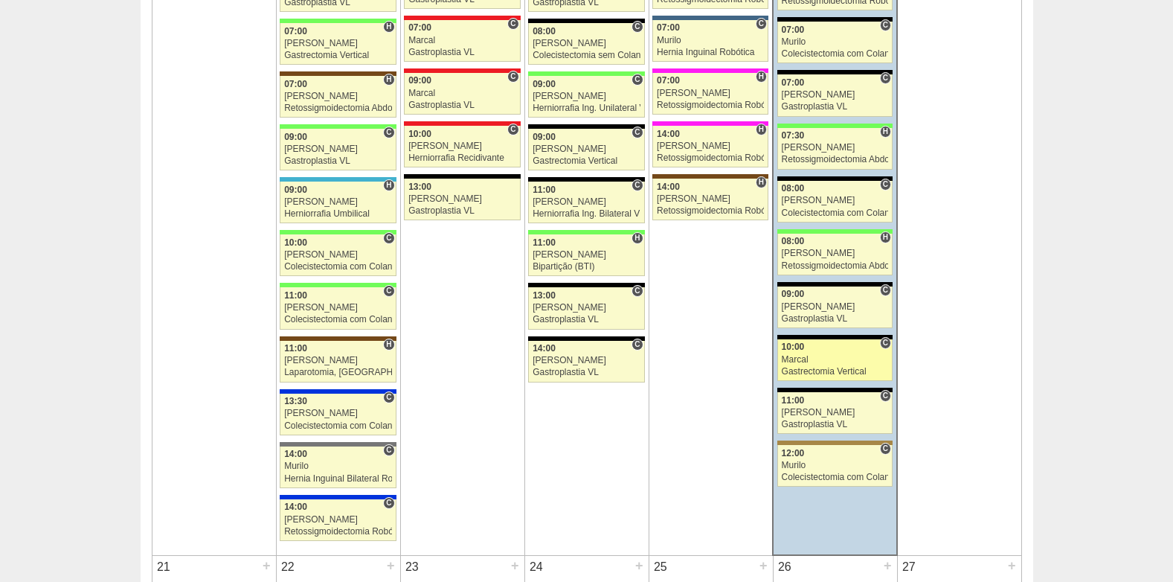
click at [824, 367] on div "Gastrectomia Vertical" at bounding box center [835, 372] width 107 height 10
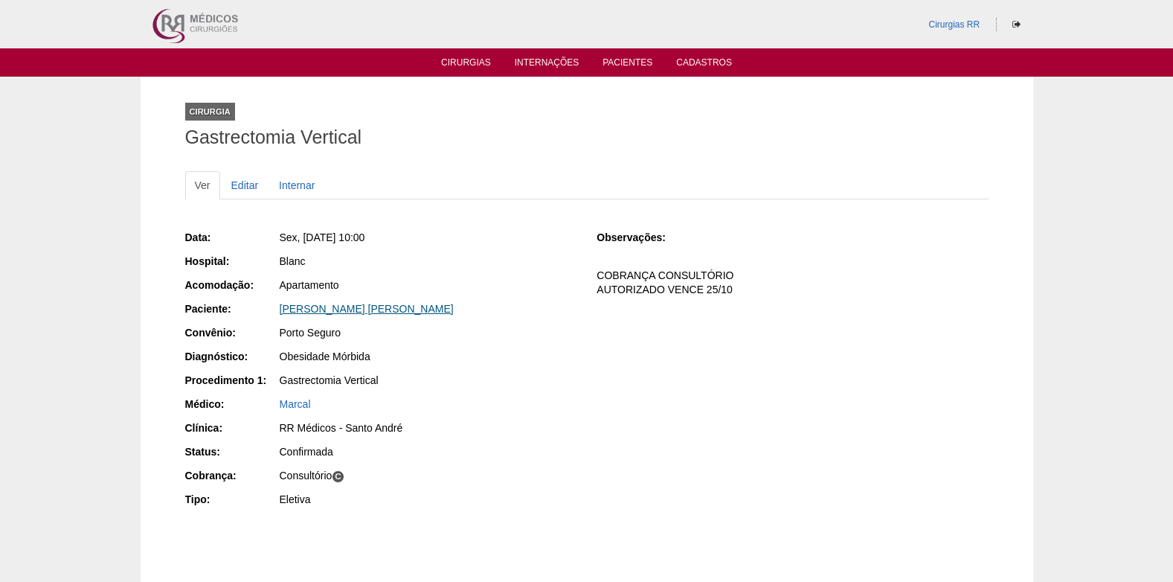
click at [312, 307] on link "[PERSON_NAME] [PERSON_NAME]" at bounding box center [367, 309] width 174 height 12
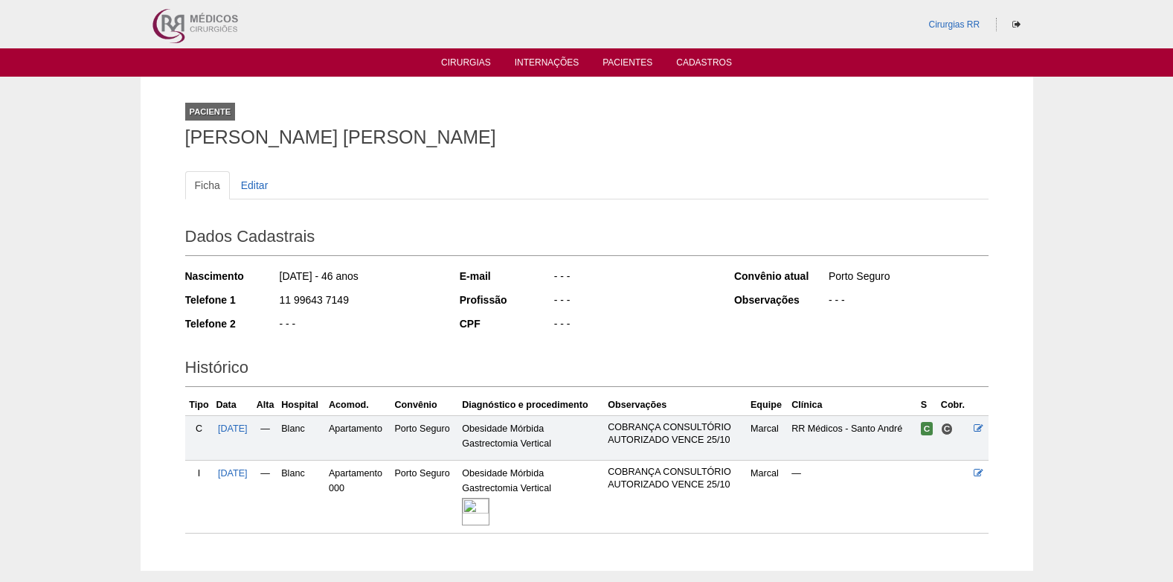
drag, startPoint x: 295, startPoint y: 302, endPoint x: 348, endPoint y: 305, distance: 53.6
click at [348, 305] on div "Telefone 1 11 99643 7149" at bounding box center [312, 301] width 254 height 19
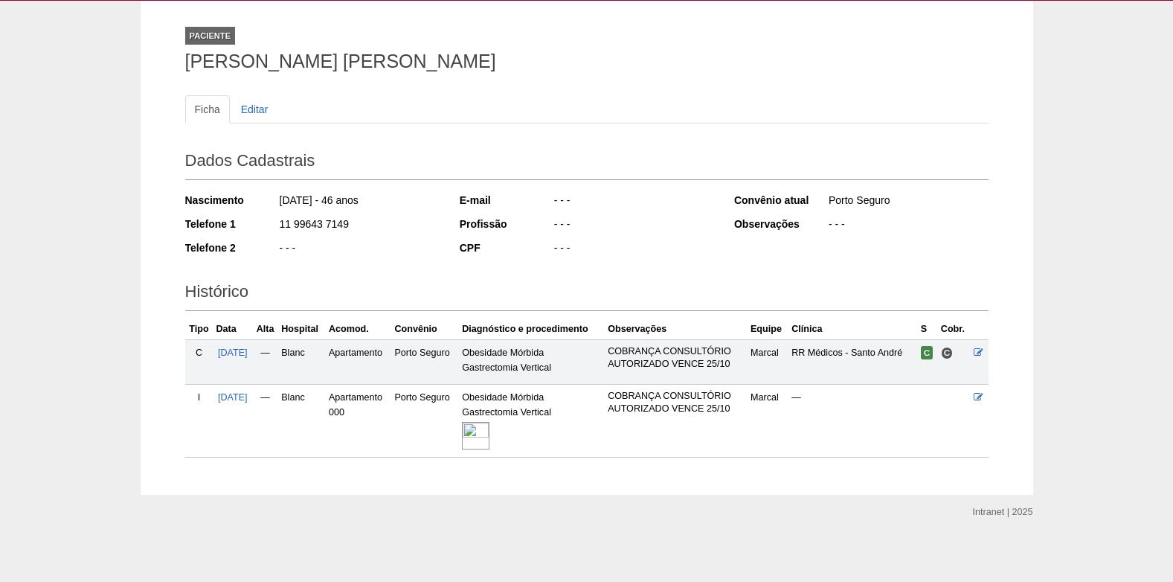
scroll to position [79, 0]
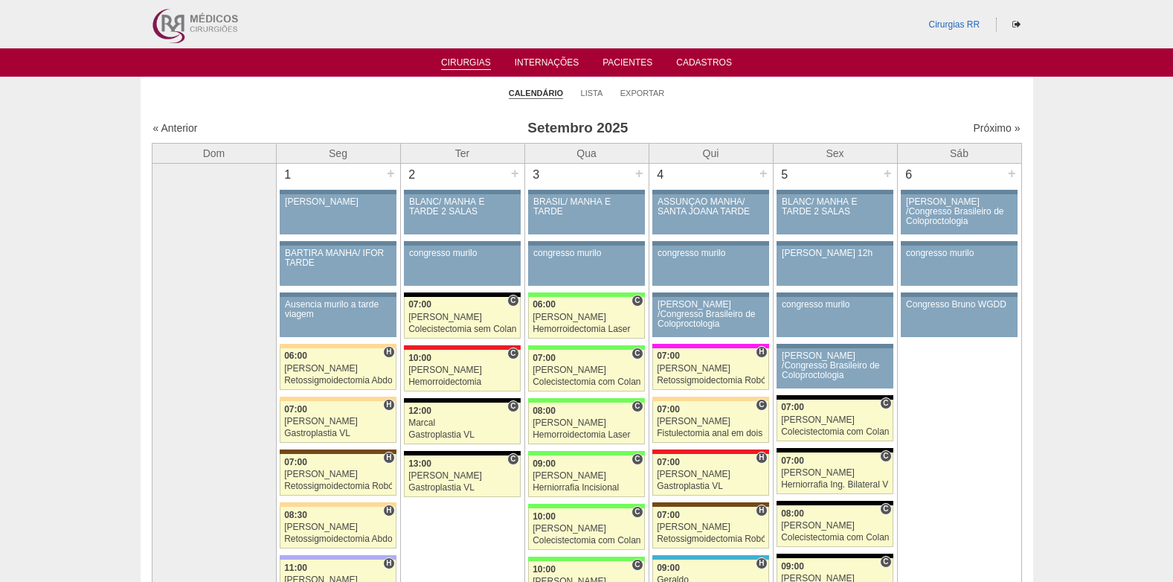
scroll to position [1711, 0]
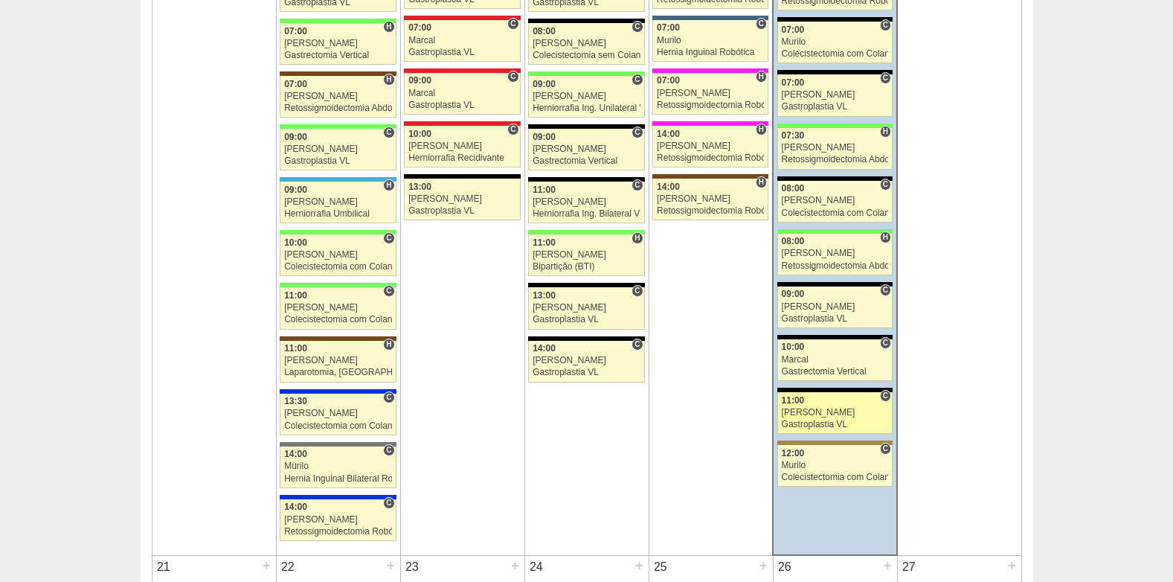
click at [834, 428] on div "Gastroplastia VL" at bounding box center [835, 425] width 107 height 10
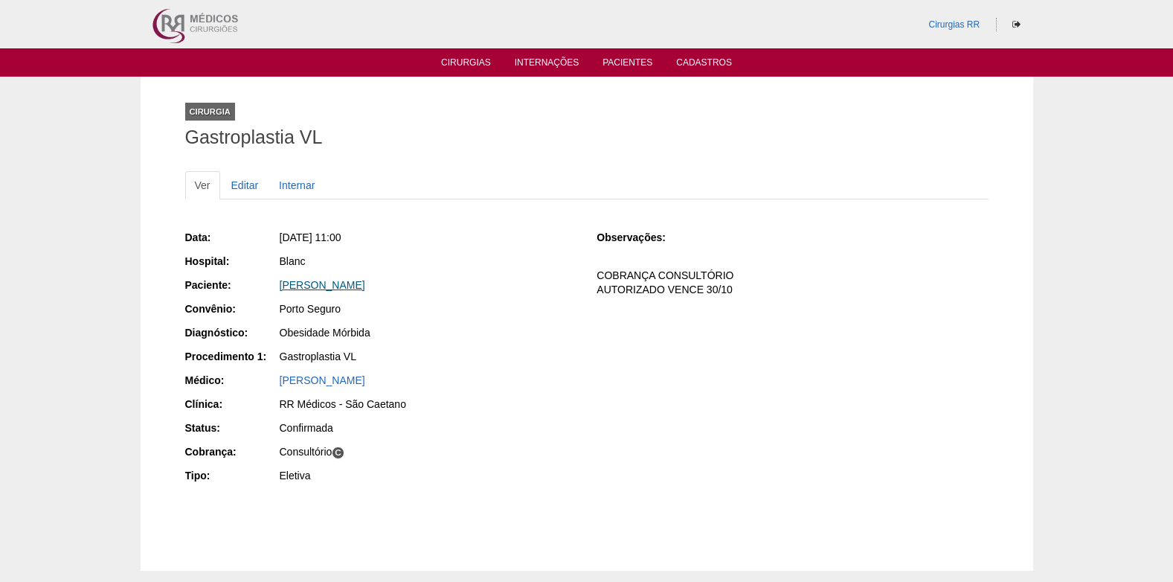
click at [340, 283] on link "ROSANGELA AMORIM DE ALMEIDA" at bounding box center [323, 285] width 86 height 12
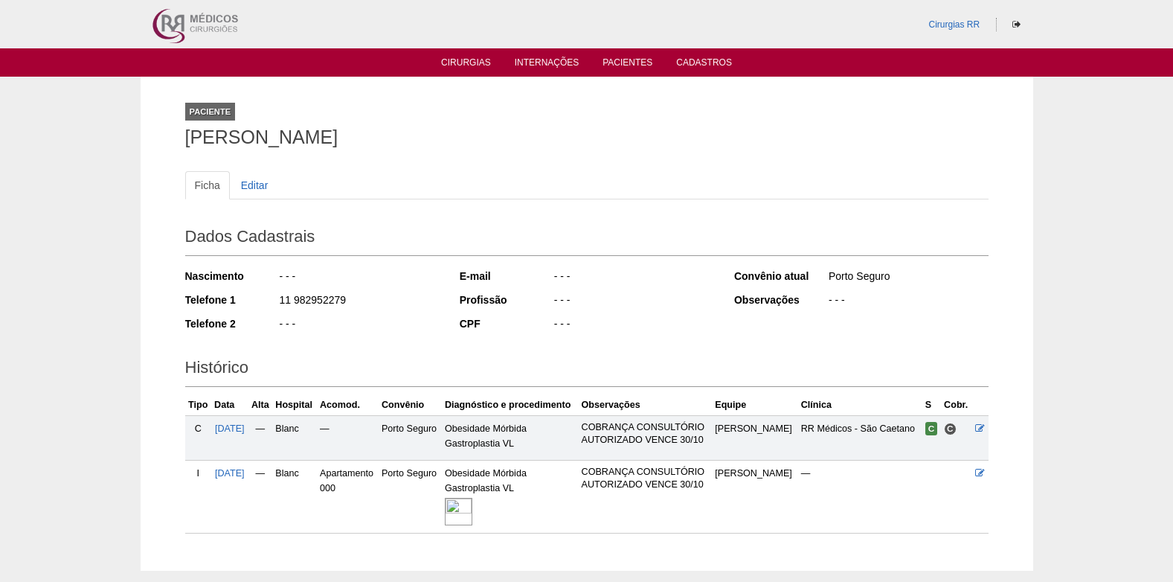
drag, startPoint x: 277, startPoint y: 301, endPoint x: 350, endPoint y: 302, distance: 73.7
click at [350, 302] on div "Telefone 1 11 982952279" at bounding box center [312, 301] width 254 height 19
copy div "11 982952279"
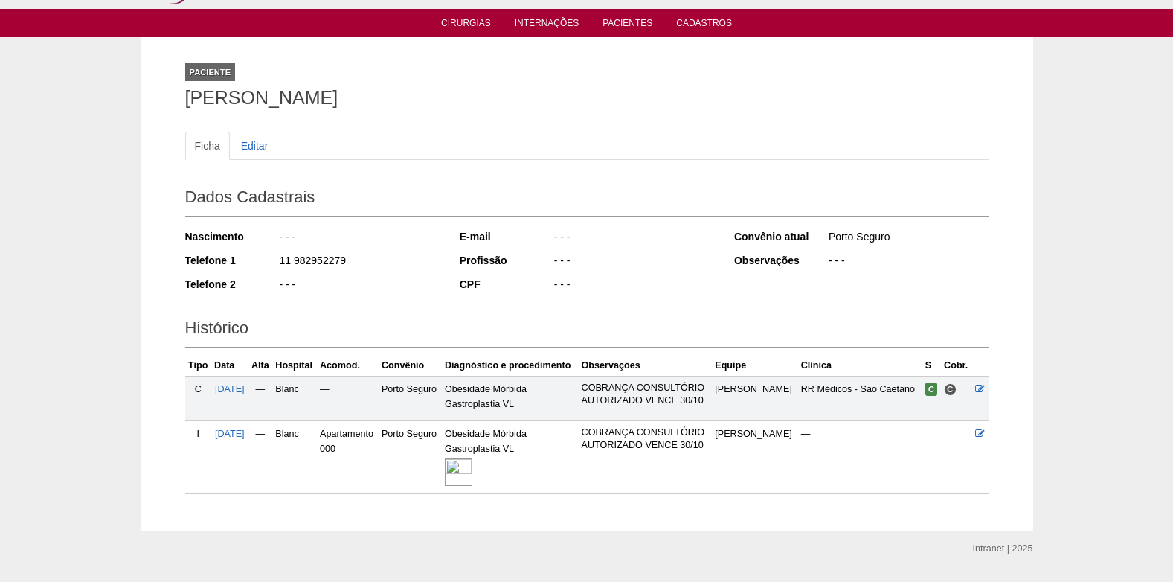
scroll to position [74, 0]
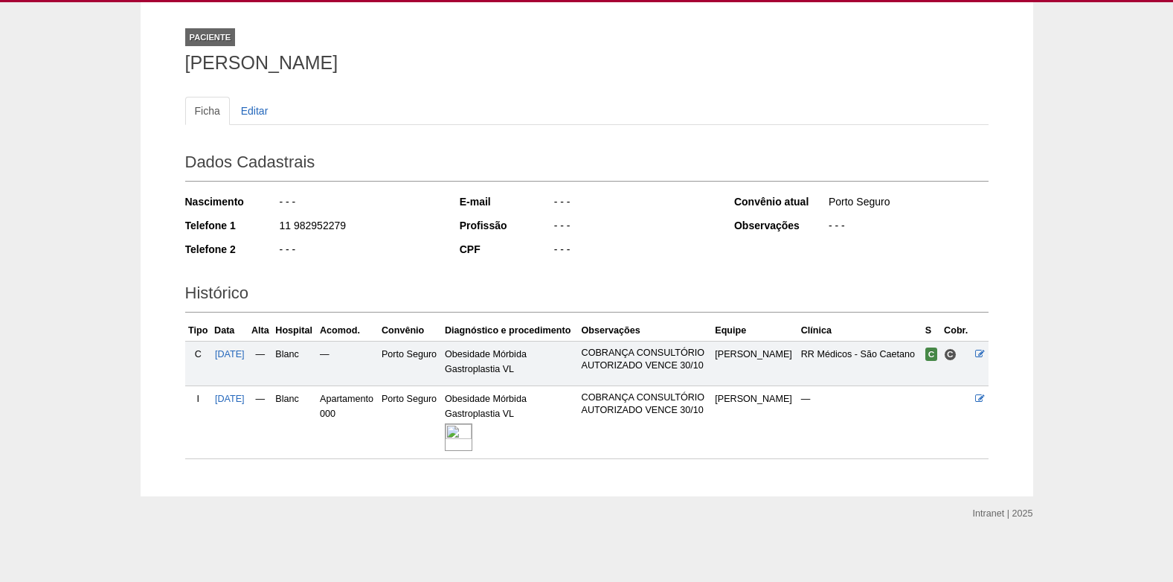
click at [470, 439] on img at bounding box center [459, 437] width 28 height 28
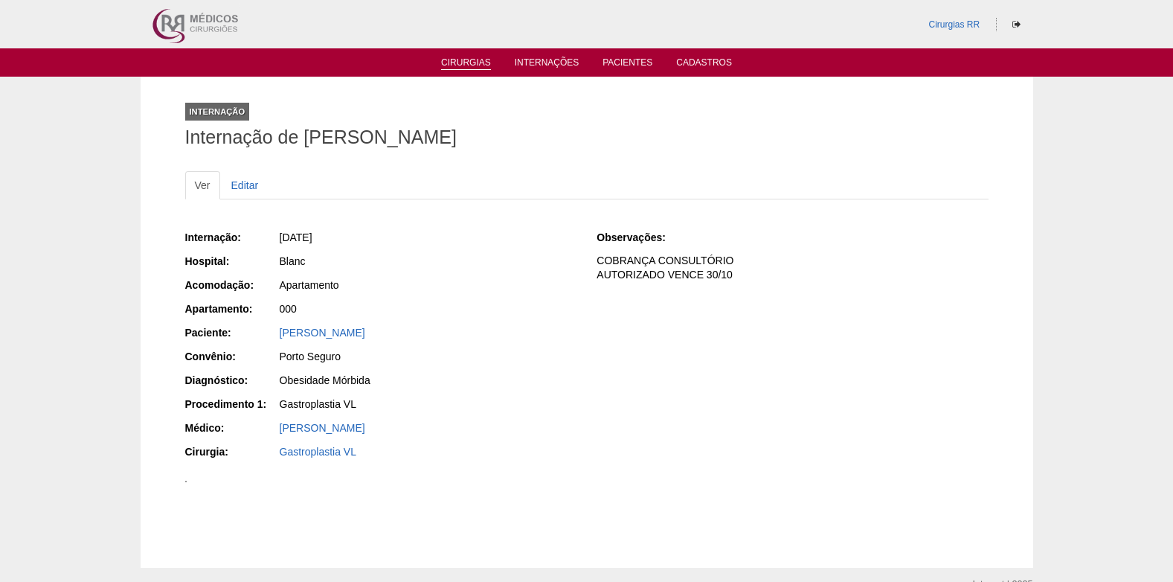
click at [467, 62] on link "Cirurgias" at bounding box center [466, 63] width 50 height 13
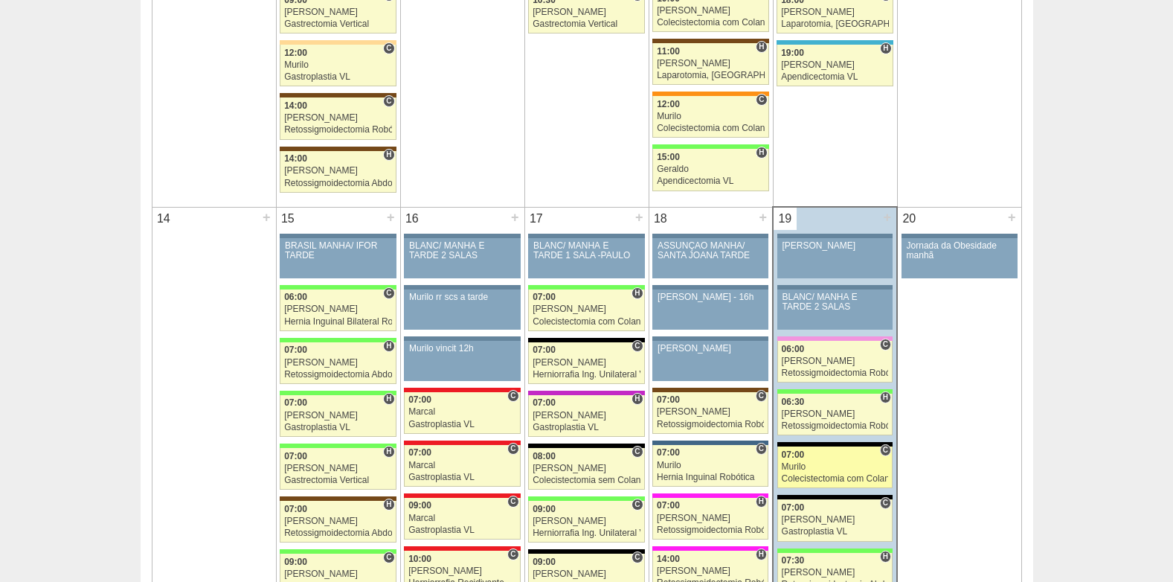
scroll to position [1488, 0]
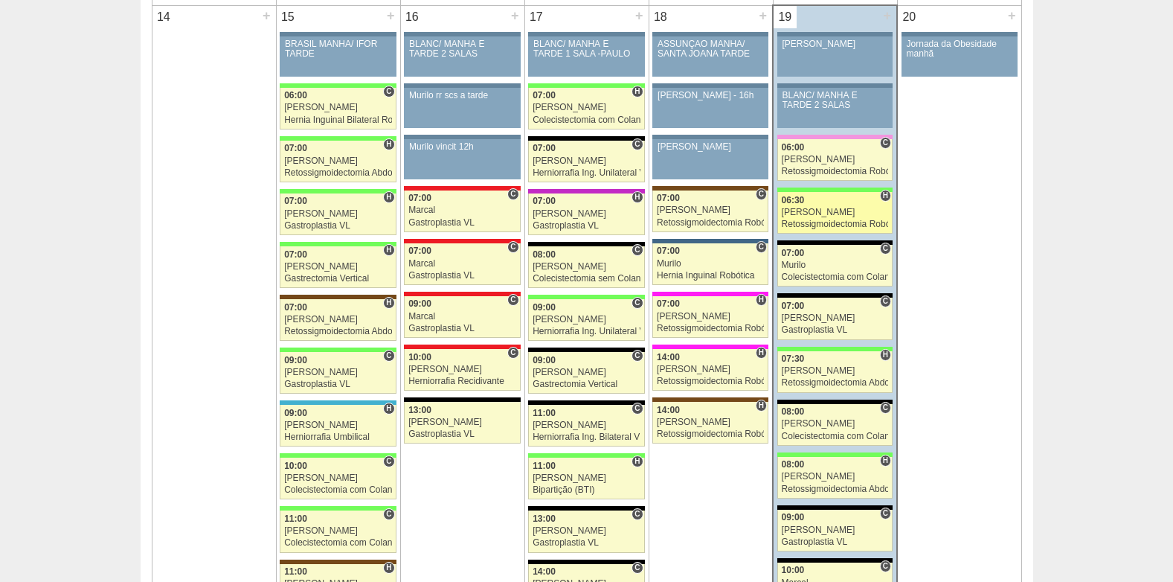
click at [821, 211] on div "[PERSON_NAME]" at bounding box center [835, 213] width 107 height 10
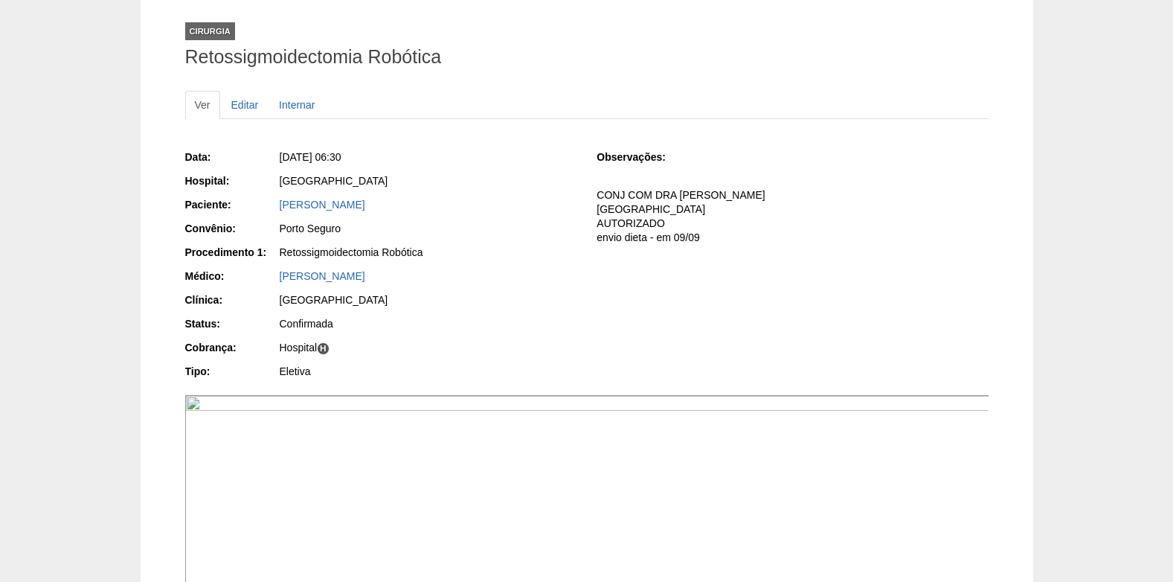
scroll to position [74, 0]
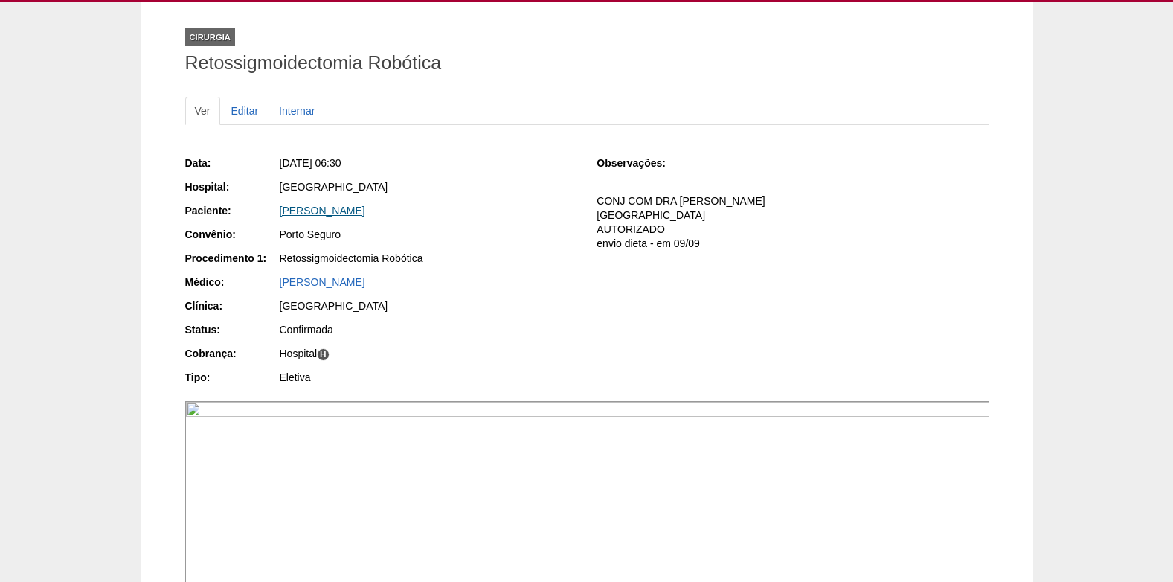
click at [365, 207] on link "[PERSON_NAME]" at bounding box center [323, 211] width 86 height 12
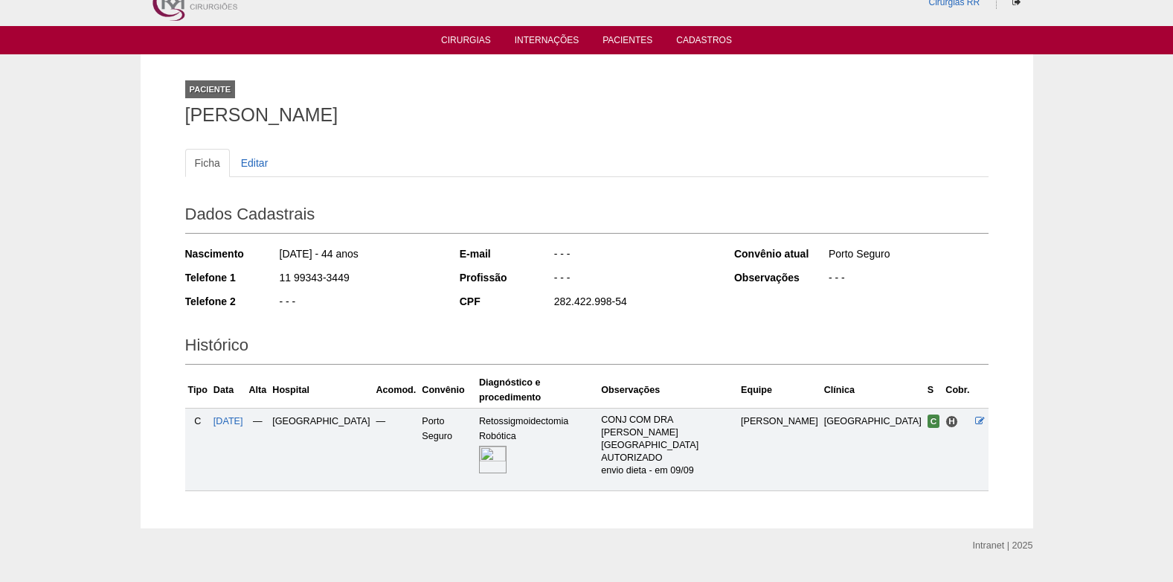
scroll to position [31, 0]
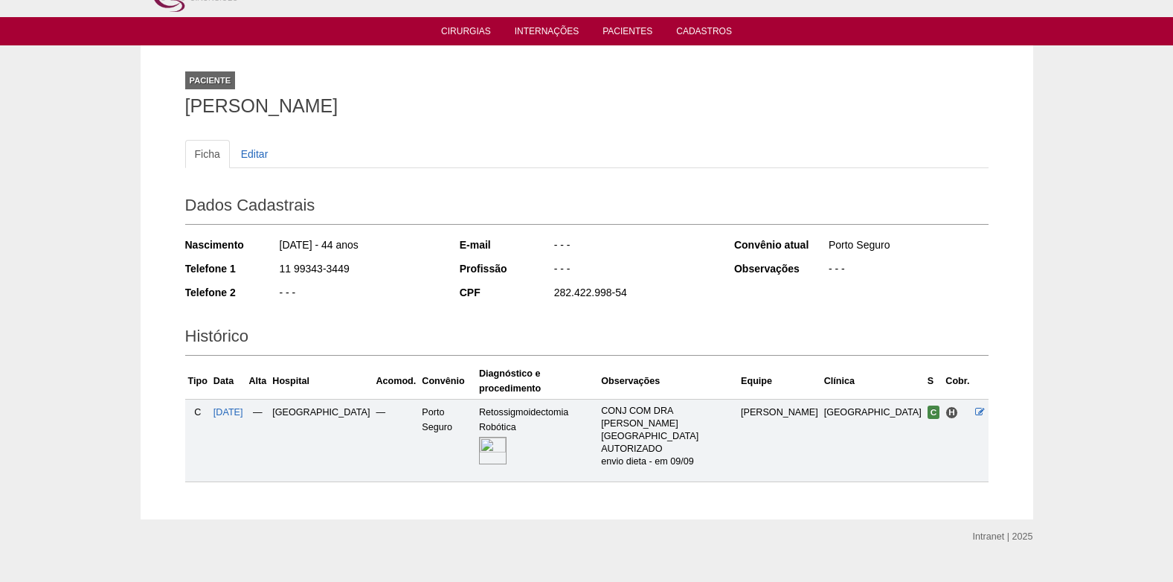
click at [507, 437] on img at bounding box center [493, 451] width 28 height 28
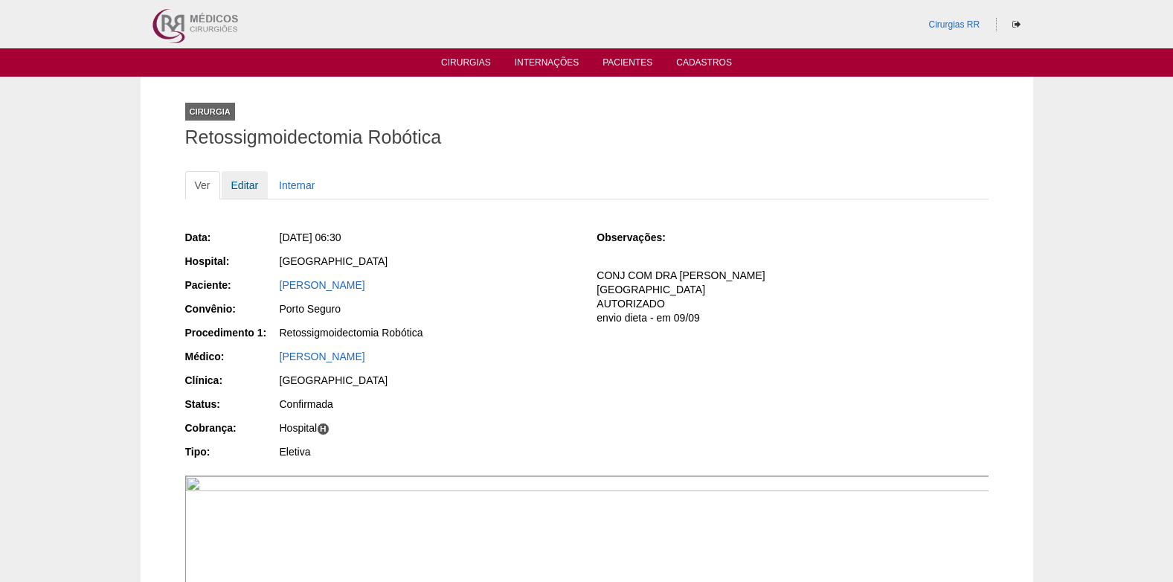
click at [240, 186] on link "Editar" at bounding box center [245, 185] width 47 height 28
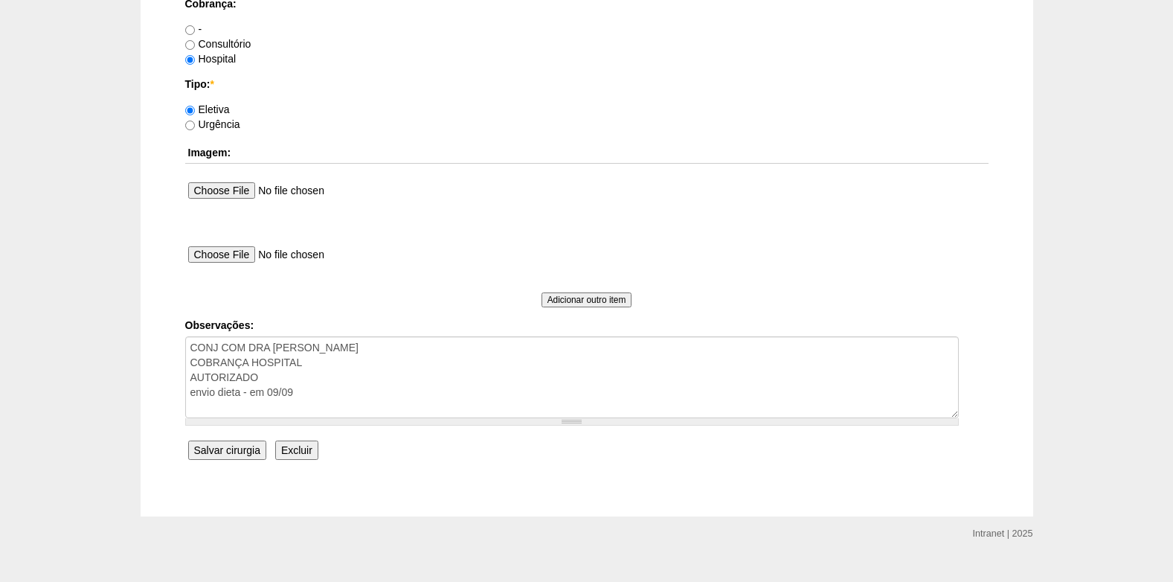
scroll to position [1335, 0]
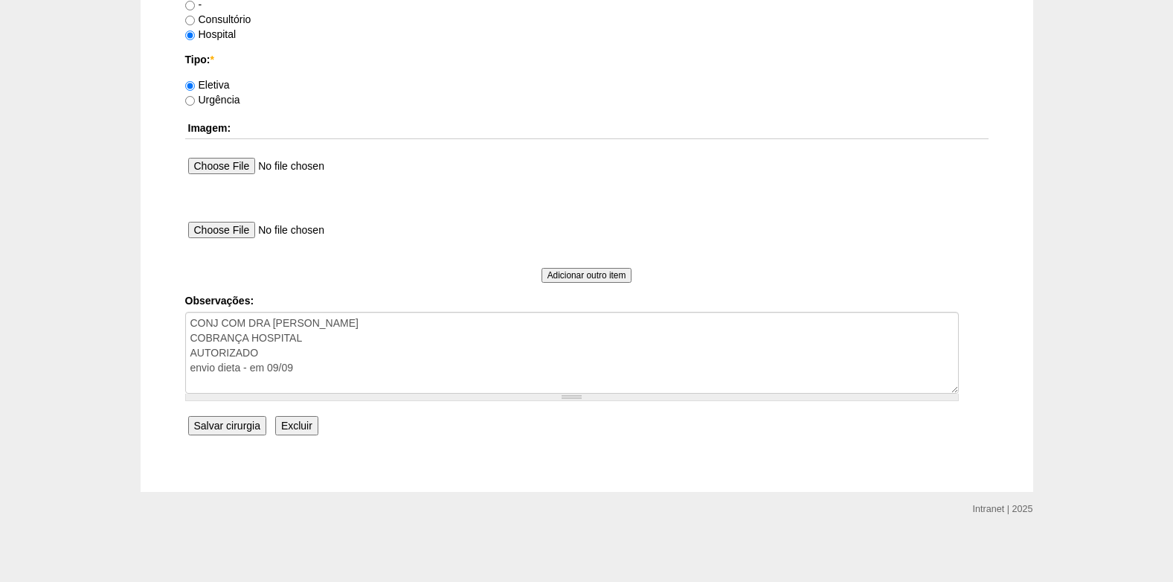
click at [228, 428] on input "Salvar cirurgia" at bounding box center [227, 425] width 78 height 19
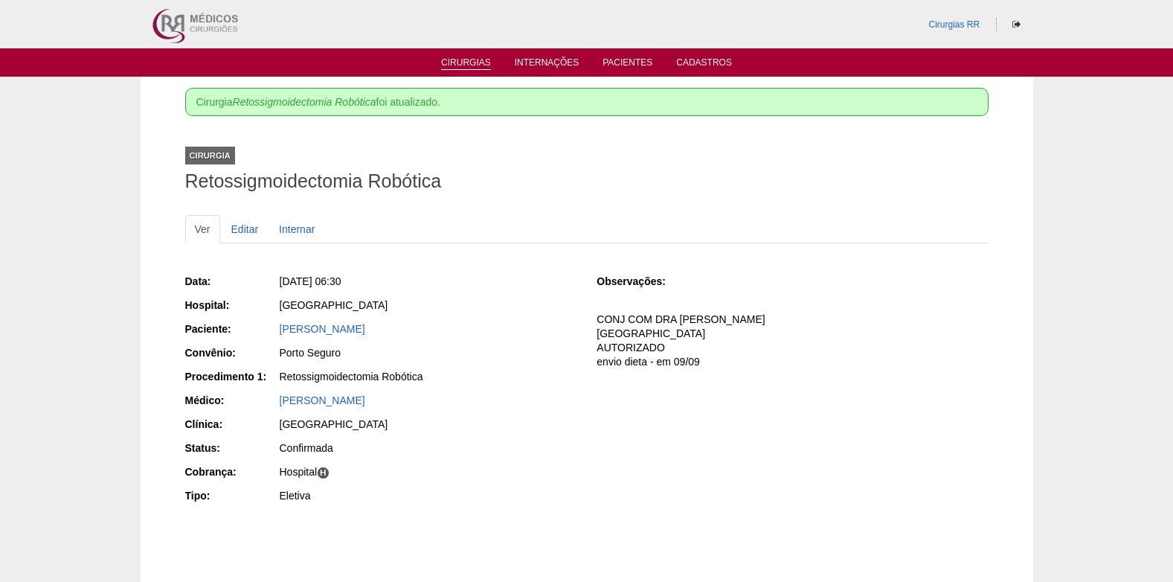
click at [481, 60] on link "Cirurgias" at bounding box center [466, 63] width 50 height 13
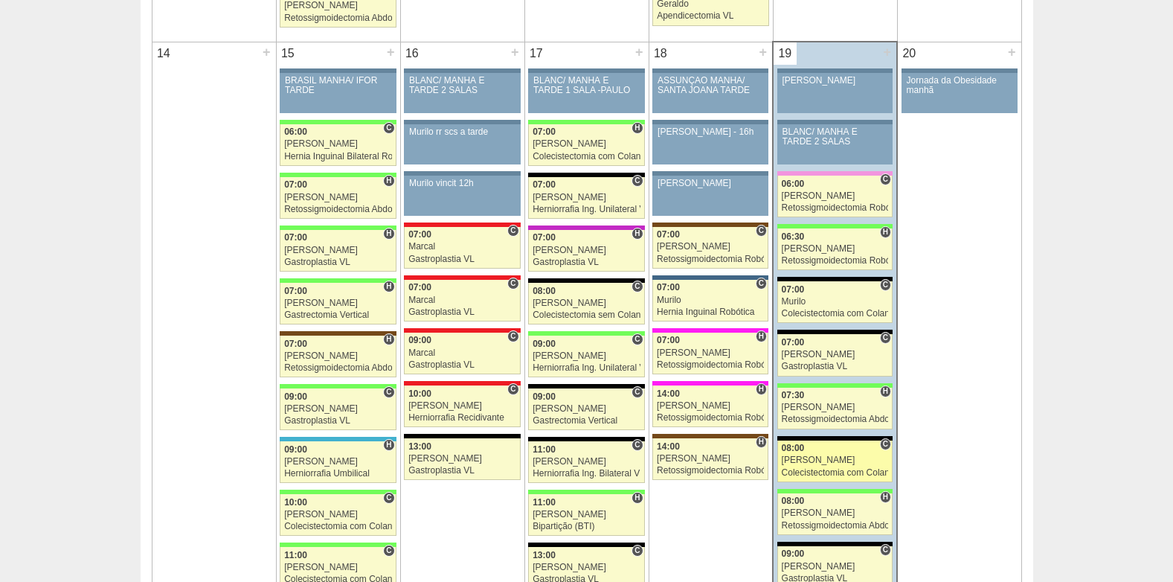
scroll to position [1562, 0]
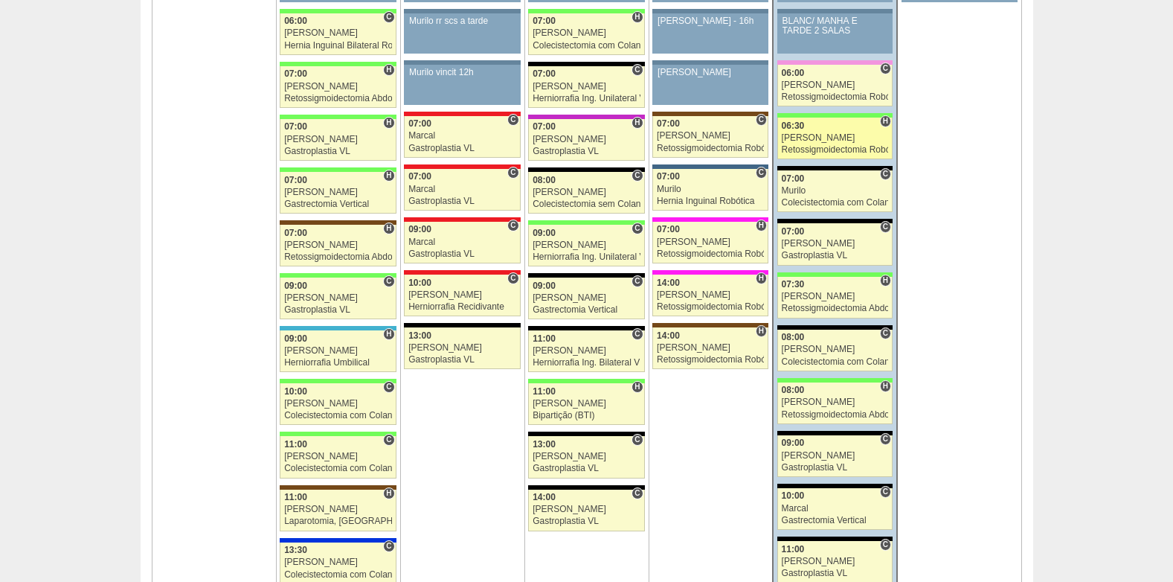
click at [821, 141] on div "[PERSON_NAME]" at bounding box center [835, 138] width 107 height 10
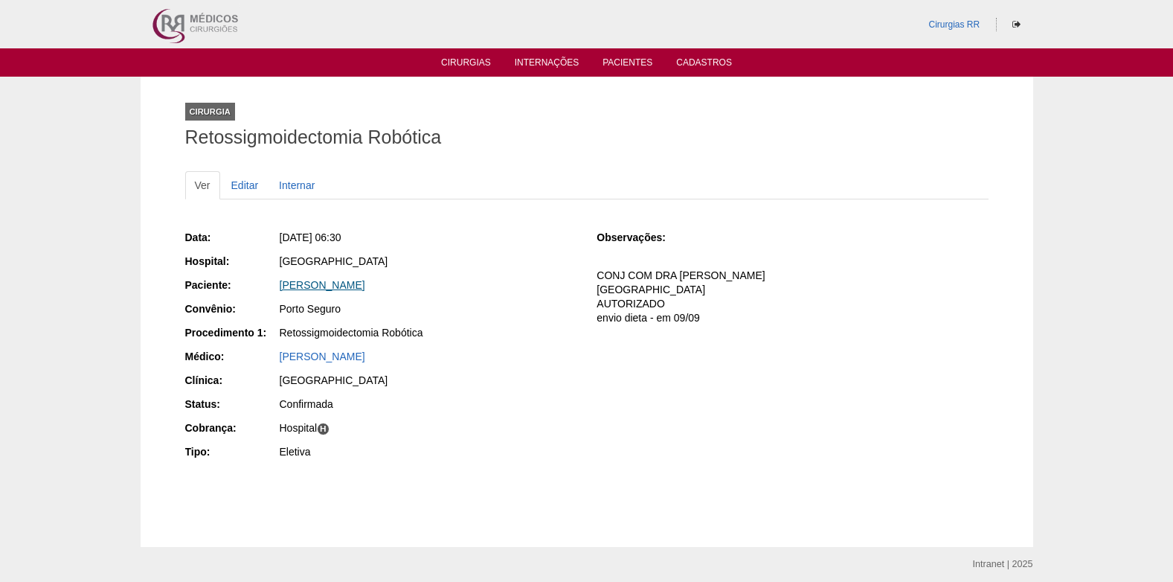
click at [365, 289] on link "[PERSON_NAME]" at bounding box center [323, 285] width 86 height 12
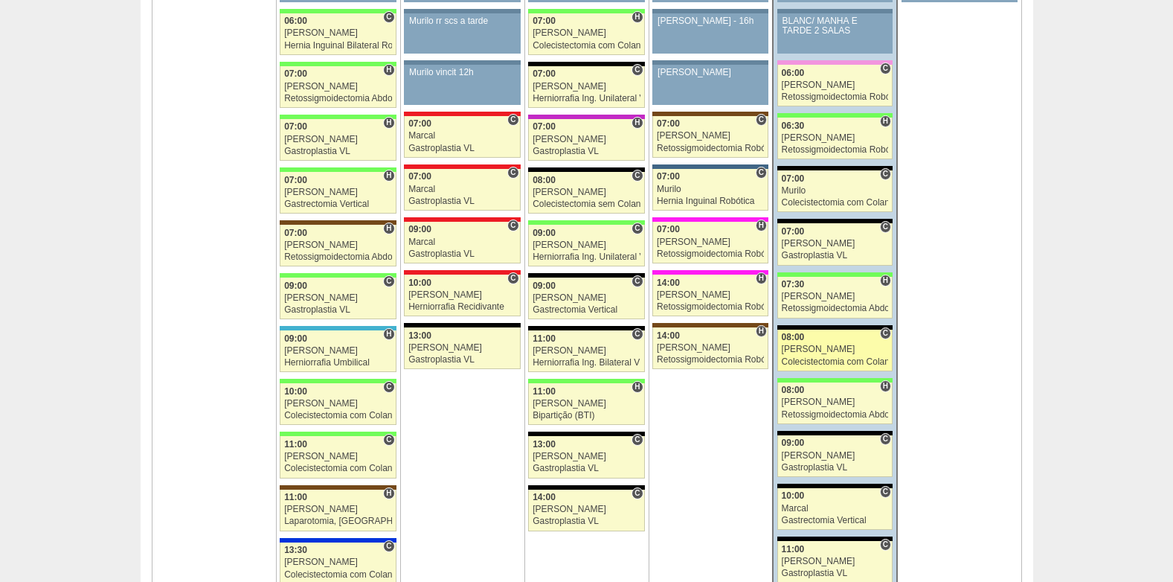
scroll to position [1562, 0]
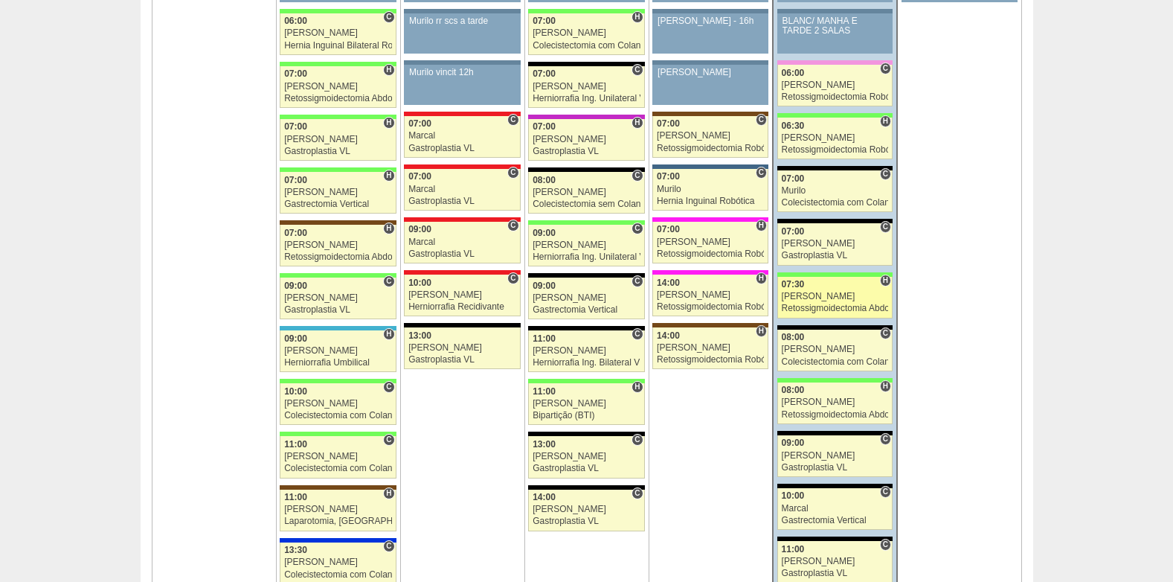
click at [810, 297] on div "[PERSON_NAME]" at bounding box center [835, 297] width 107 height 10
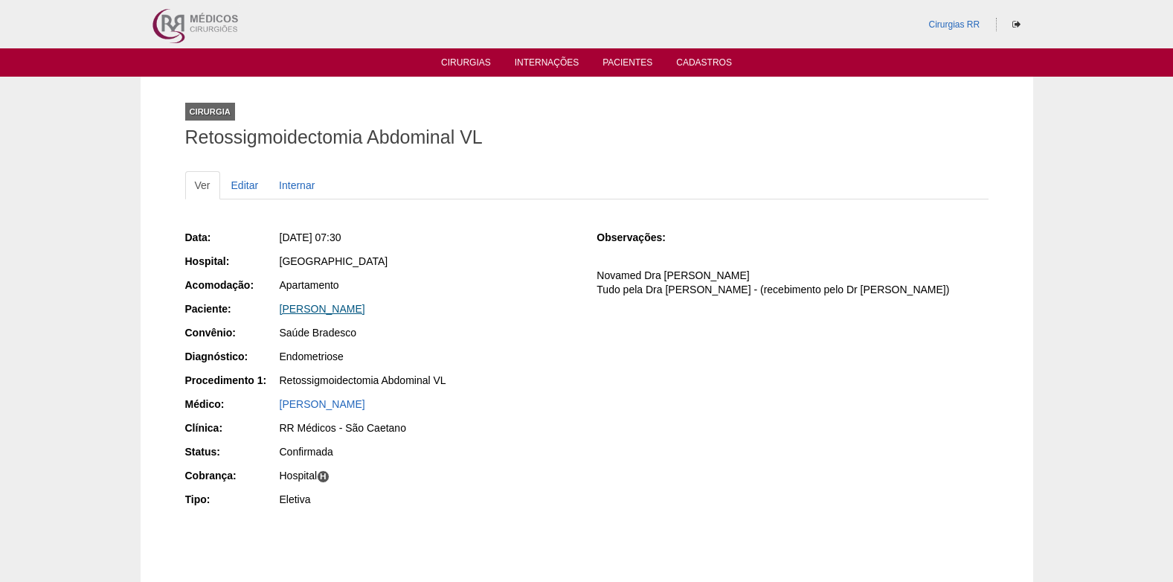
click at [344, 312] on link "[PERSON_NAME]" at bounding box center [323, 309] width 86 height 12
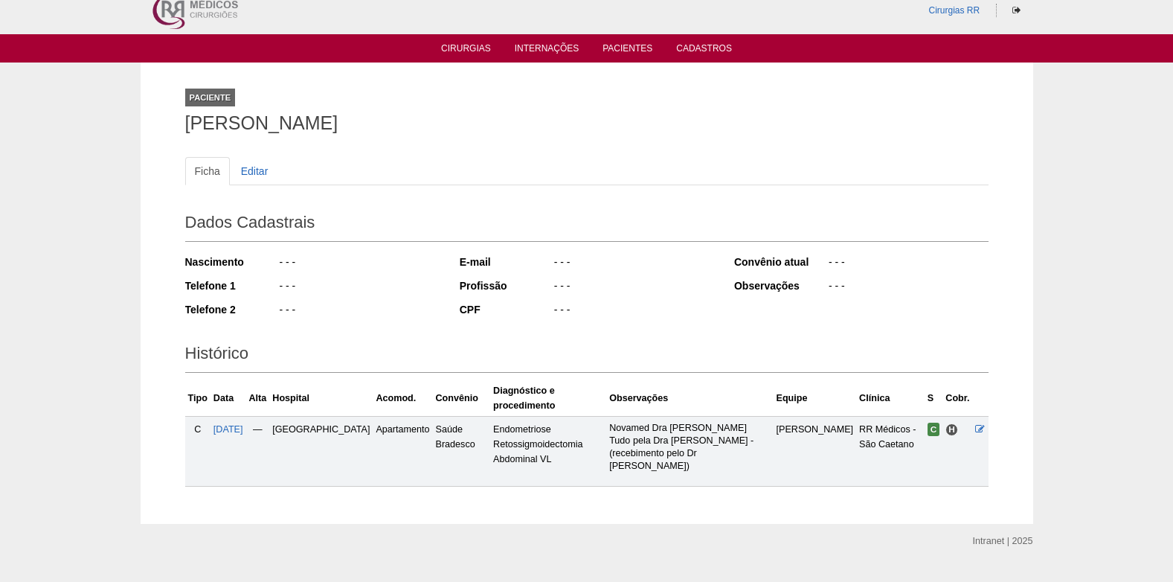
scroll to position [19, 0]
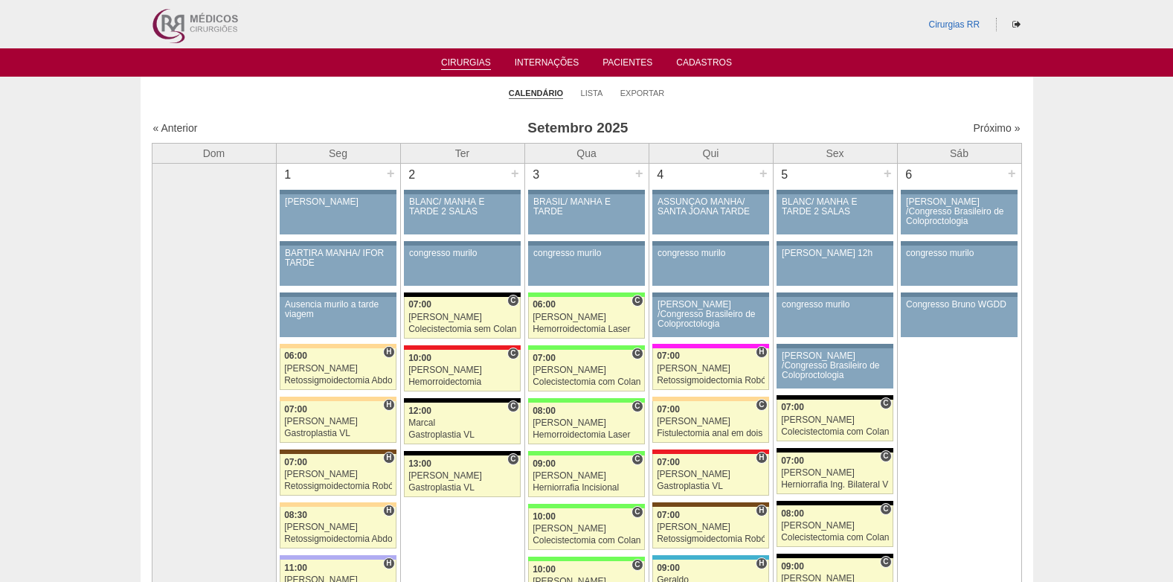
scroll to position [1562, 0]
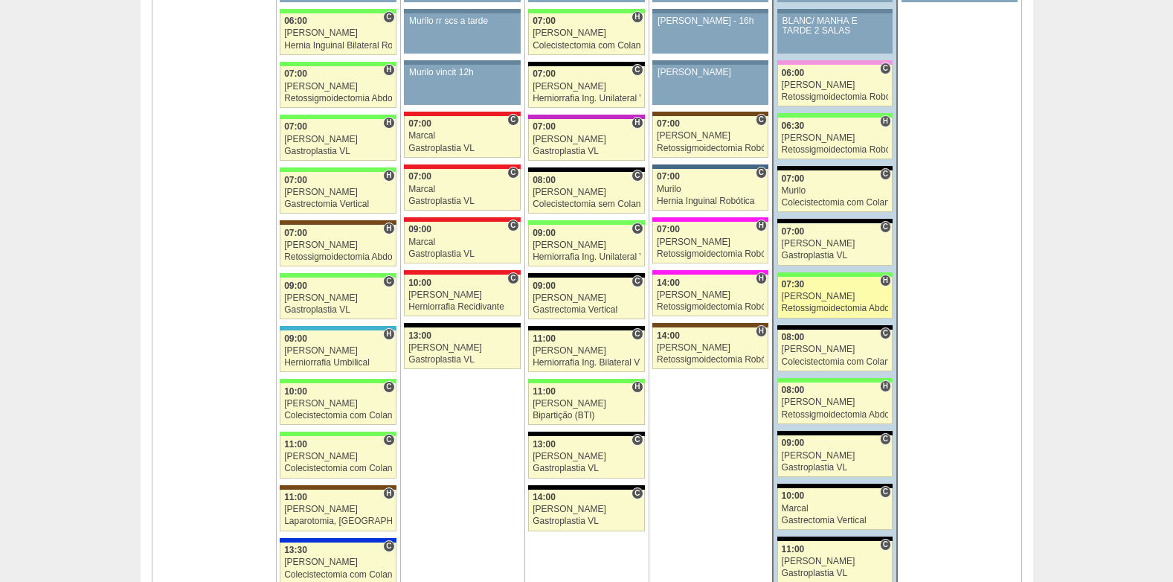
click at [809, 302] on link "88967 Bruno H 07:30 Bruno Retossigmoidectomia Abdominal VL Hospital Brasil RR M…" at bounding box center [834, 298] width 115 height 42
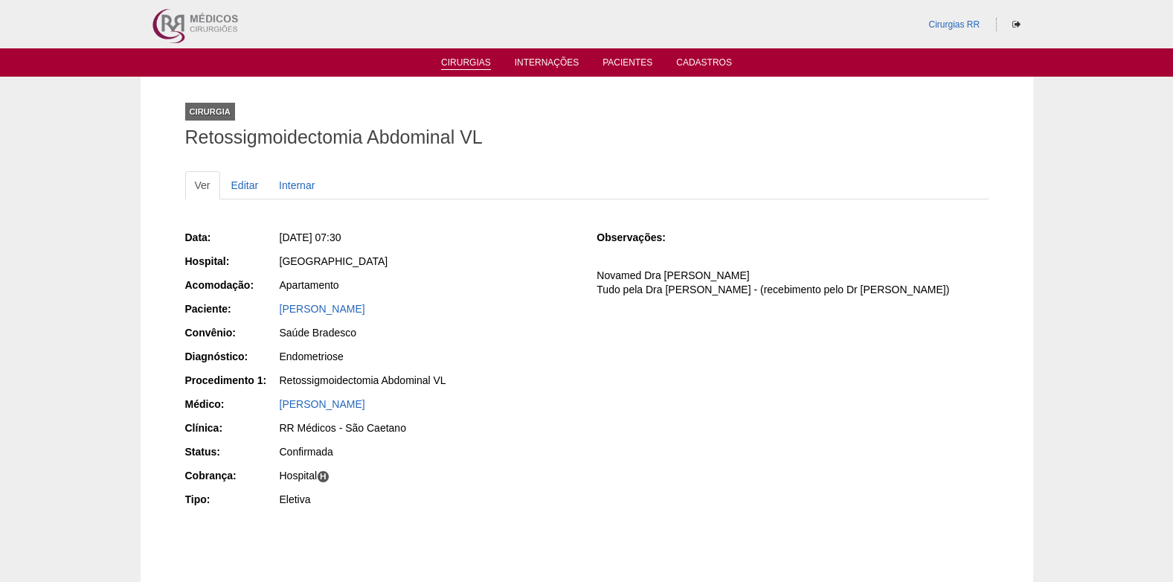
click at [453, 58] on link "Cirurgias" at bounding box center [466, 63] width 50 height 13
